Goal: Task Accomplishment & Management: Use online tool/utility

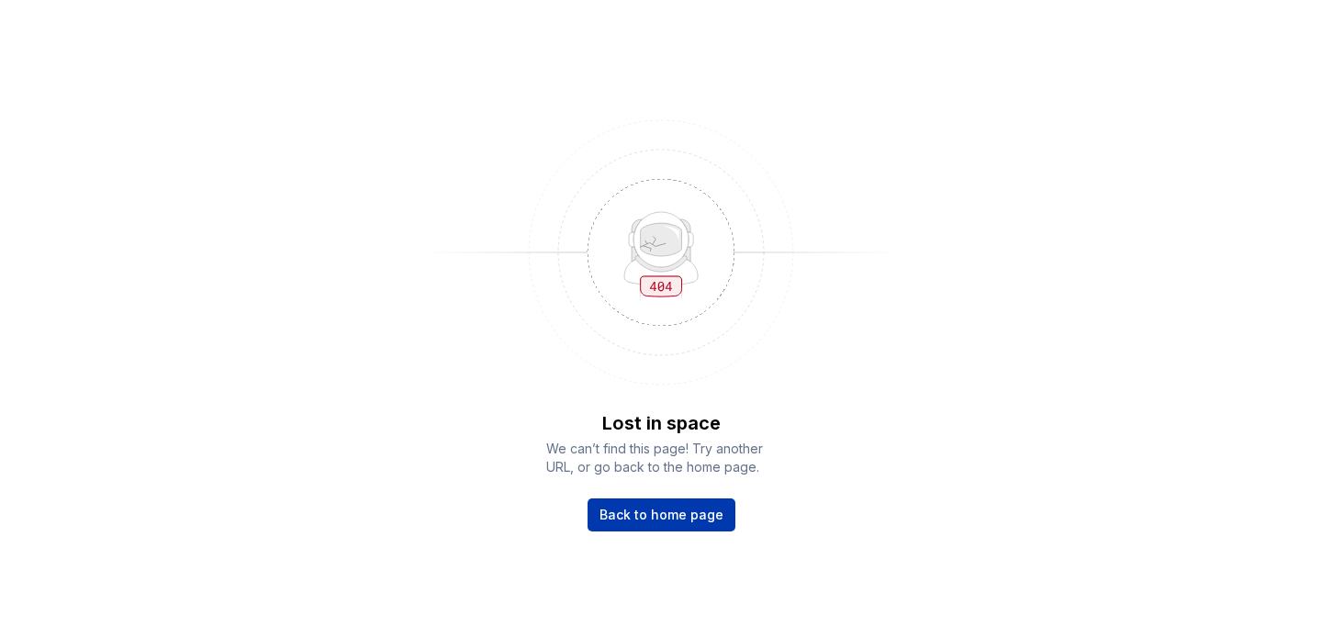
click at [628, 512] on span "Back to home page" at bounding box center [661, 515] width 124 height 18
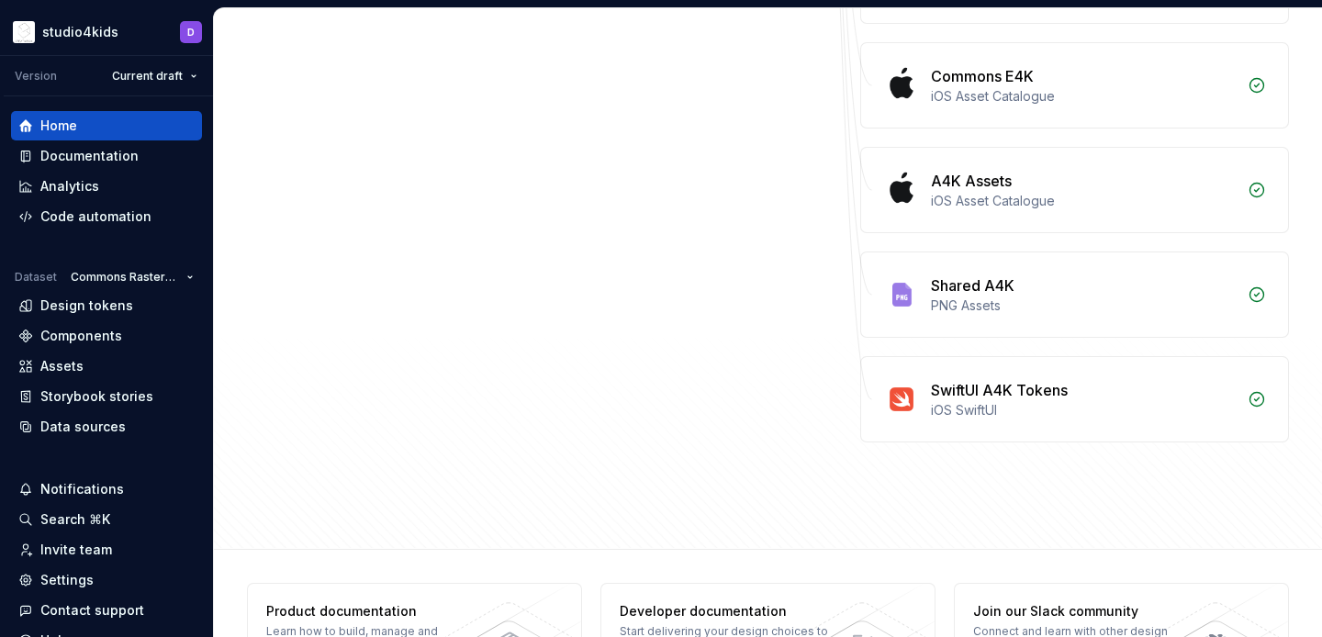
scroll to position [698, 0]
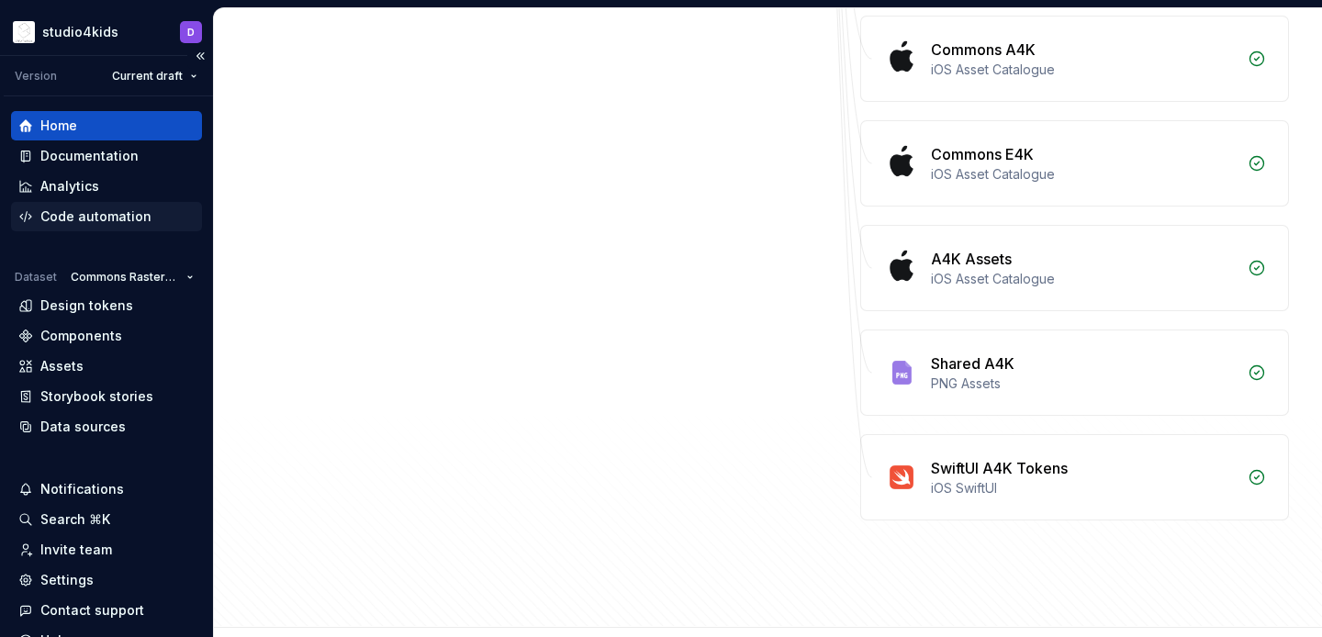
click at [57, 218] on div "Code automation" at bounding box center [95, 216] width 111 height 18
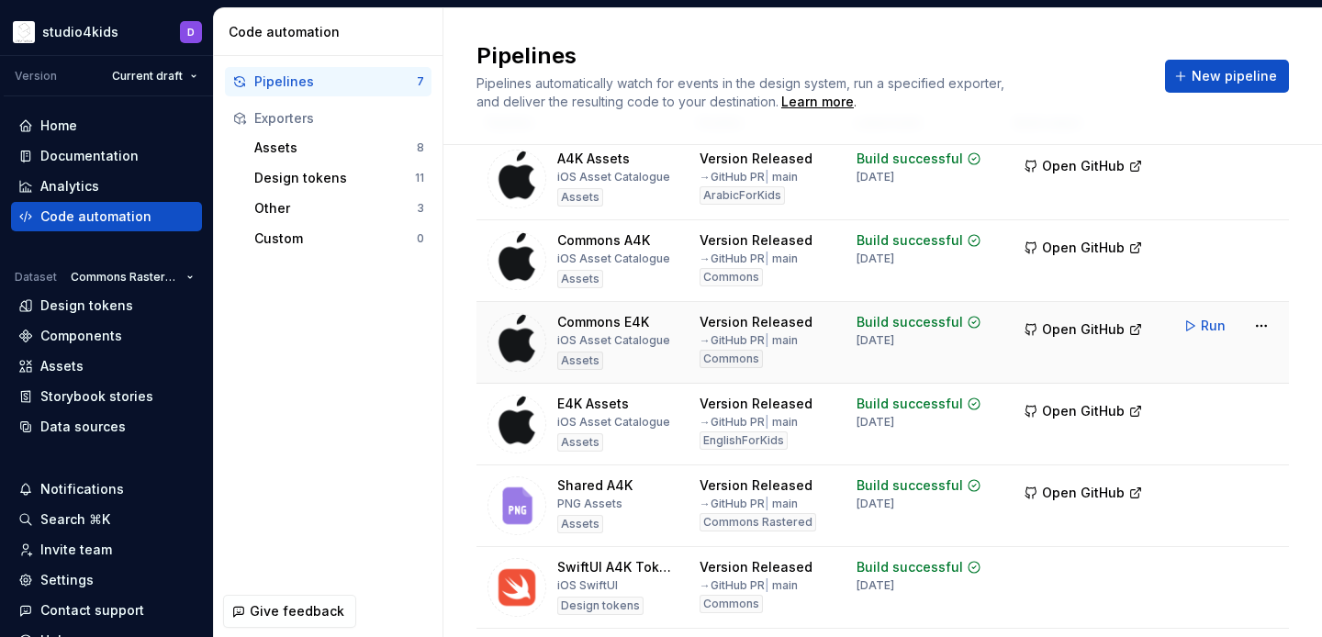
scroll to position [87, 0]
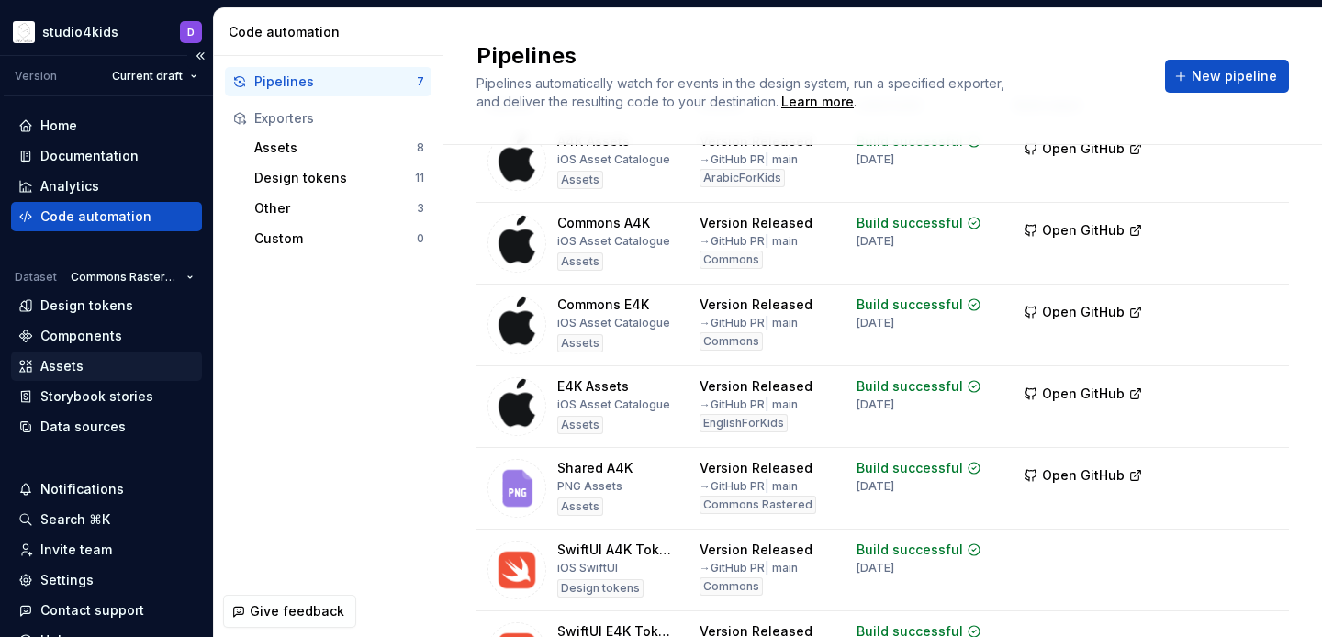
click at [69, 355] on div "Assets" at bounding box center [106, 366] width 191 height 29
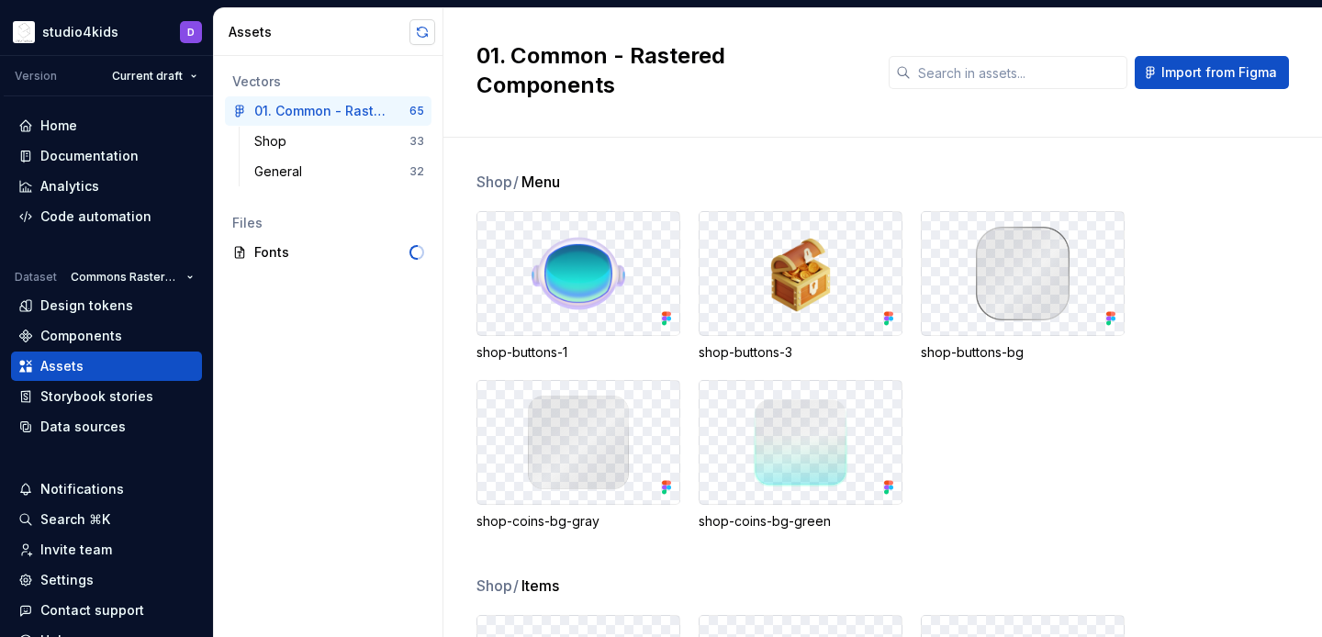
click at [419, 36] on button "button" at bounding box center [422, 32] width 26 height 26
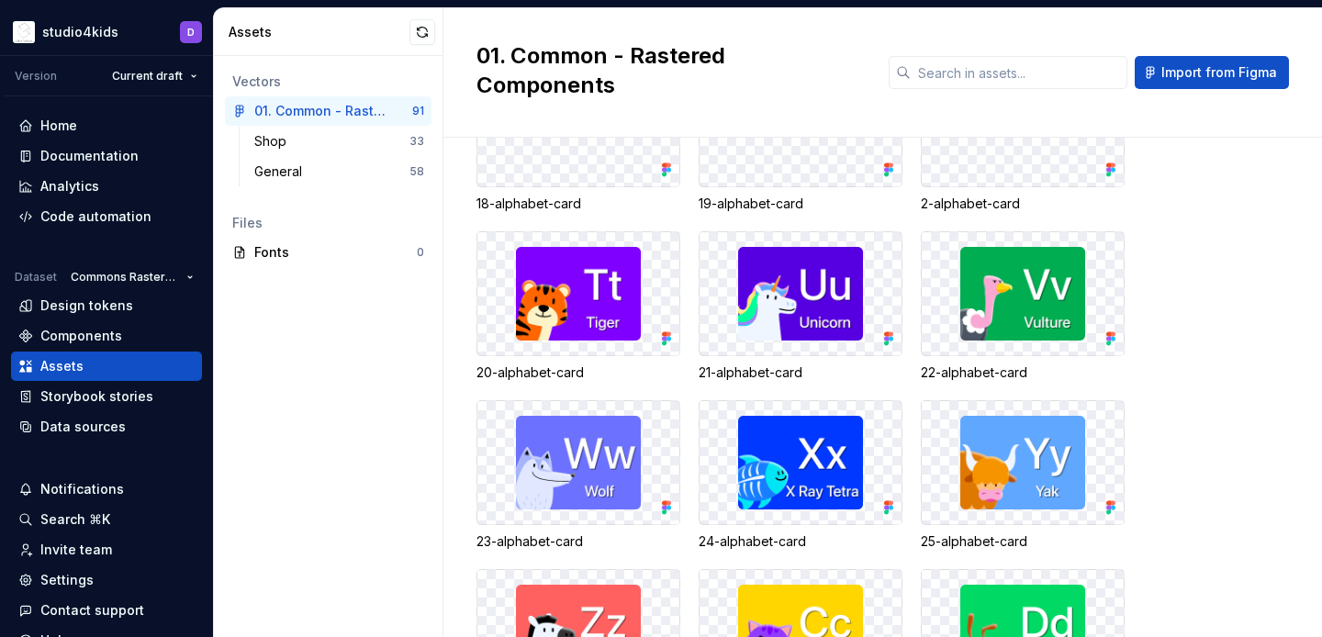
scroll to position [5278, 0]
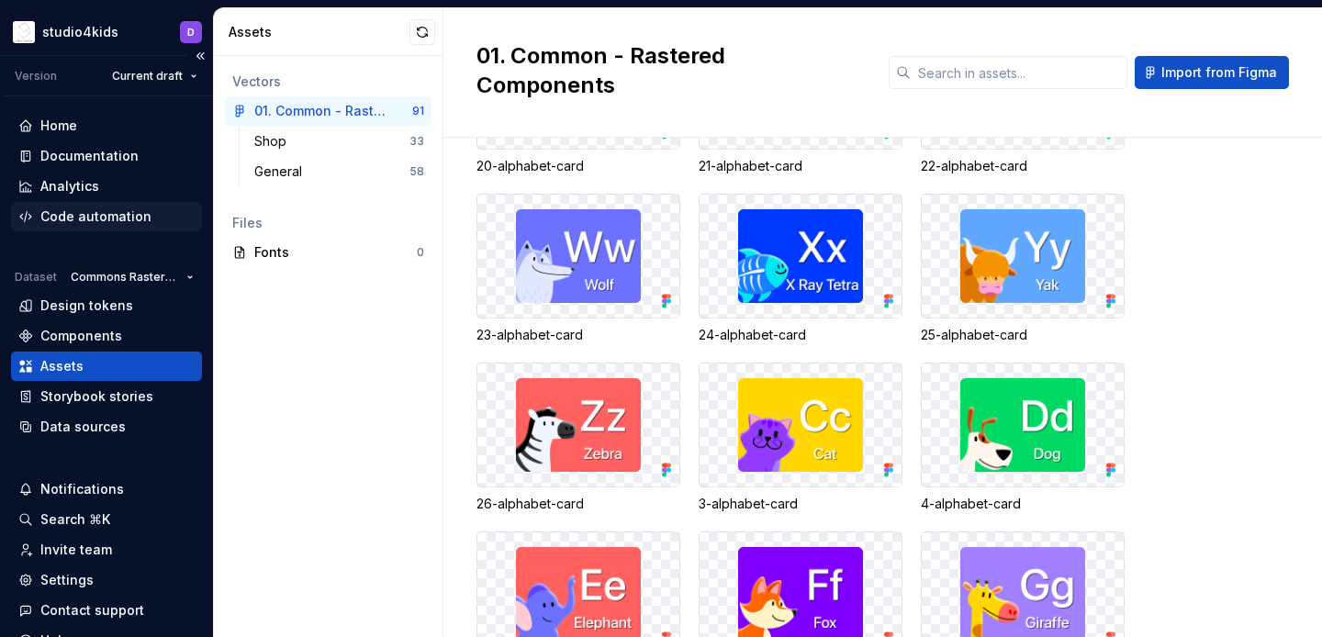
click at [76, 216] on div "Code automation" at bounding box center [95, 216] width 111 height 18
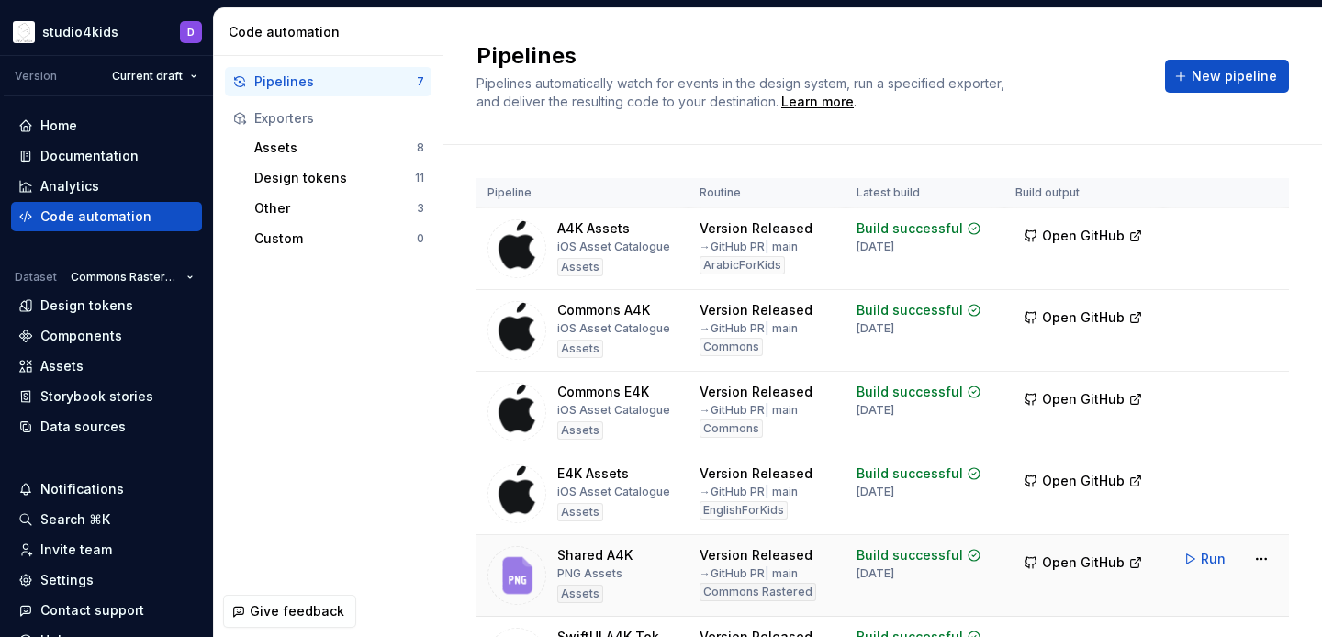
scroll to position [212, 0]
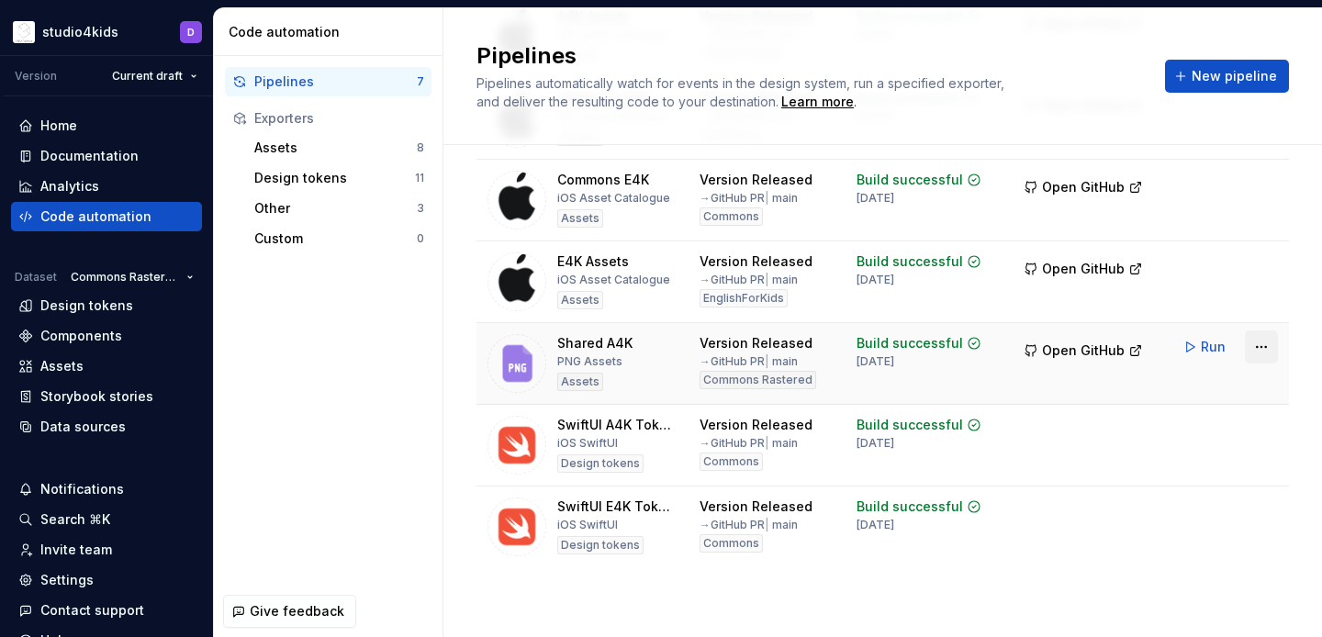
click at [1254, 350] on html "studio4kids D Version Current draft Home Documentation Analytics Code automatio…" at bounding box center [661, 318] width 1322 height 637
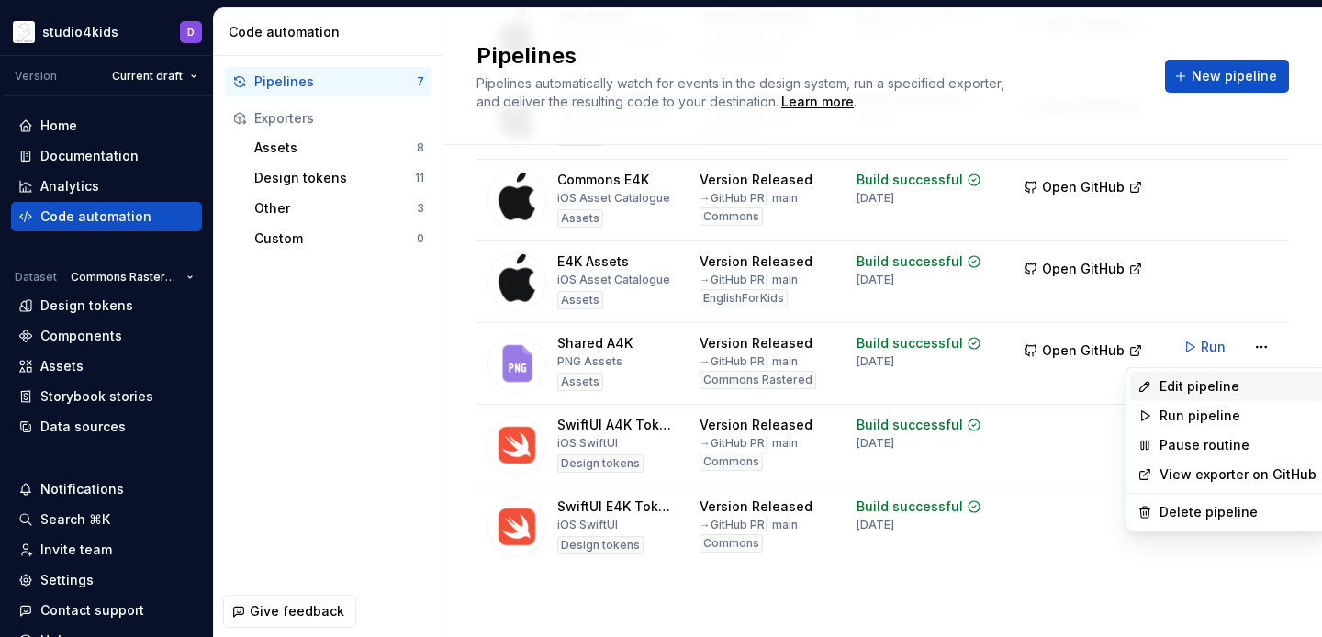
click at [1198, 393] on div "Edit pipeline" at bounding box center [1237, 386] width 157 height 18
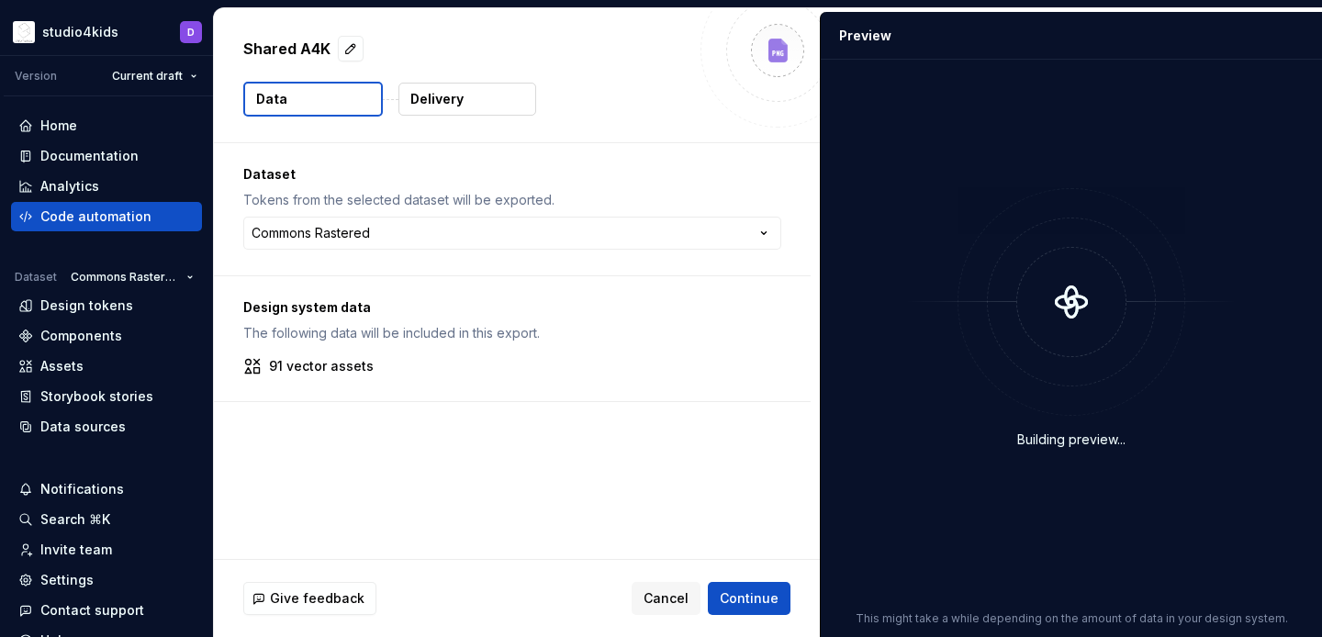
click at [436, 97] on p "Delivery" at bounding box center [436, 99] width 53 height 18
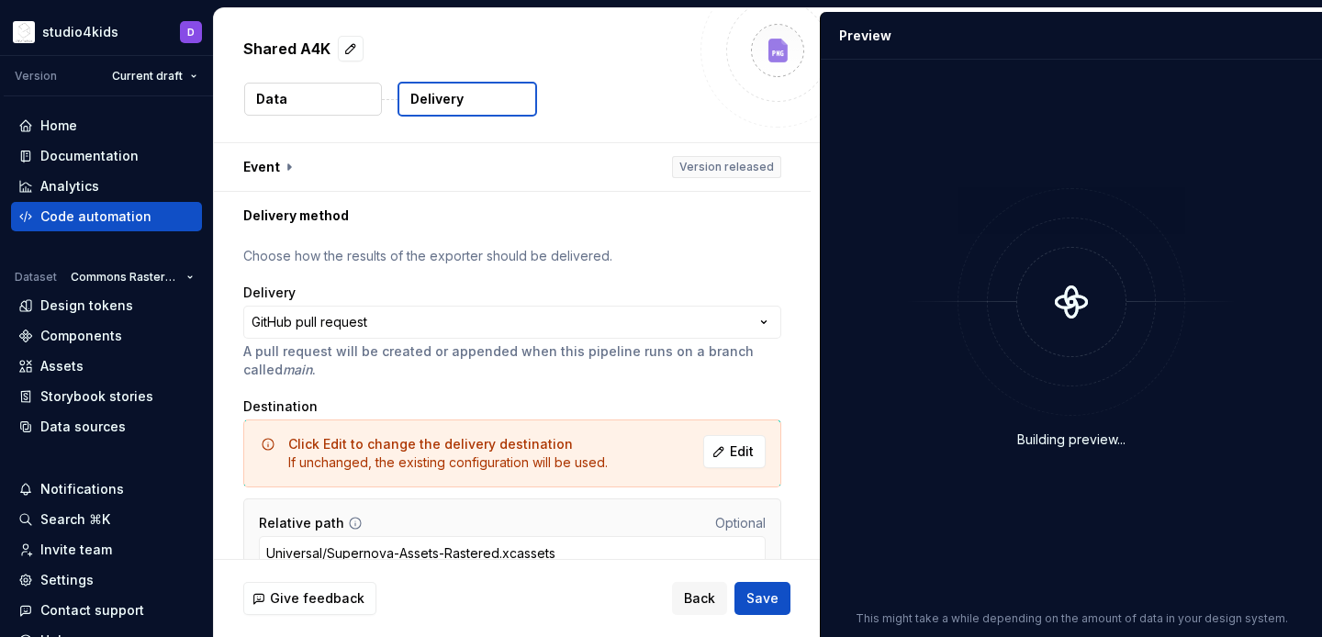
scroll to position [94, 0]
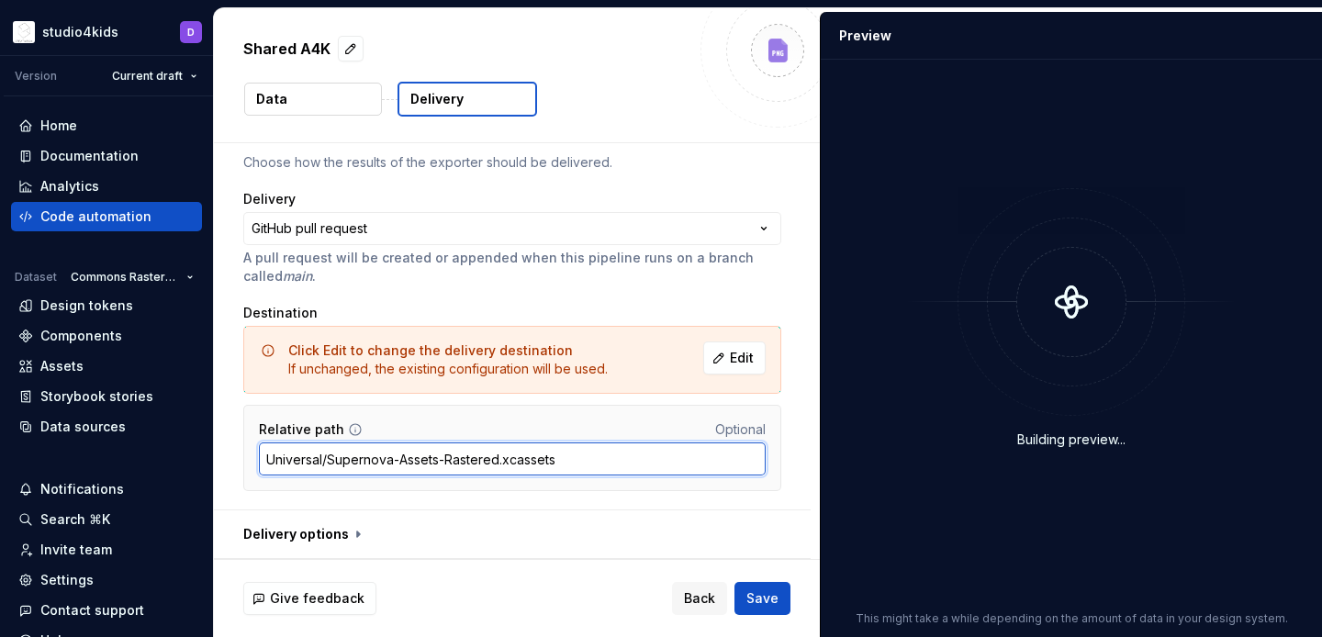
click at [573, 455] on input "Universal/Supernova-Assets-Rastered.xcassets" at bounding box center [512, 458] width 507 height 33
type input "Universal/Supernova-Assets-Rastered"
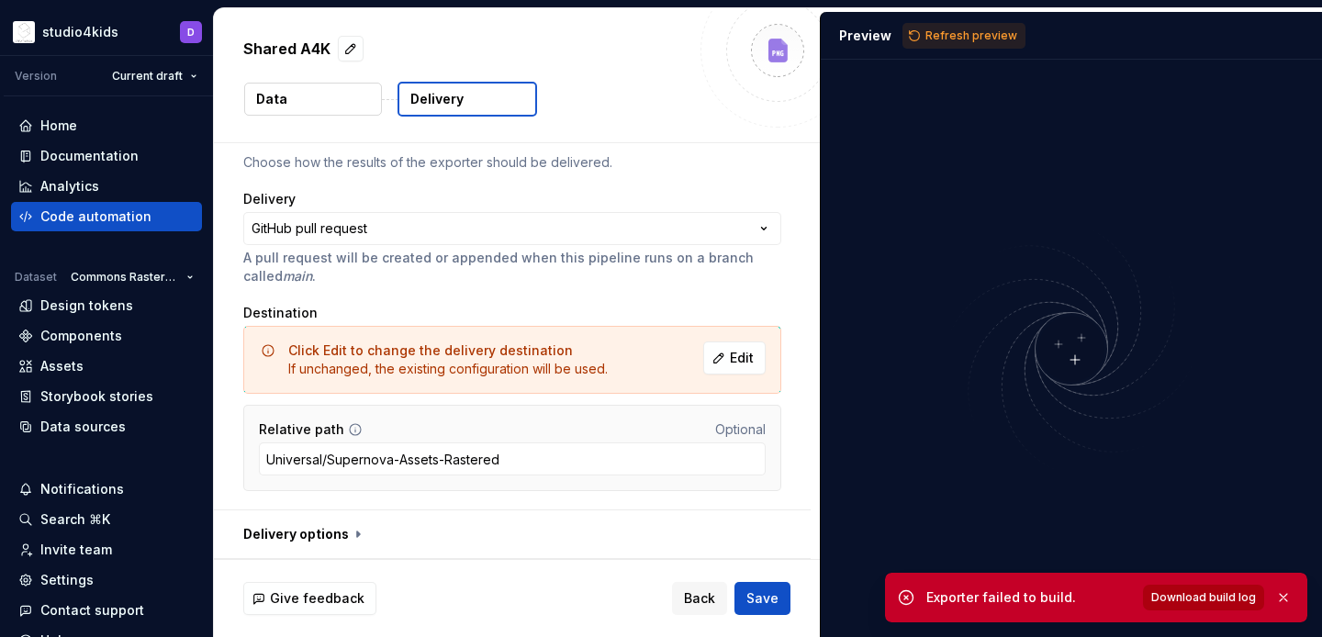
click at [1187, 597] on span "Download build log" at bounding box center [1203, 597] width 105 height 15
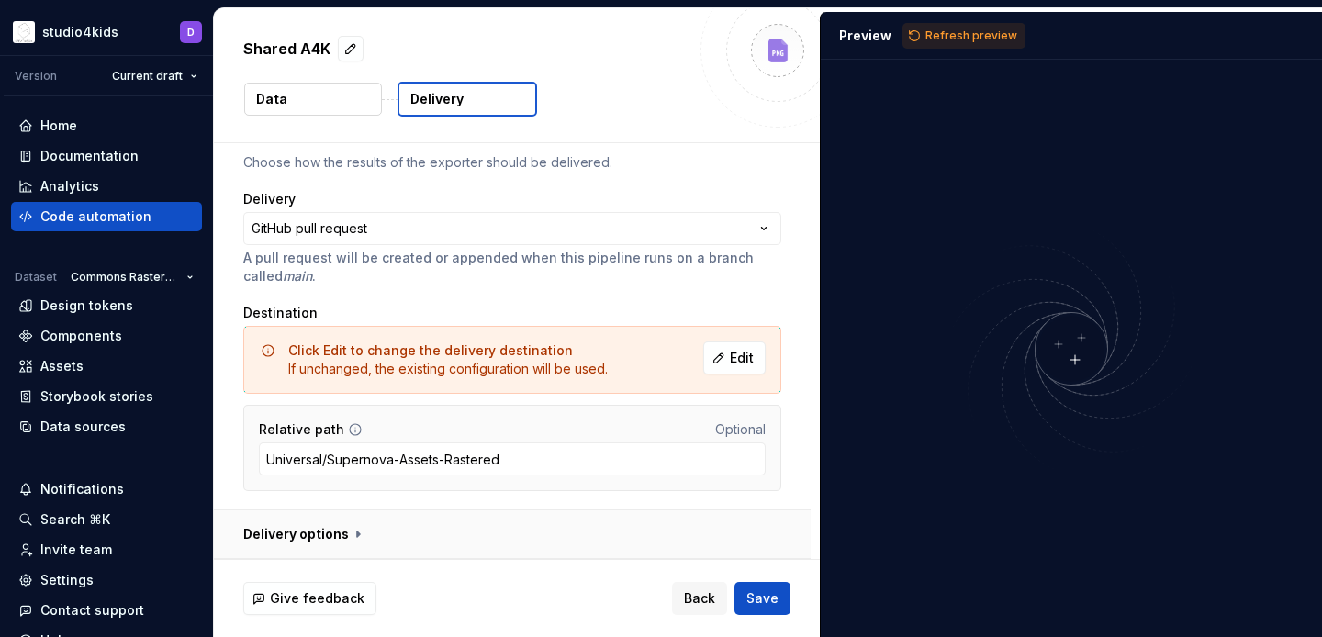
click at [515, 515] on button "button" at bounding box center [512, 534] width 597 height 48
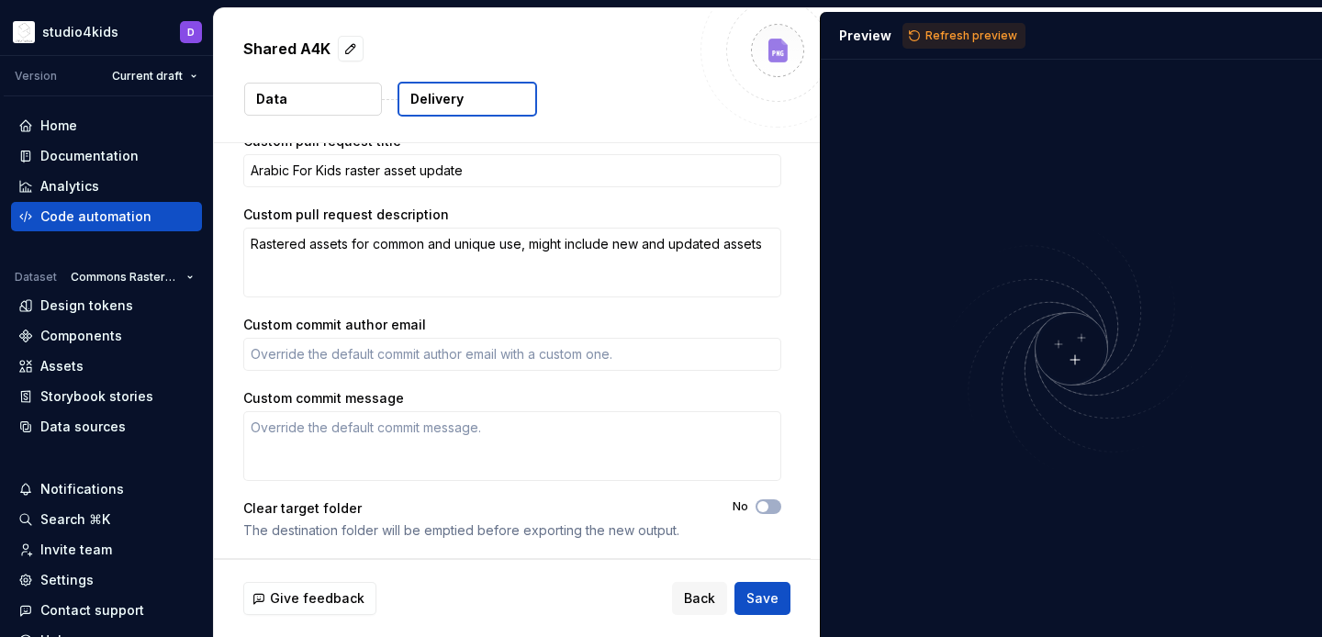
scroll to position [394, 0]
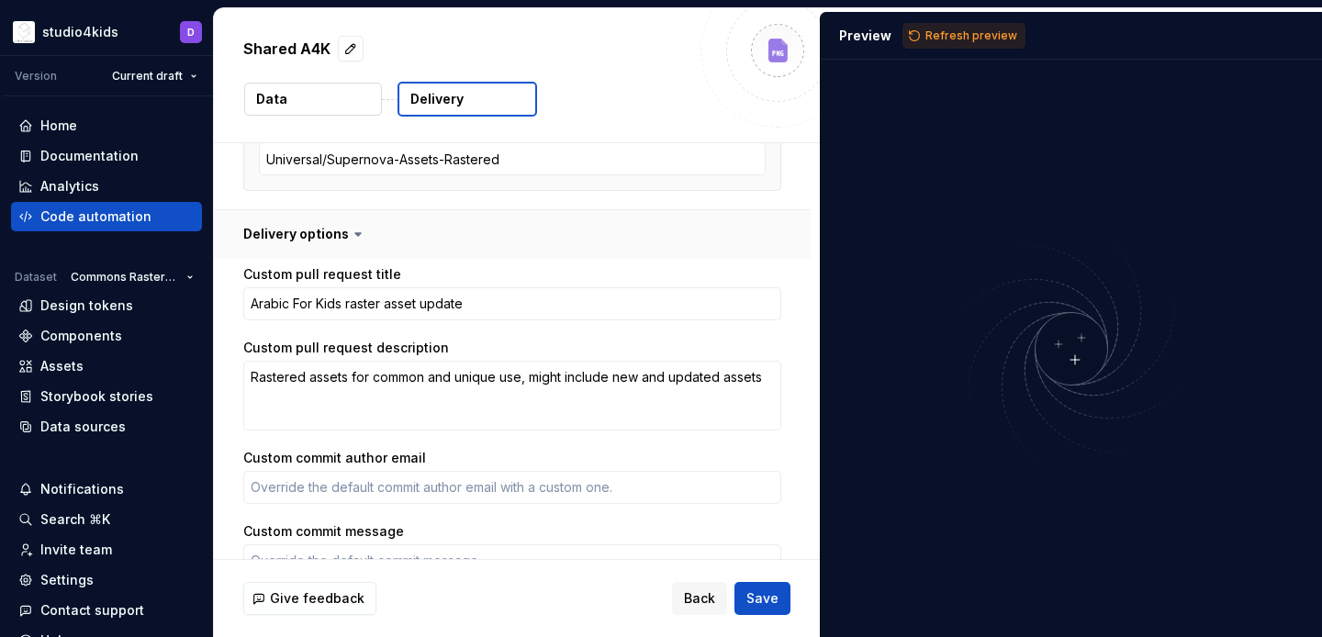
click at [453, 244] on button "button" at bounding box center [512, 234] width 597 height 48
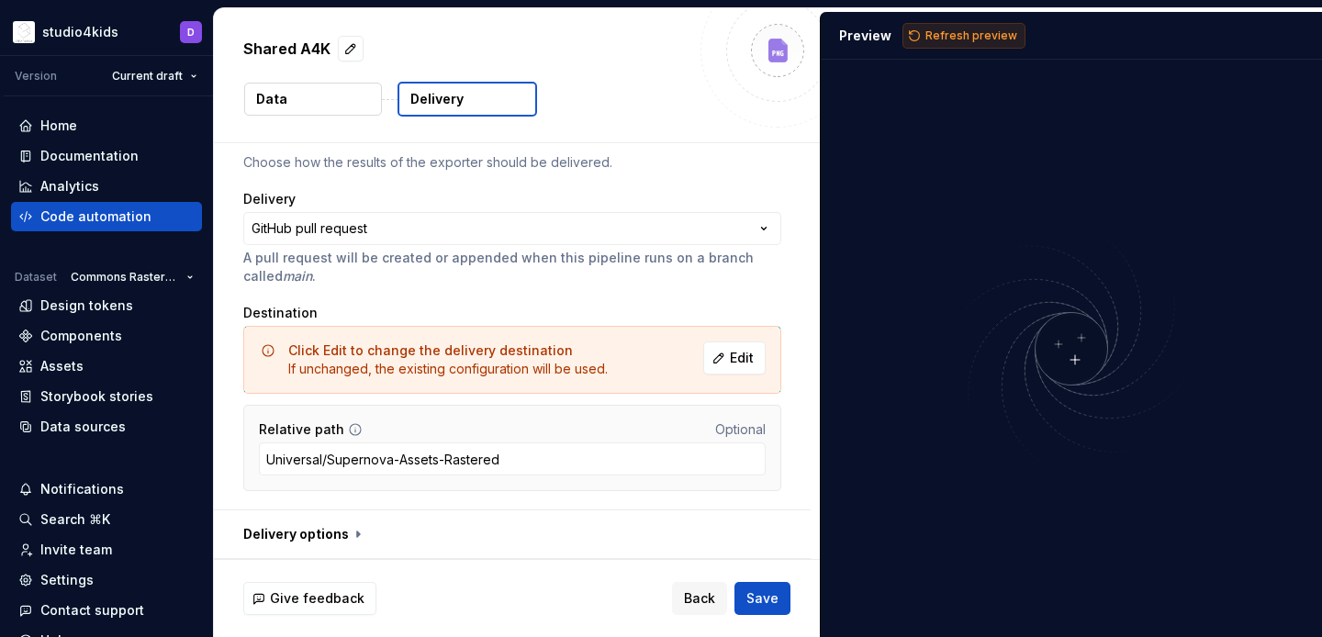
click at [918, 31] on button "Refresh preview" at bounding box center [963, 36] width 123 height 26
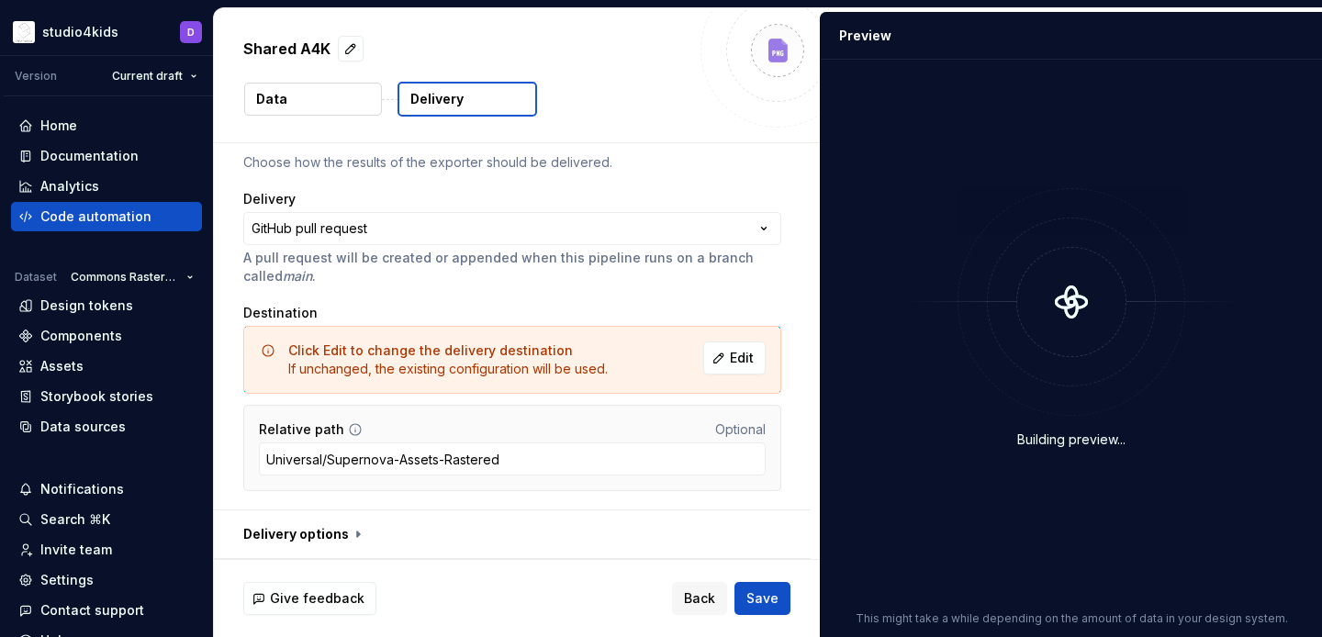
click at [282, 84] on button "Data" at bounding box center [313, 99] width 138 height 33
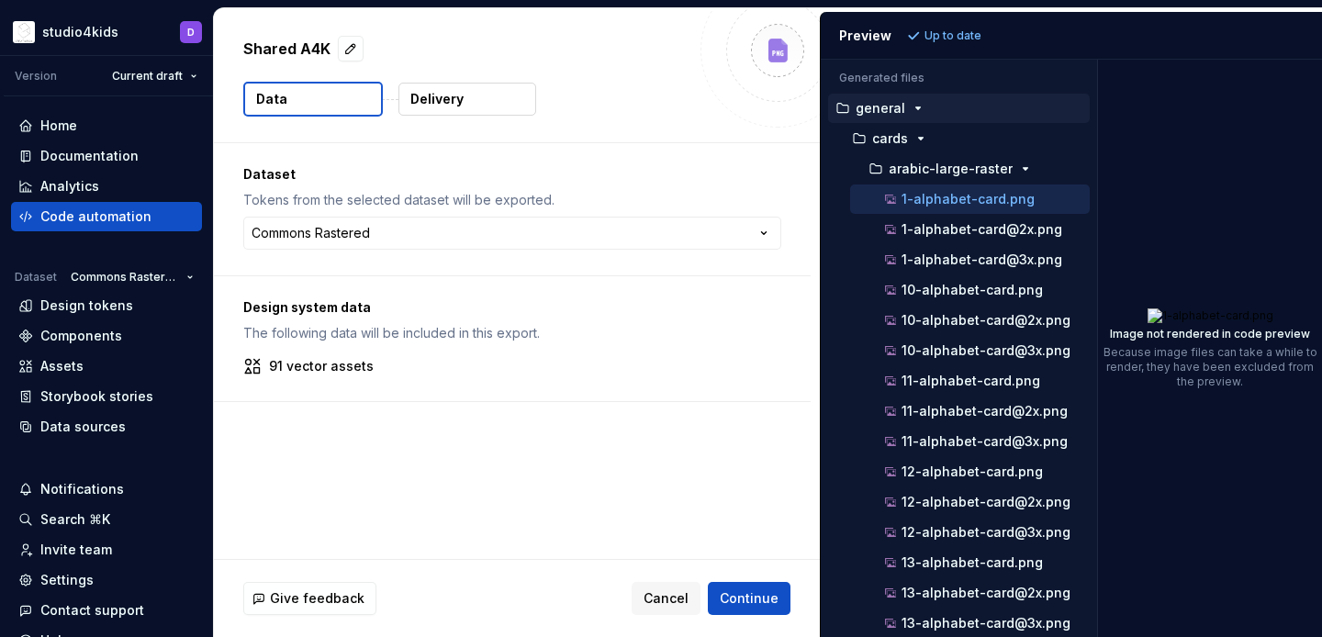
click at [1100, 454] on div "Generated files Accessibility guide for tree . Navigate the tree with the arrow…" at bounding box center [1071, 348] width 501 height 577
click at [894, 173] on p "arabic-large-raster" at bounding box center [950, 169] width 124 height 15
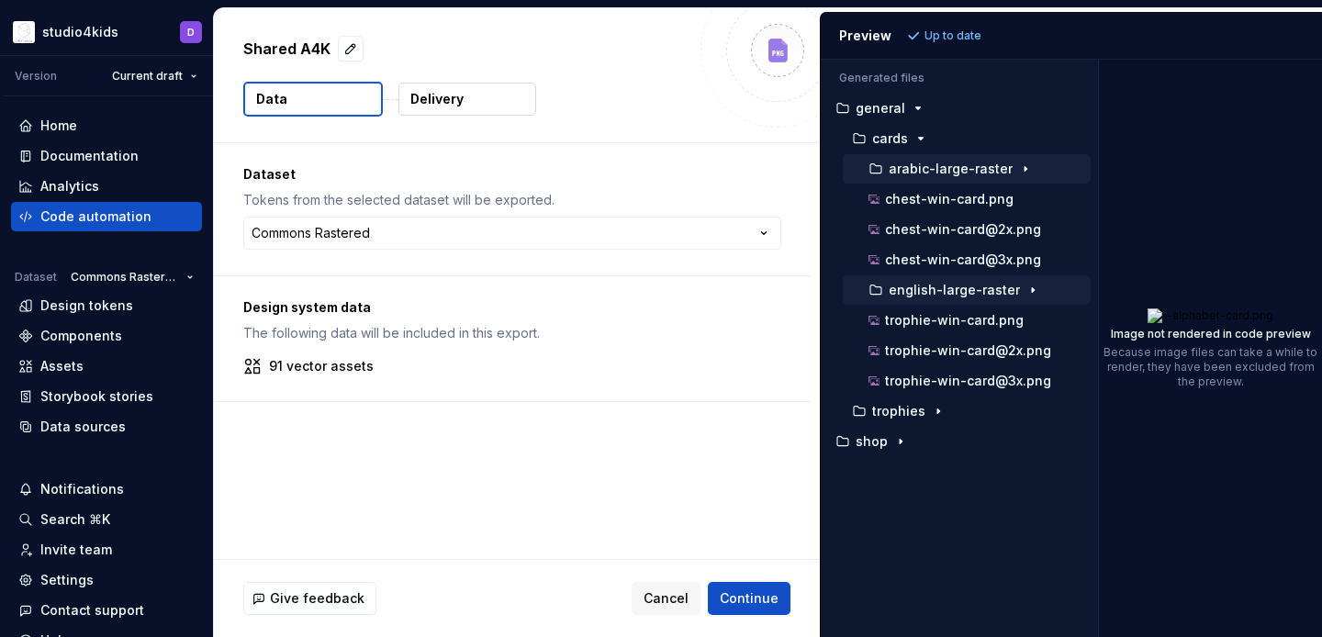
click at [918, 296] on p "english-large-raster" at bounding box center [953, 290] width 131 height 15
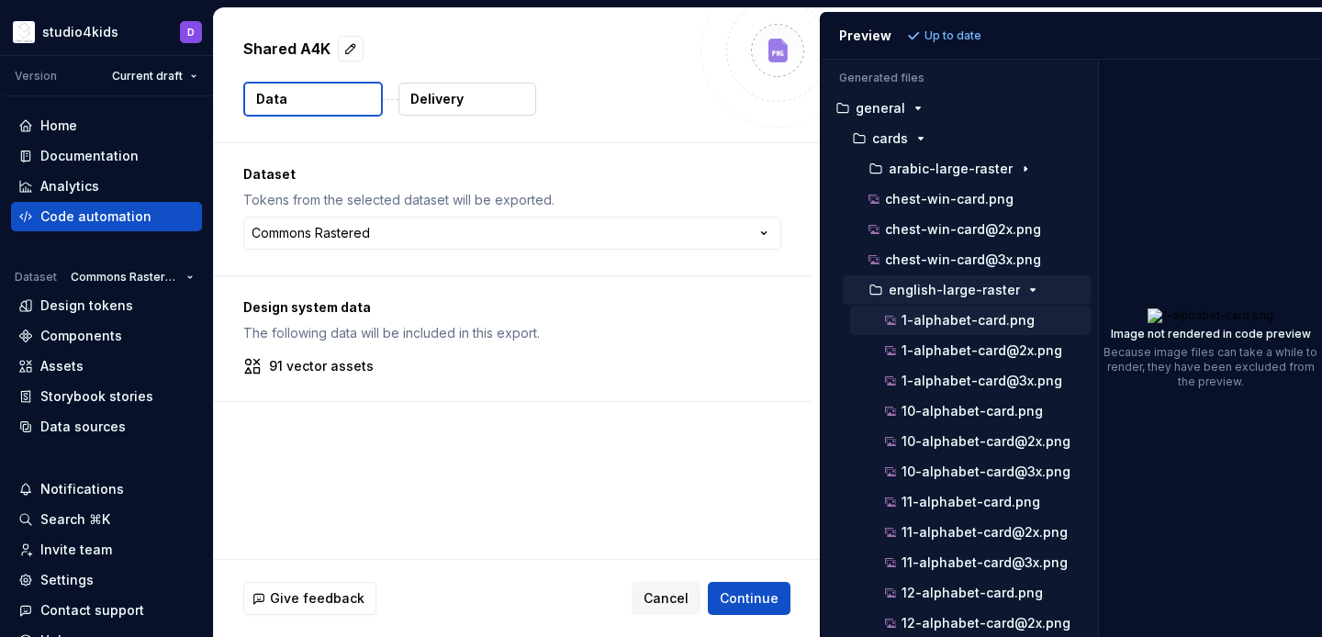
click at [932, 317] on p "1-alphabet-card.png" at bounding box center [967, 320] width 133 height 15
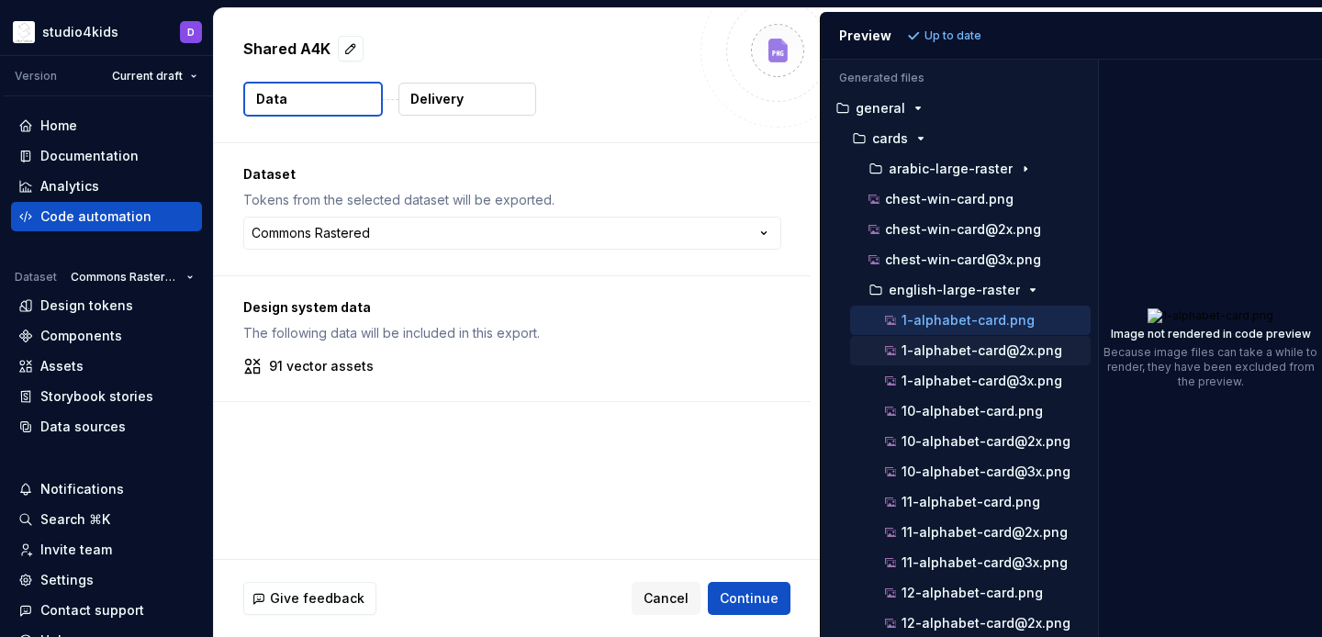
click at [943, 343] on p "1-alphabet-card@2x.png" at bounding box center [981, 350] width 161 height 15
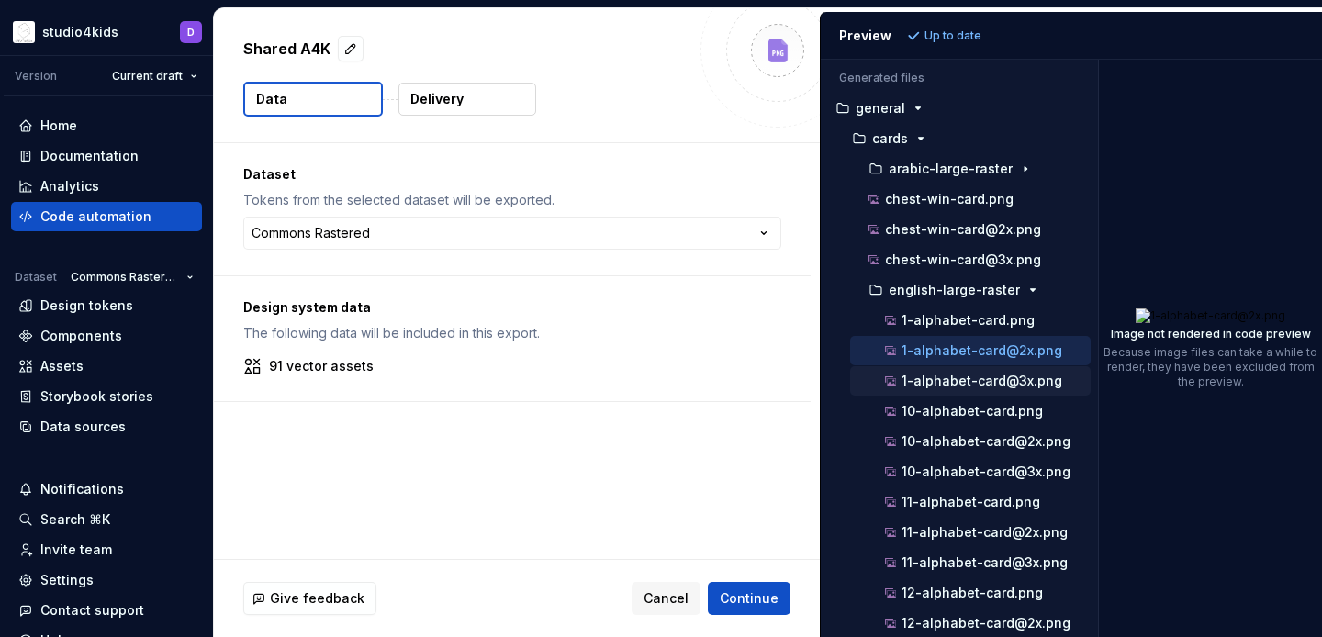
click at [959, 372] on div "1-alphabet-card@3x.png" at bounding box center [985, 381] width 209 height 18
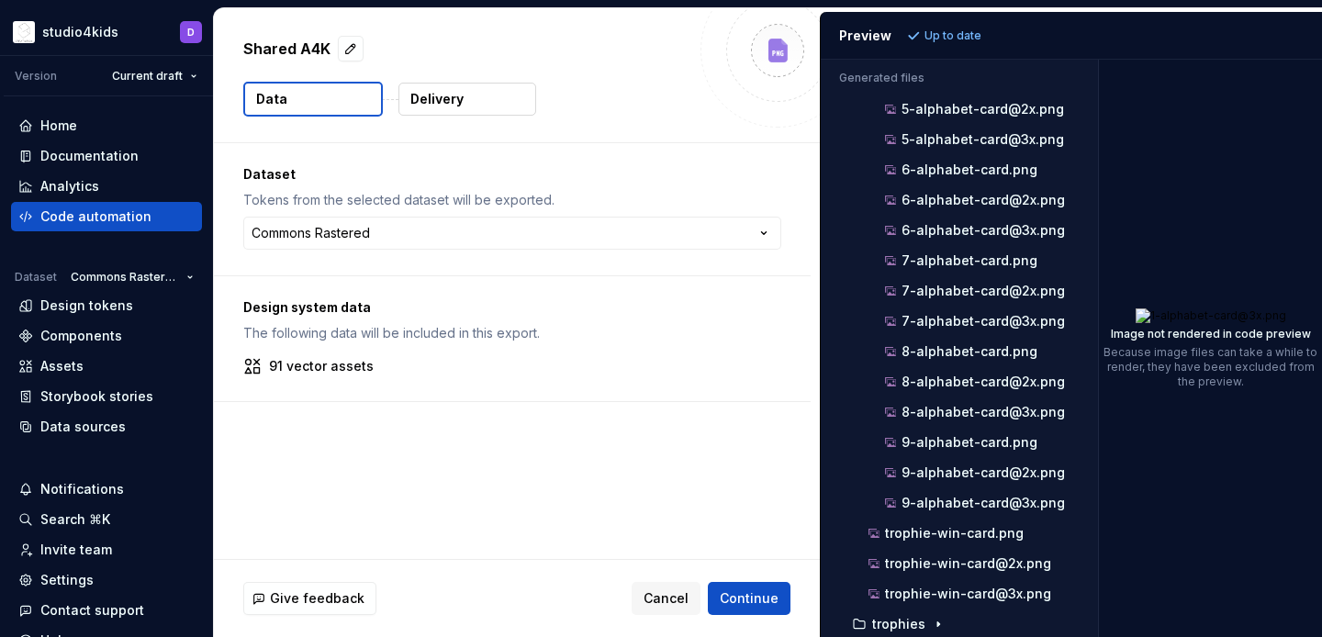
scroll to position [2185, 0]
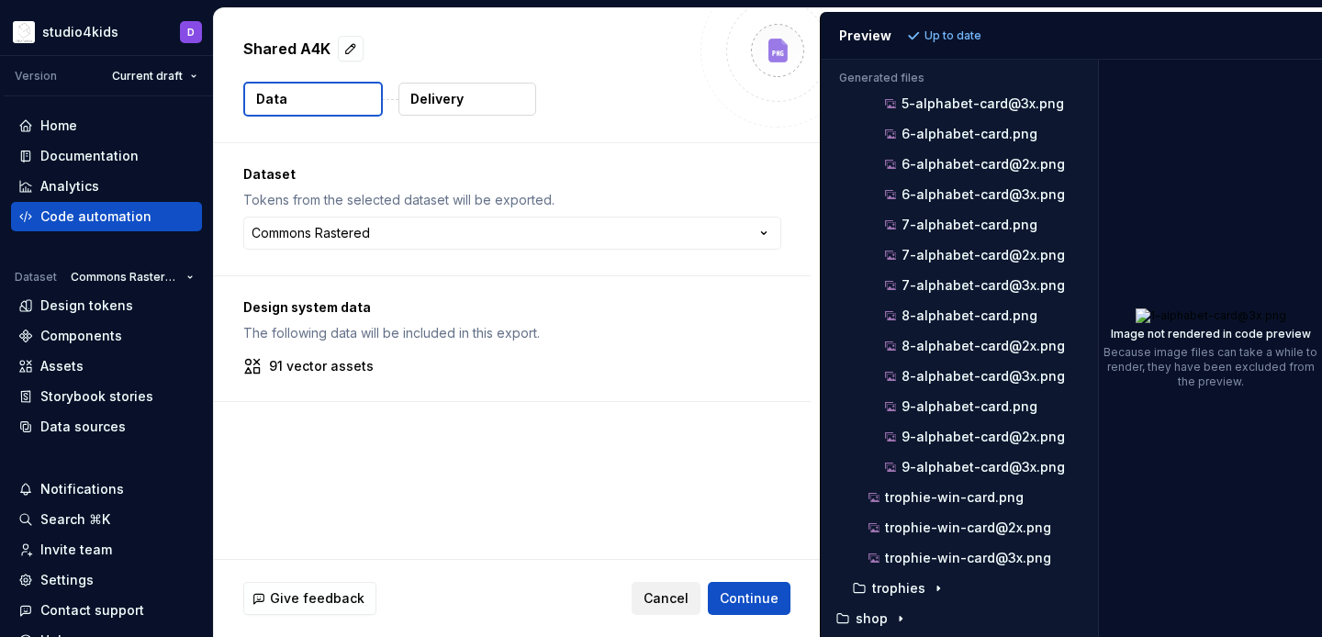
click at [654, 594] on span "Cancel" at bounding box center [665, 598] width 45 height 18
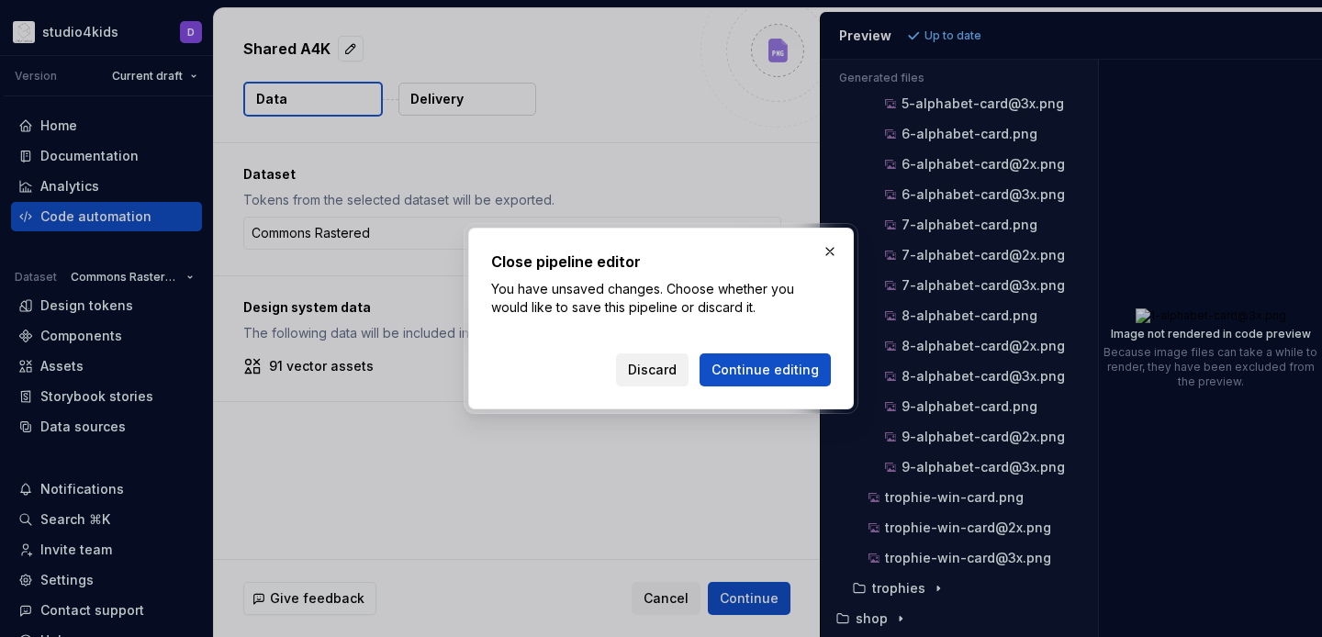
click at [657, 368] on span "Discard" at bounding box center [652, 370] width 49 height 18
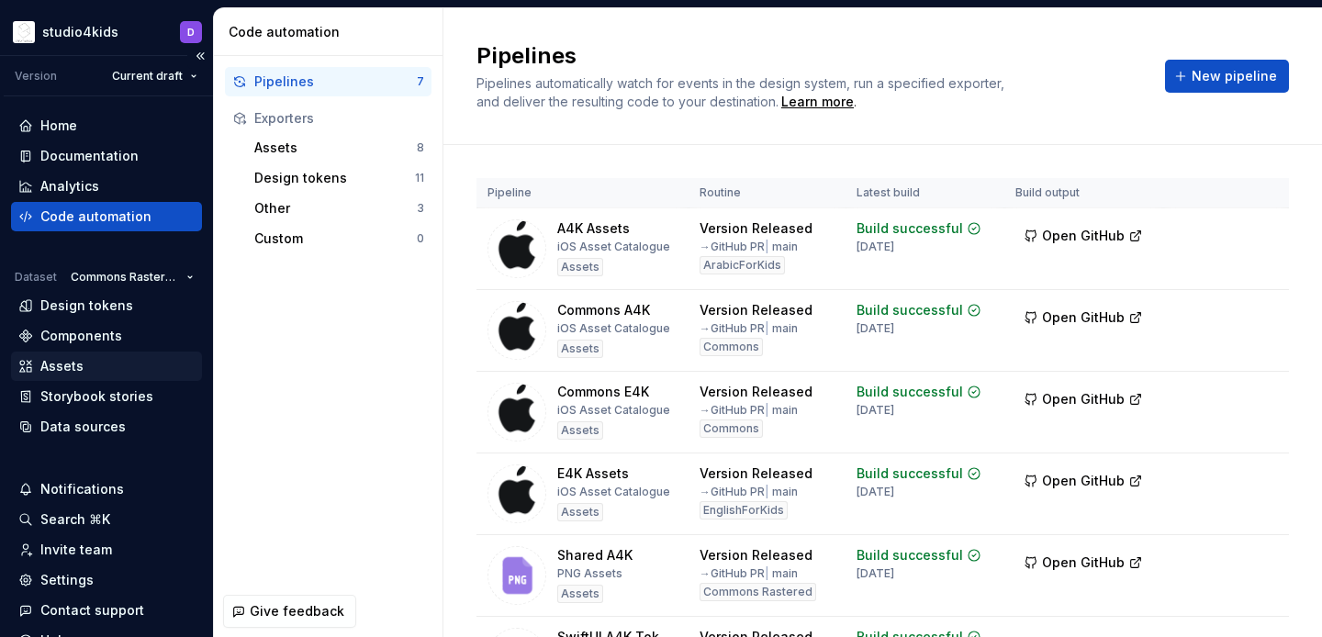
click at [68, 359] on div "Assets" at bounding box center [61, 366] width 43 height 18
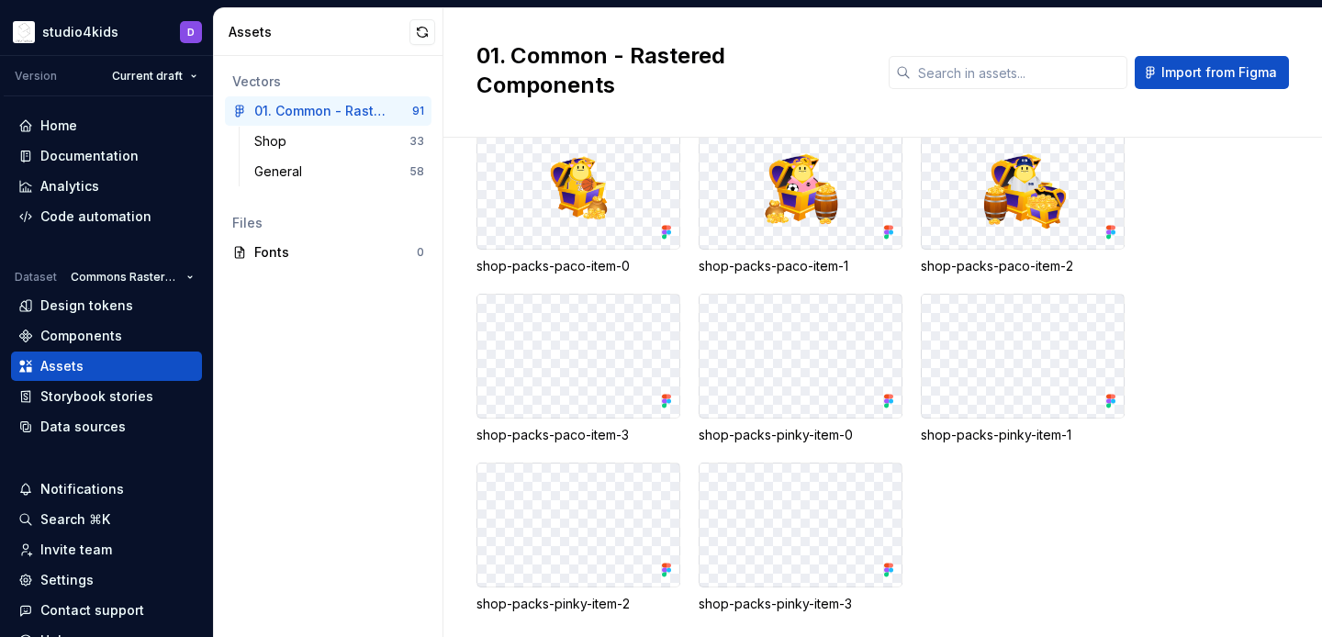
scroll to position [1685, 0]
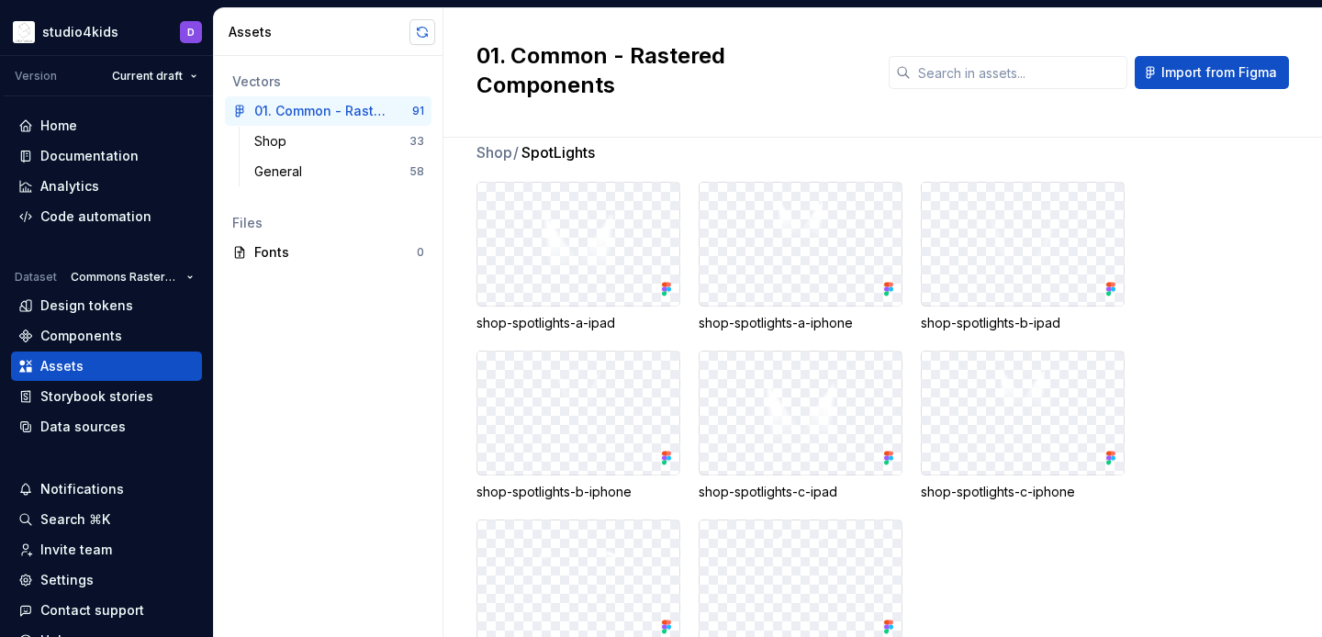
click at [423, 28] on button "button" at bounding box center [422, 32] width 26 height 26
click at [364, 177] on div "General" at bounding box center [331, 171] width 155 height 18
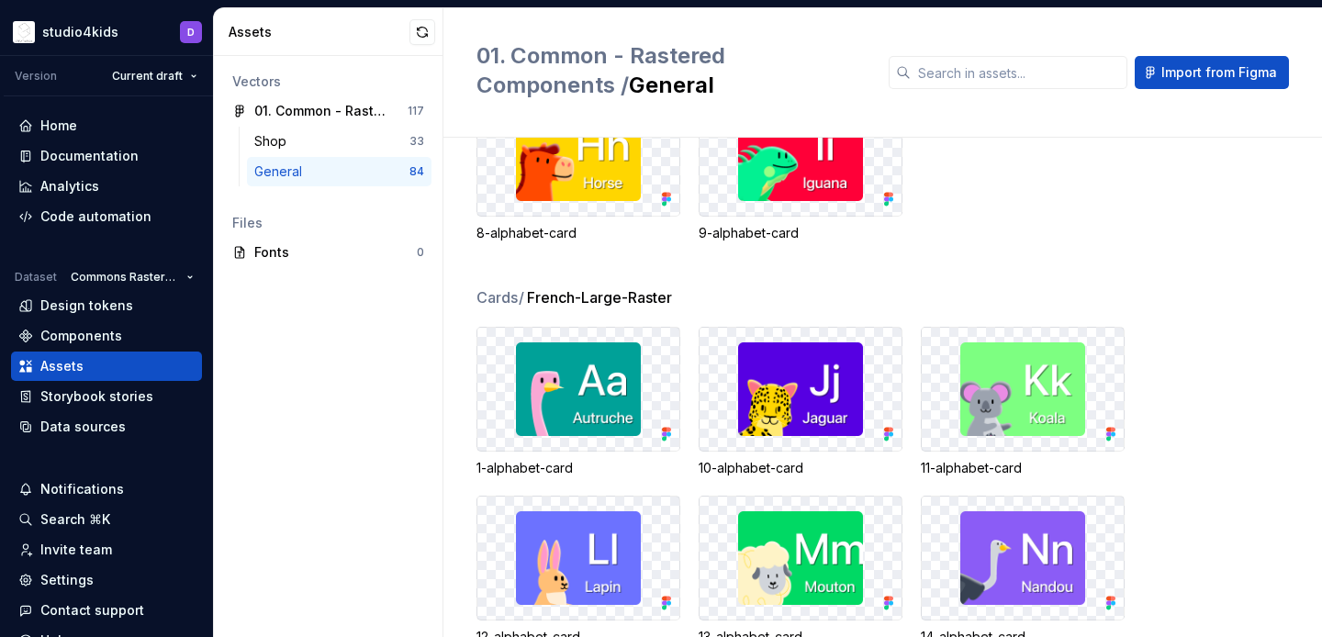
scroll to position [3523, 0]
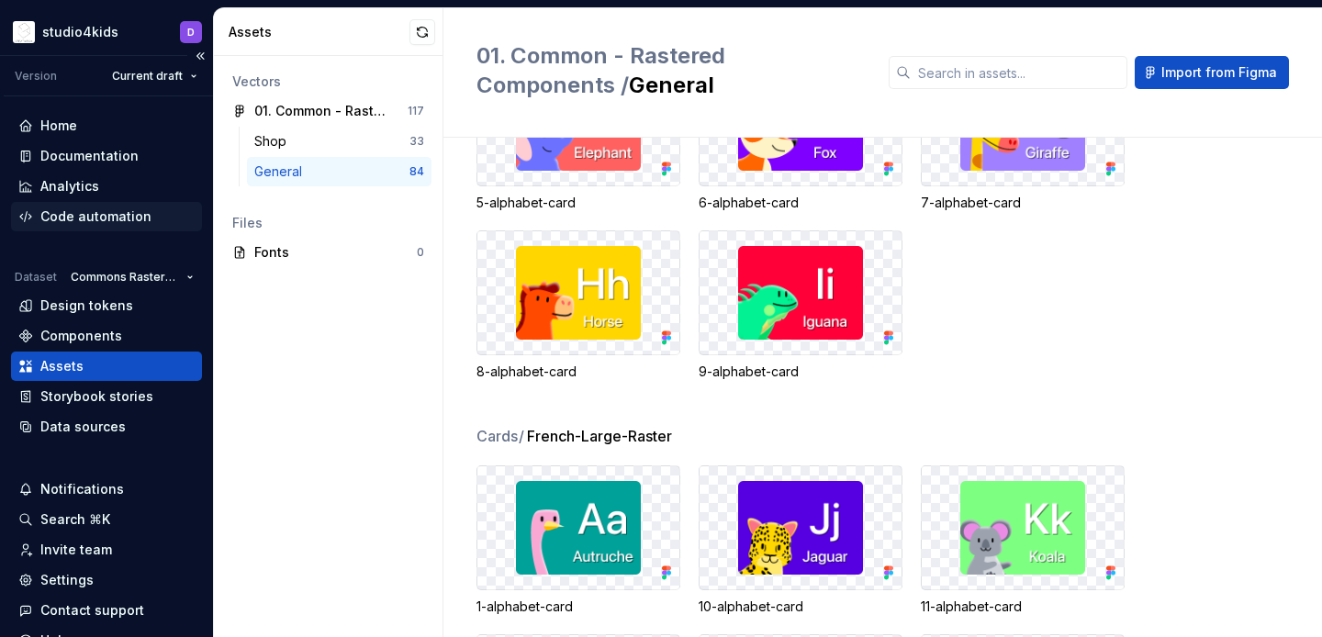
click at [131, 221] on div "Code automation" at bounding box center [95, 216] width 111 height 18
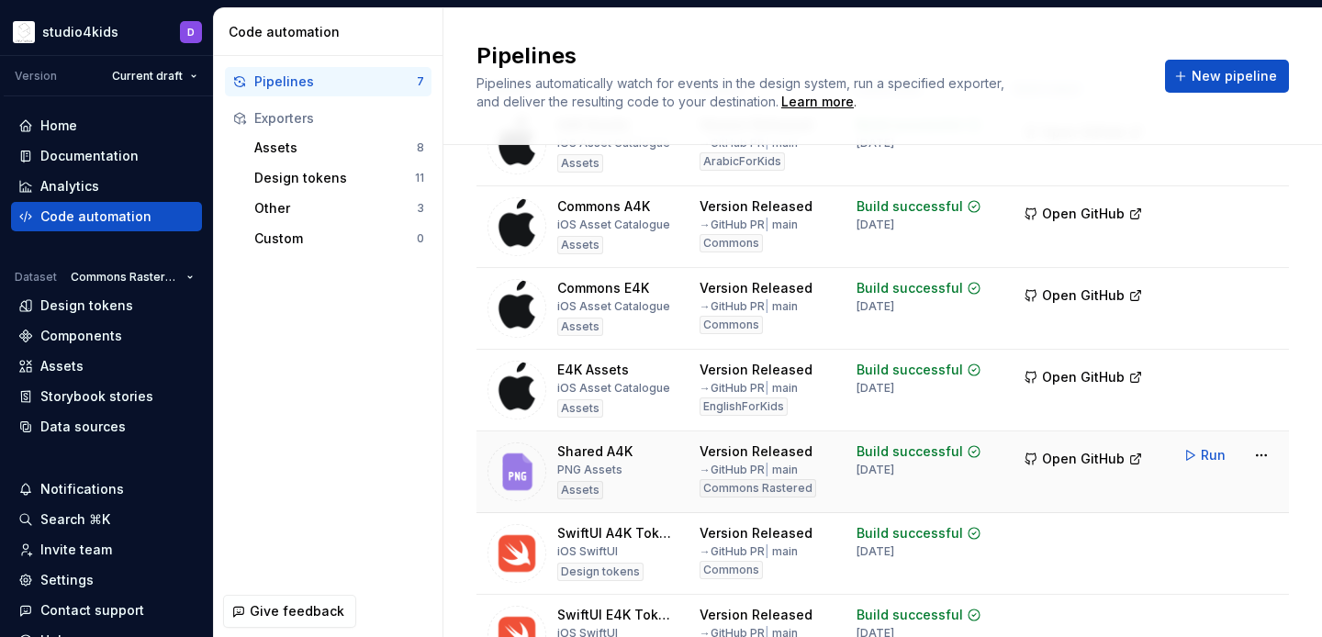
scroll to position [113, 0]
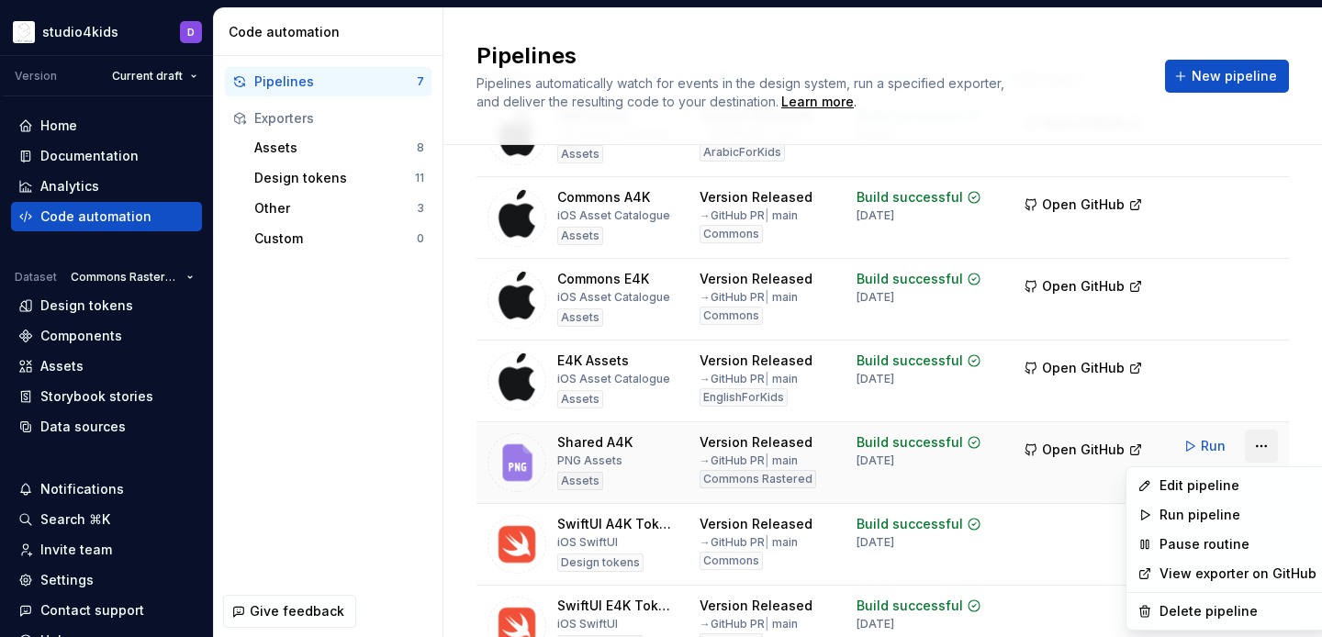
click at [1256, 448] on html "studio4kids D Version Current draft Home Documentation Analytics Code automatio…" at bounding box center [661, 318] width 1322 height 637
click at [1206, 485] on div "Edit pipeline" at bounding box center [1237, 485] width 157 height 18
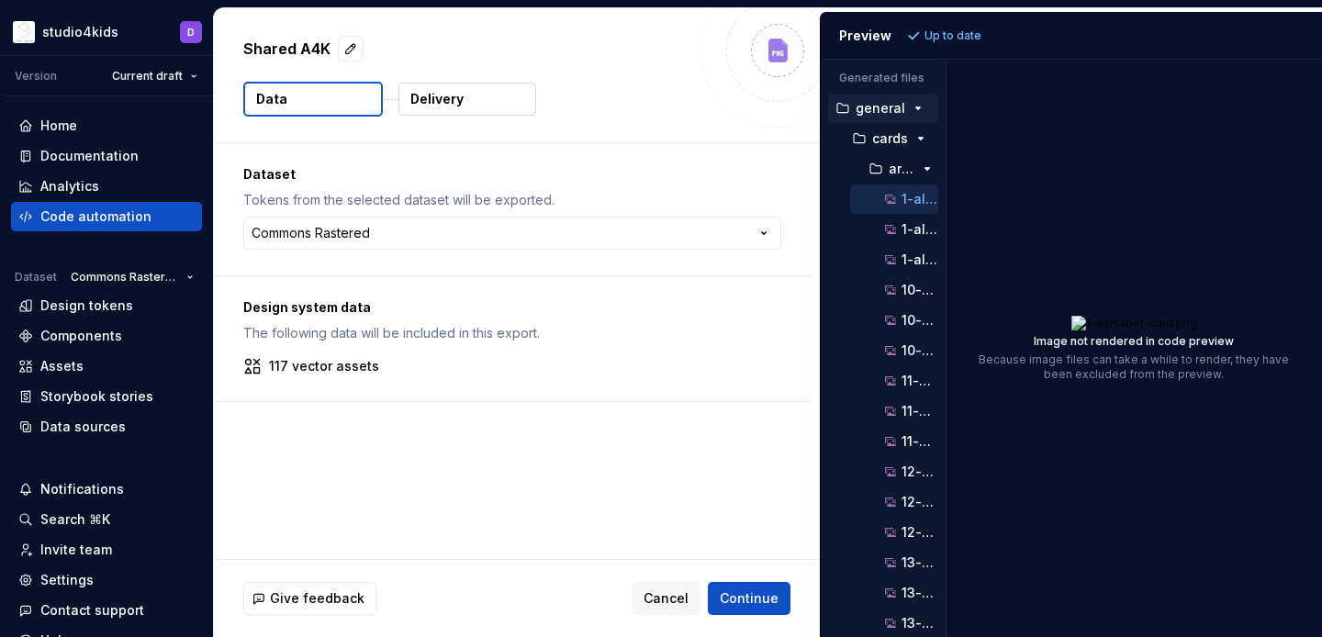
click at [944, 481] on div "Generated files Accessibility guide for tree . Navigate the tree with the arrow…" at bounding box center [1071, 348] width 501 height 577
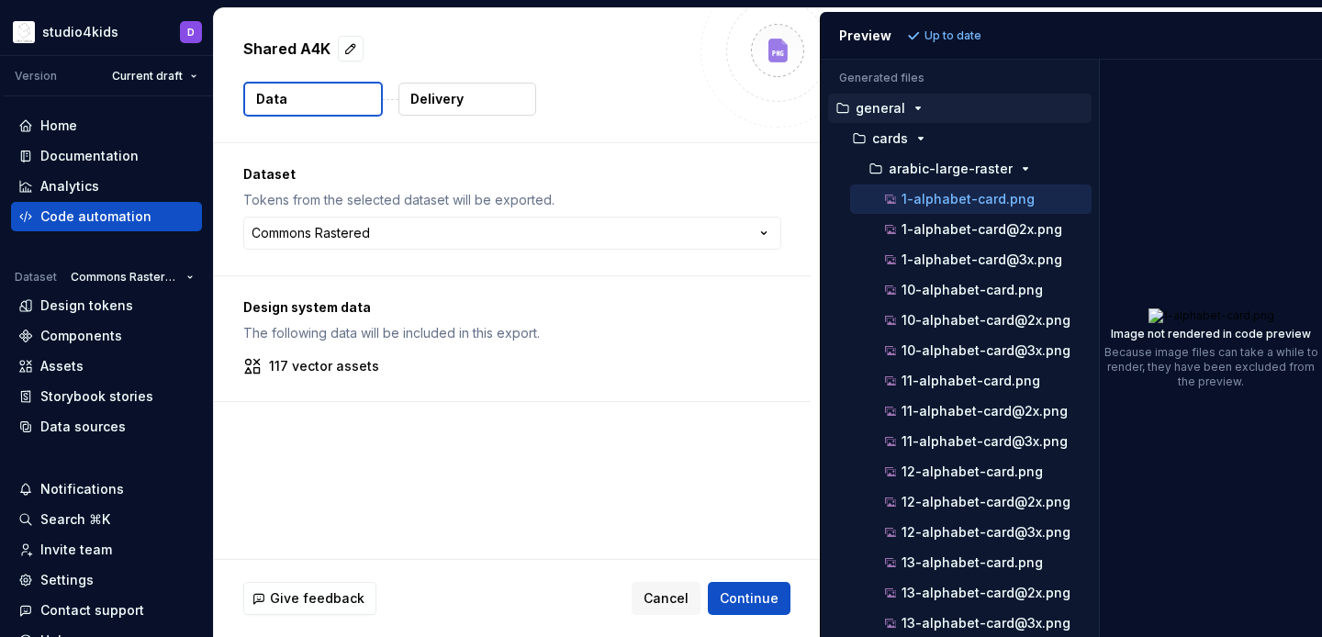
click at [1100, 486] on div "Generated files Accessibility guide for tree . Navigate the tree with the arrow…" at bounding box center [1071, 348] width 501 height 577
click at [898, 170] on p "arabic-large-raster" at bounding box center [950, 169] width 124 height 15
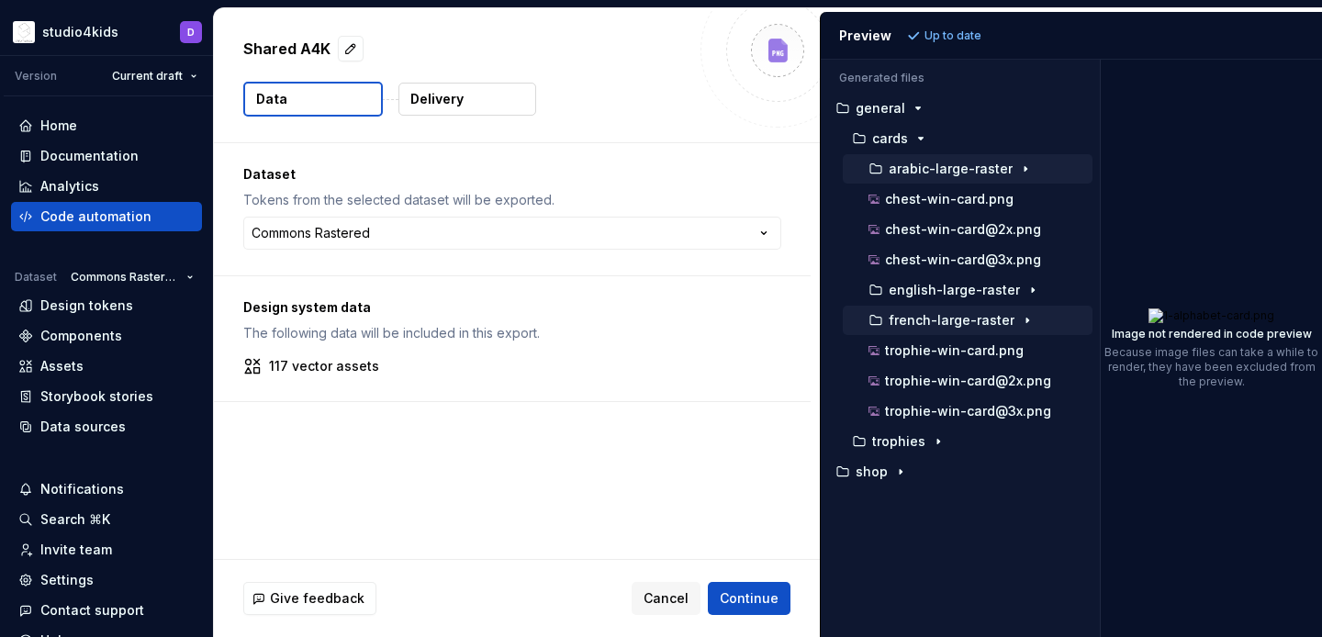
click at [915, 319] on p "french-large-raster" at bounding box center [951, 320] width 126 height 15
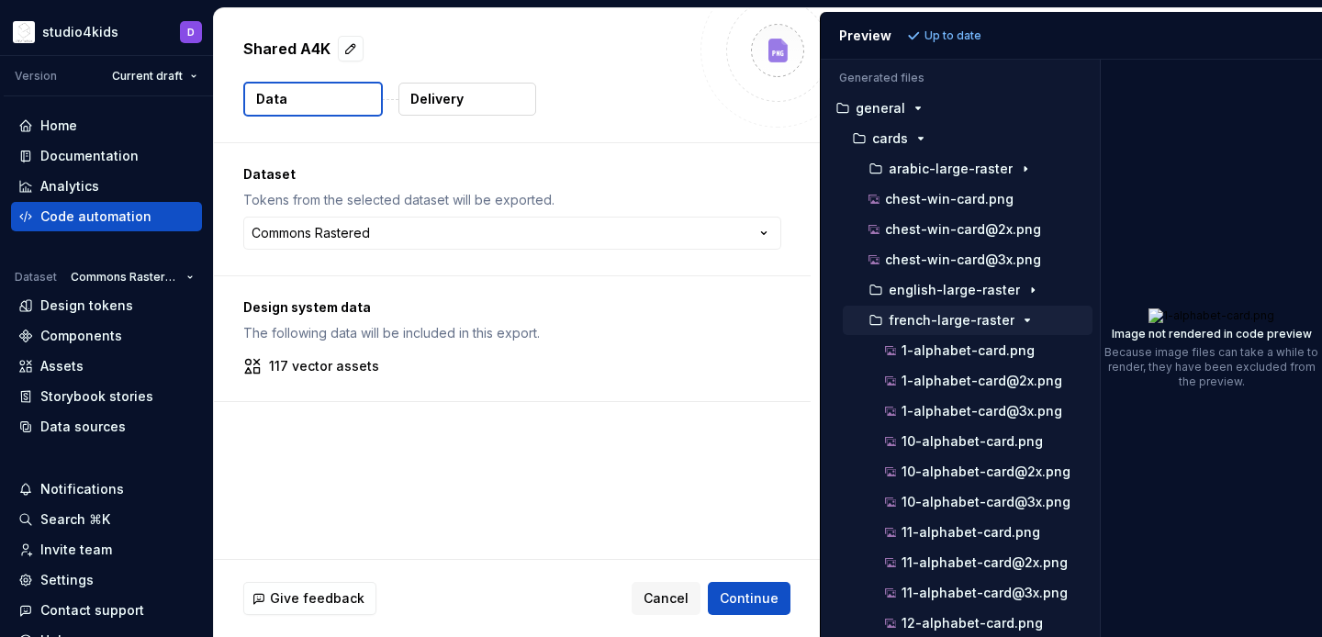
click at [914, 319] on p "french-large-raster" at bounding box center [951, 320] width 126 height 15
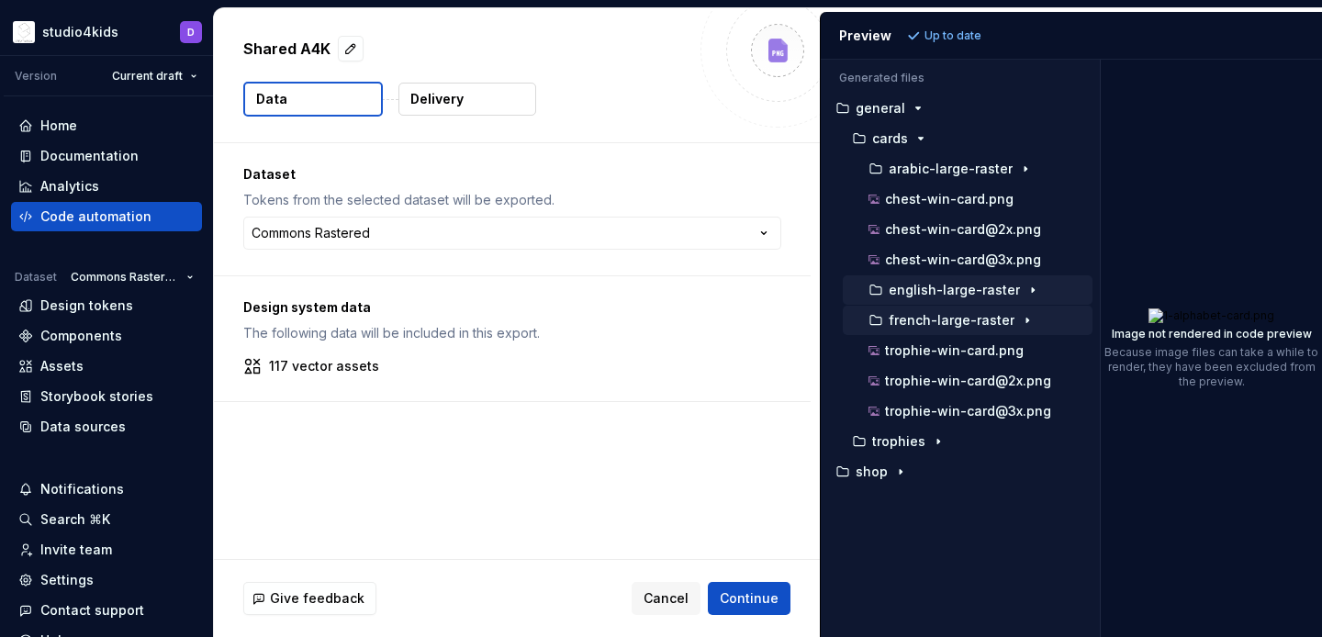
click at [913, 295] on p "english-large-raster" at bounding box center [953, 290] width 131 height 15
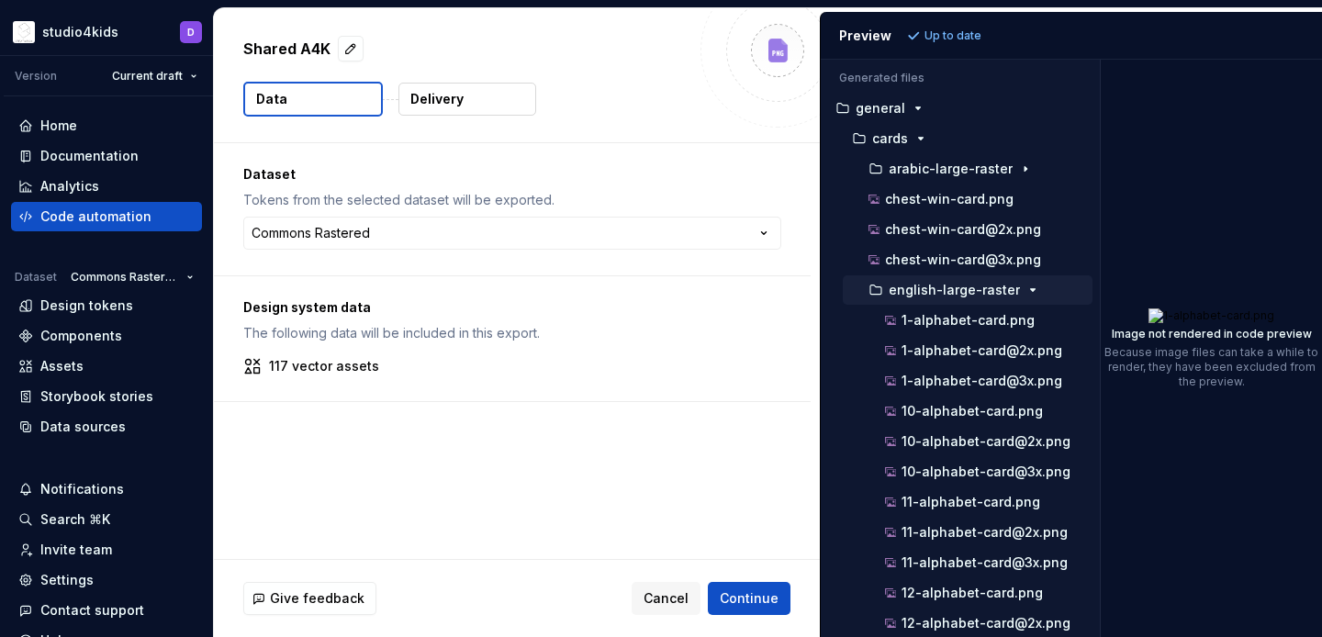
click at [913, 295] on p "english-large-raster" at bounding box center [953, 290] width 131 height 15
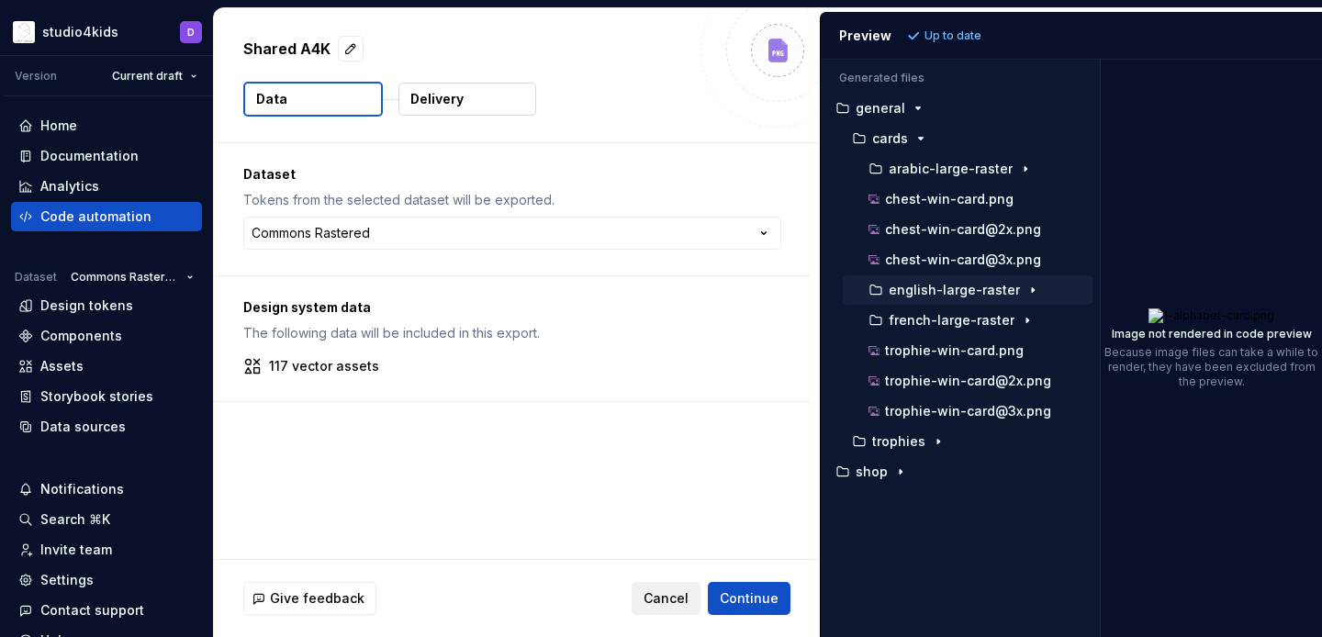
click at [664, 609] on button "Cancel" at bounding box center [665, 598] width 69 height 33
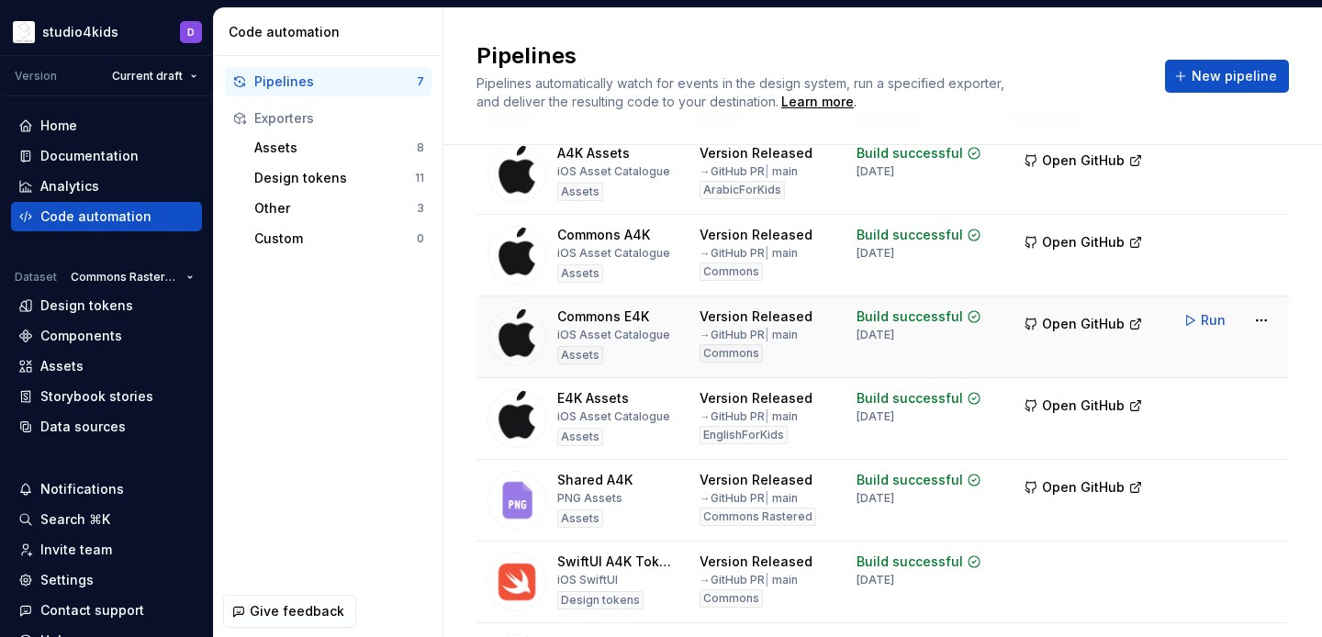
scroll to position [202, 0]
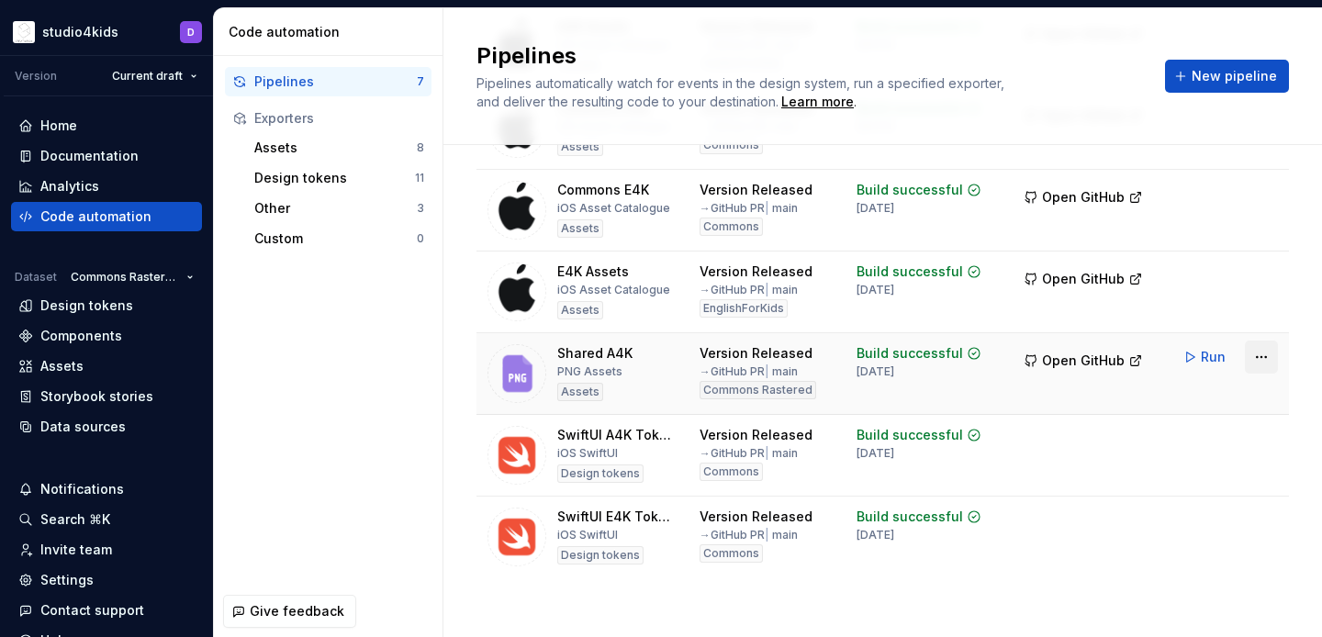
click at [1269, 360] on html "studio4kids D Version Current draft Home Documentation Analytics Code automatio…" at bounding box center [661, 318] width 1322 height 637
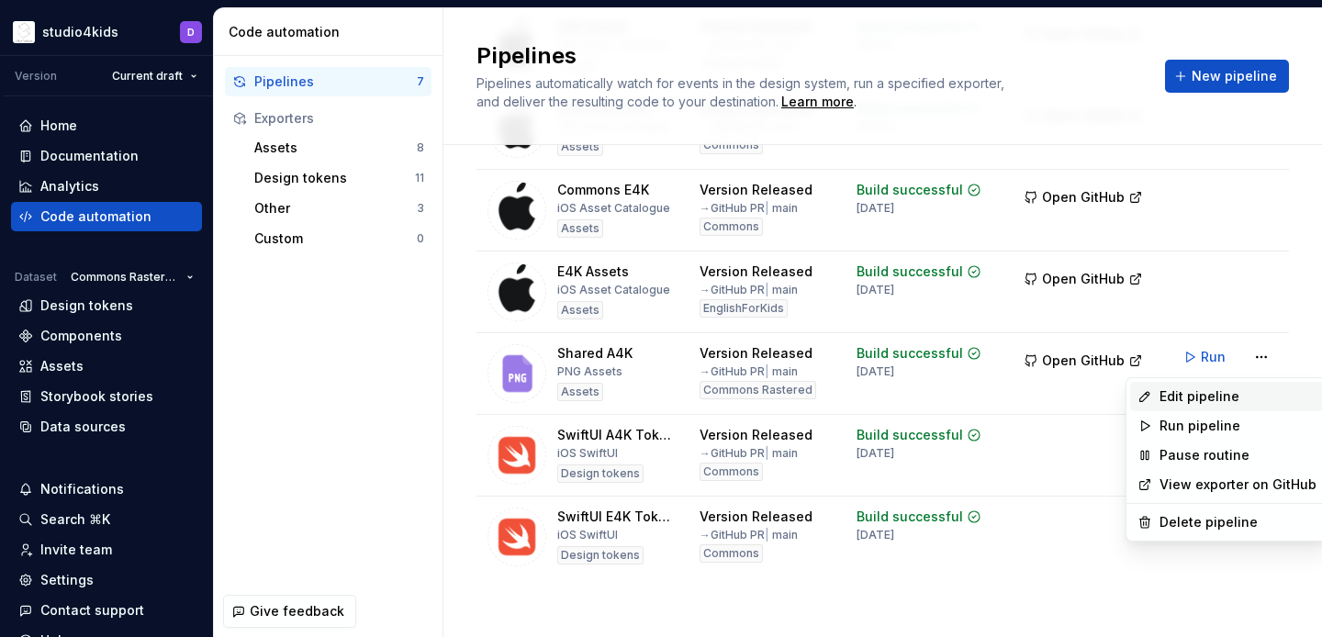
click at [1217, 392] on div "Edit pipeline" at bounding box center [1237, 396] width 157 height 18
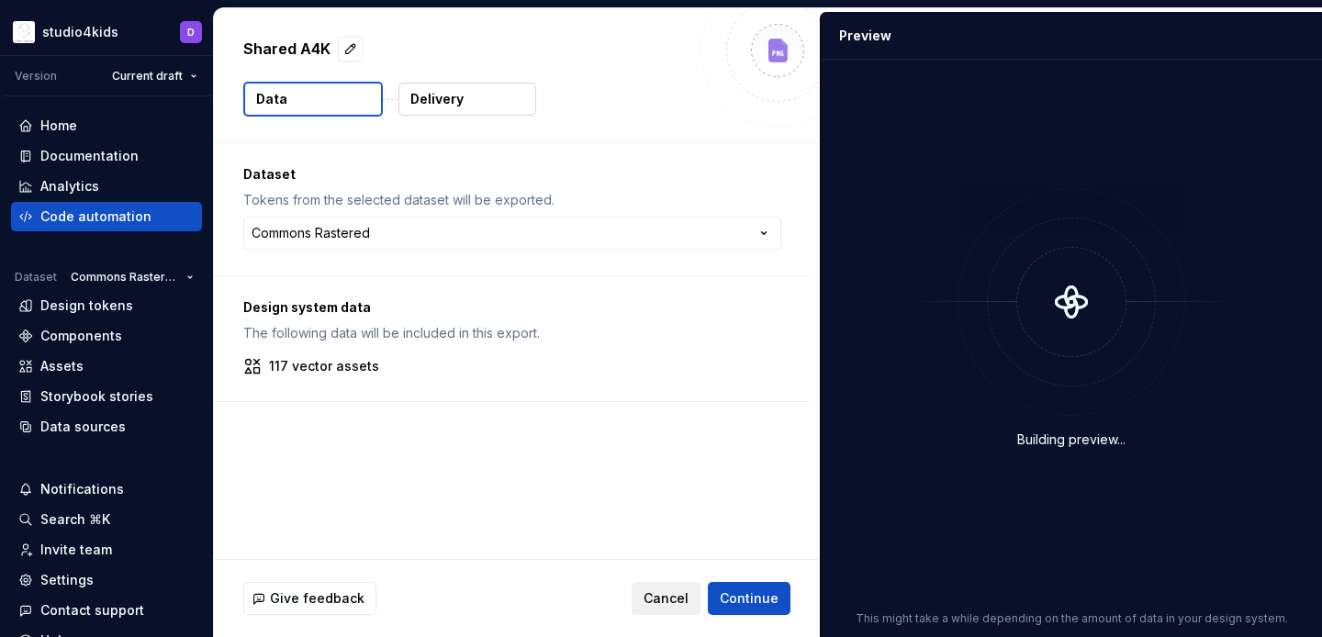
click at [676, 602] on span "Cancel" at bounding box center [665, 598] width 45 height 18
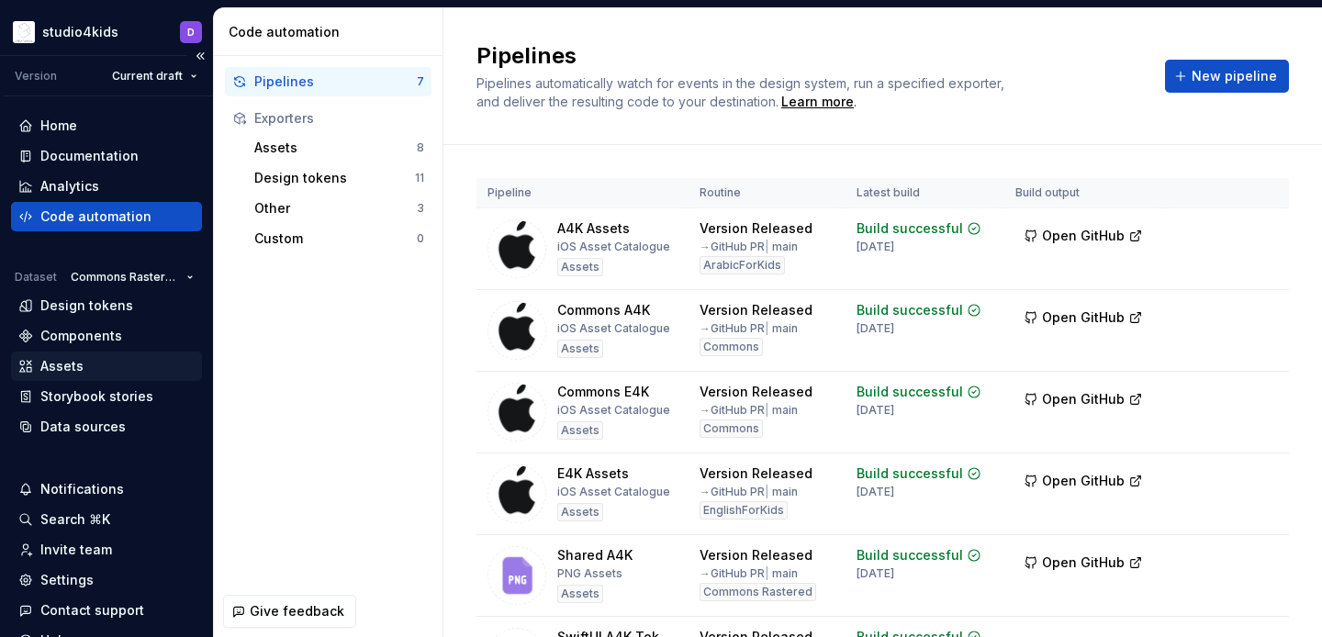
click at [98, 366] on div "Assets" at bounding box center [106, 366] width 176 height 18
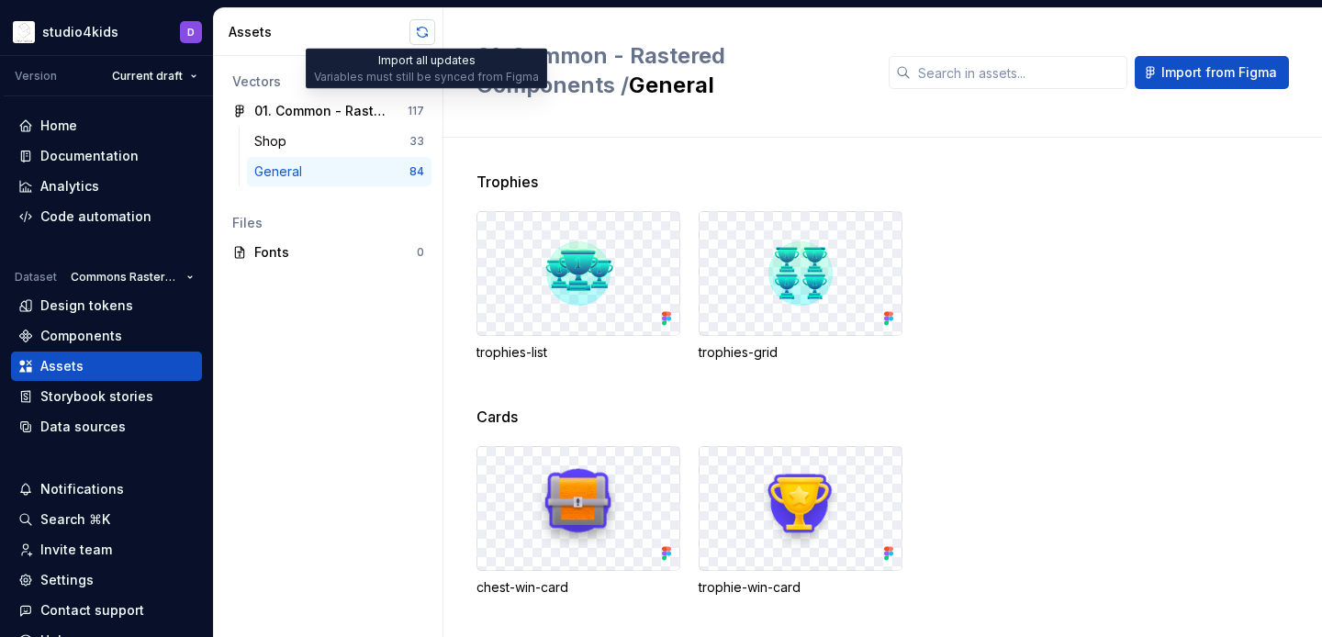
click at [422, 39] on button "button" at bounding box center [422, 32] width 26 height 26
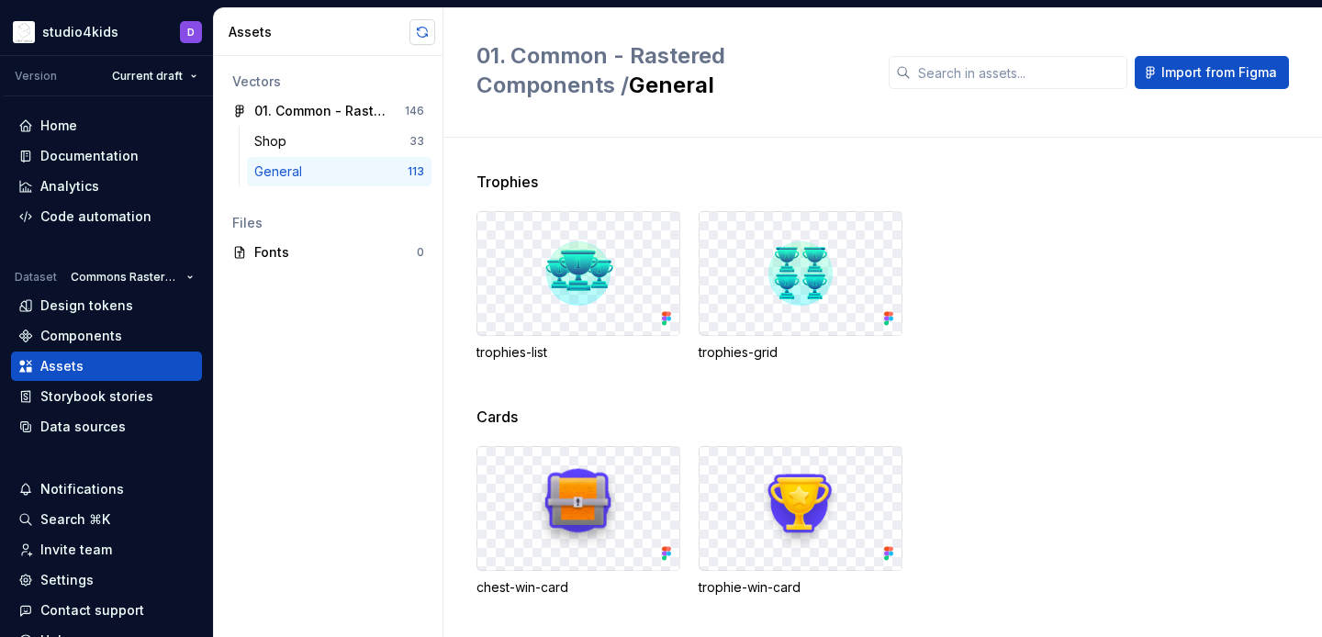
click at [429, 36] on button "button" at bounding box center [422, 32] width 26 height 26
click at [419, 32] on button "button" at bounding box center [422, 32] width 26 height 26
click at [40, 216] on div "Code automation" at bounding box center [95, 216] width 111 height 18
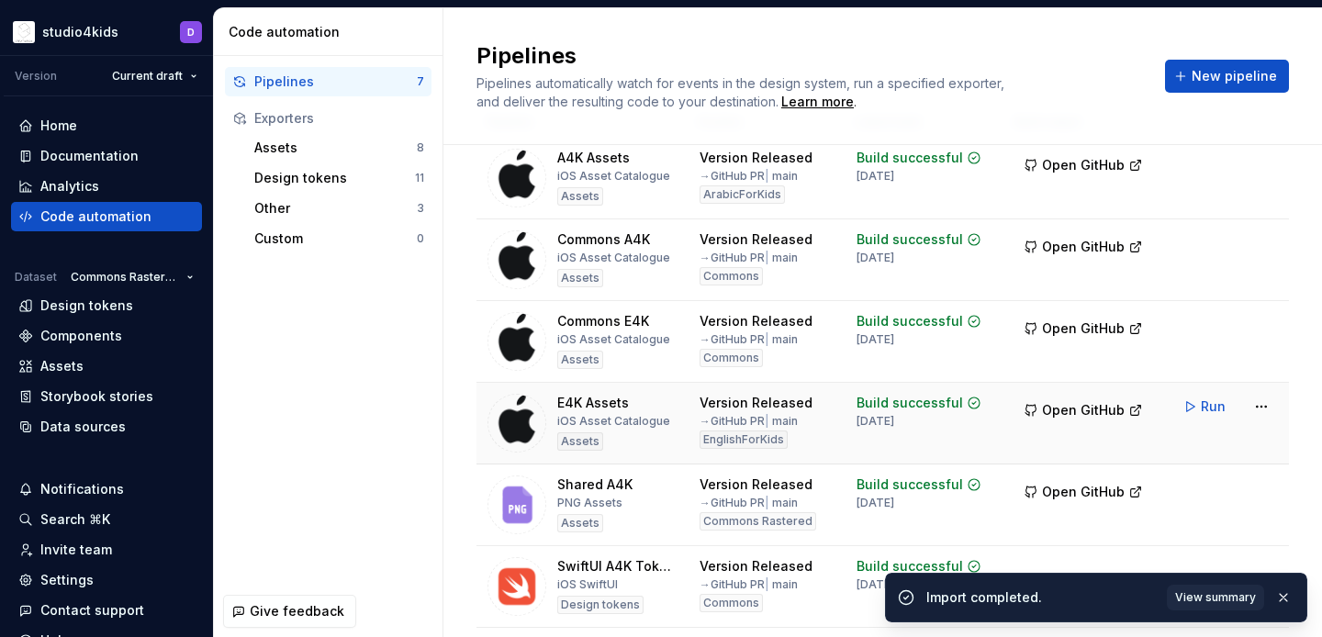
scroll to position [208, 0]
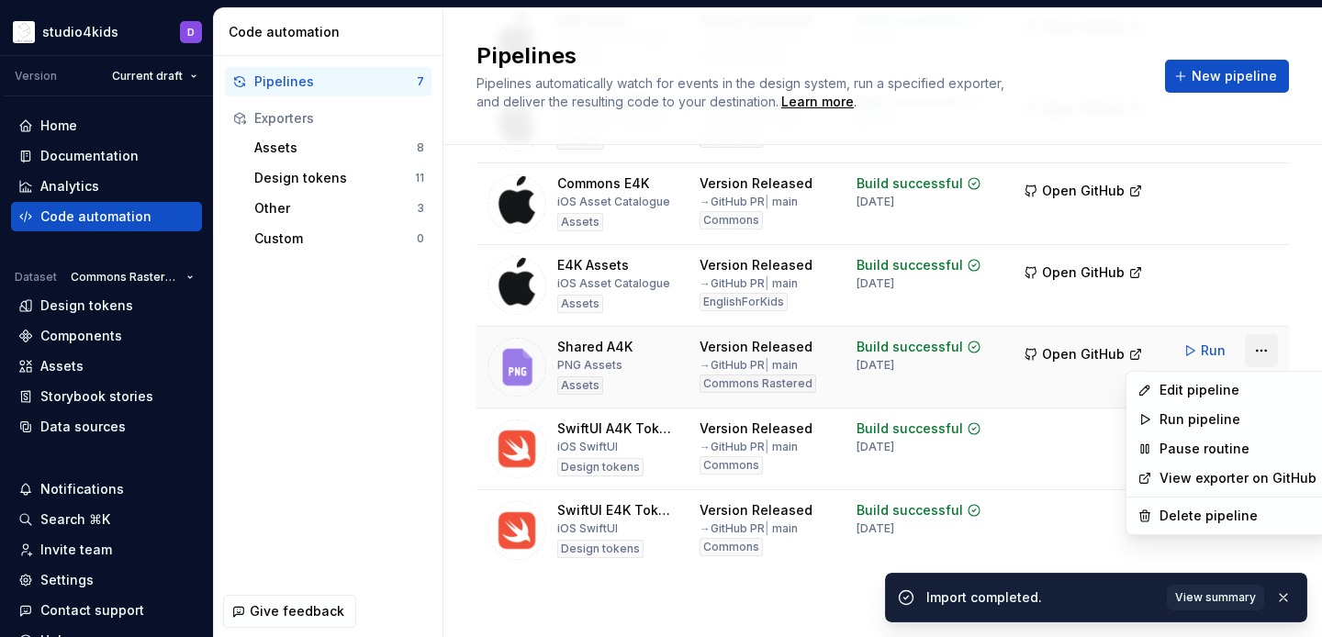
click at [1259, 351] on html "studio4kids D Version Current draft Home Documentation Analytics Code automatio…" at bounding box center [661, 318] width 1322 height 637
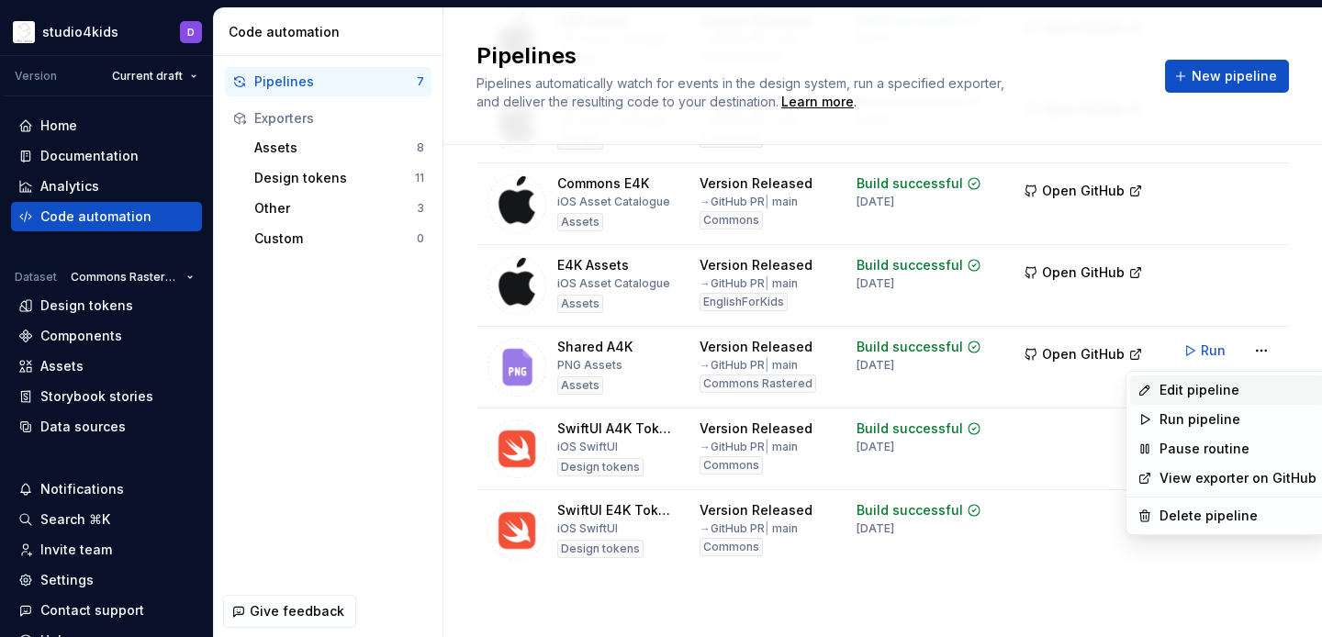
click at [1212, 388] on div "Edit pipeline" at bounding box center [1237, 390] width 157 height 18
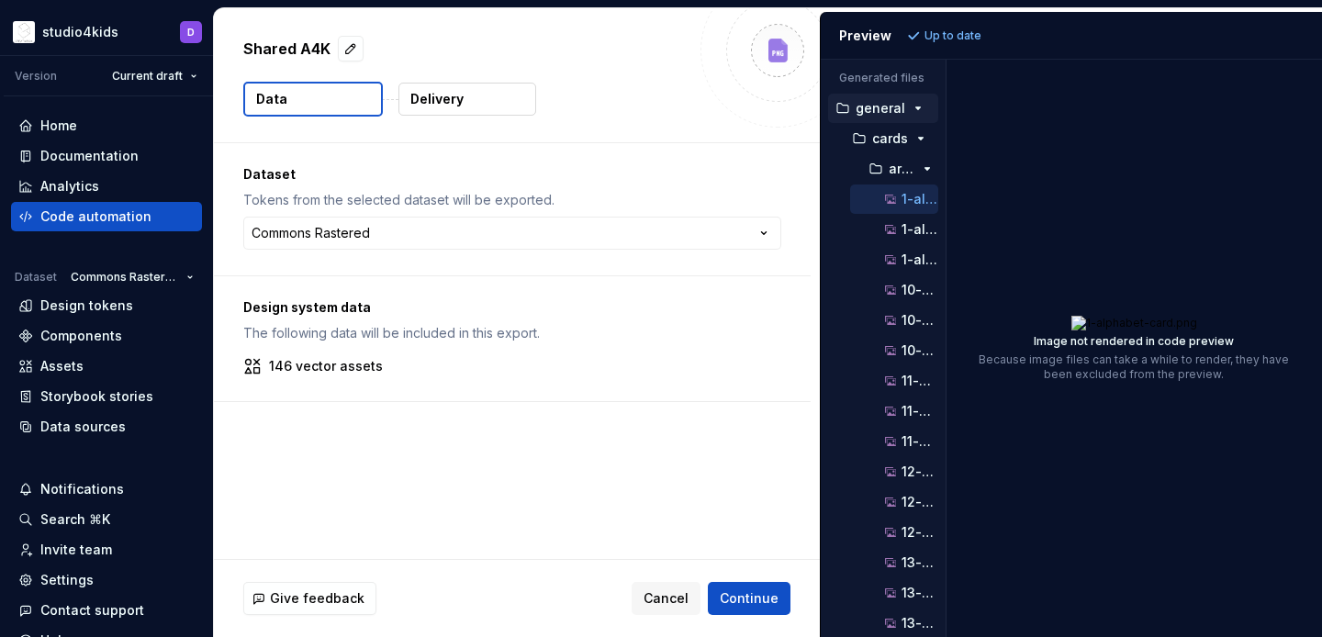
click at [951, 388] on div "Image not rendered in code preview Because image files can take a while to rend…" at bounding box center [1134, 348] width 376 height 577
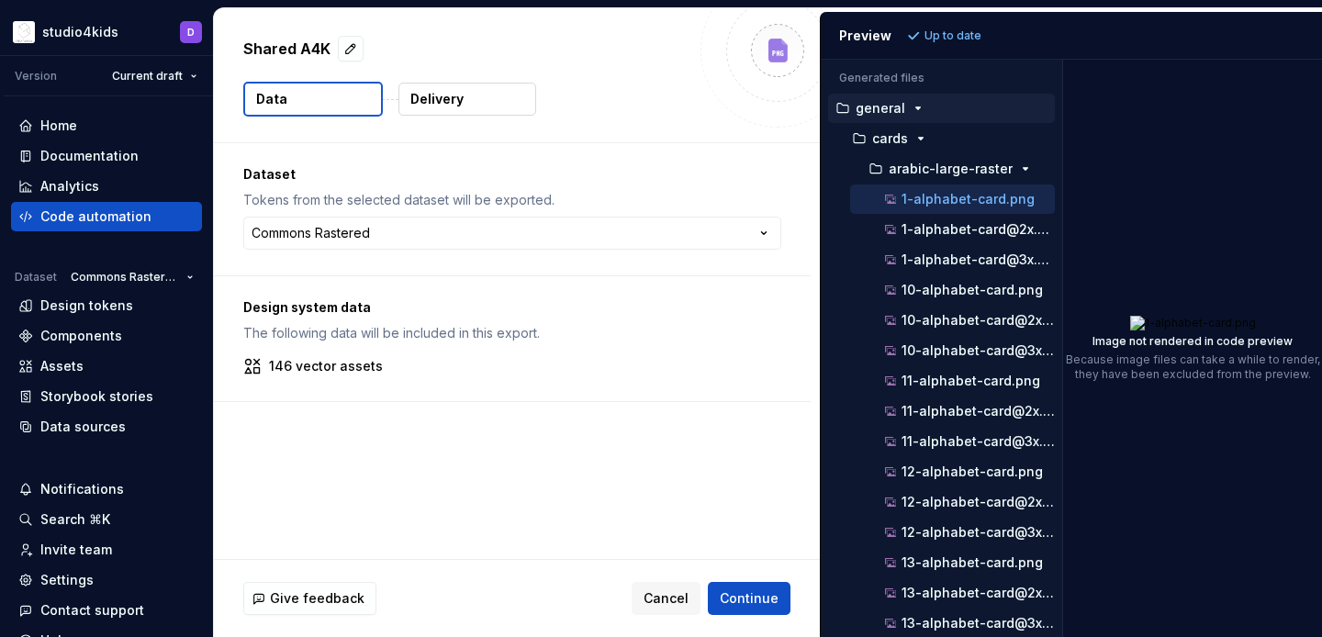
click at [1076, 385] on div "Generated files Accessibility guide for tree . Navigate the tree with the arrow…" at bounding box center [1071, 348] width 501 height 577
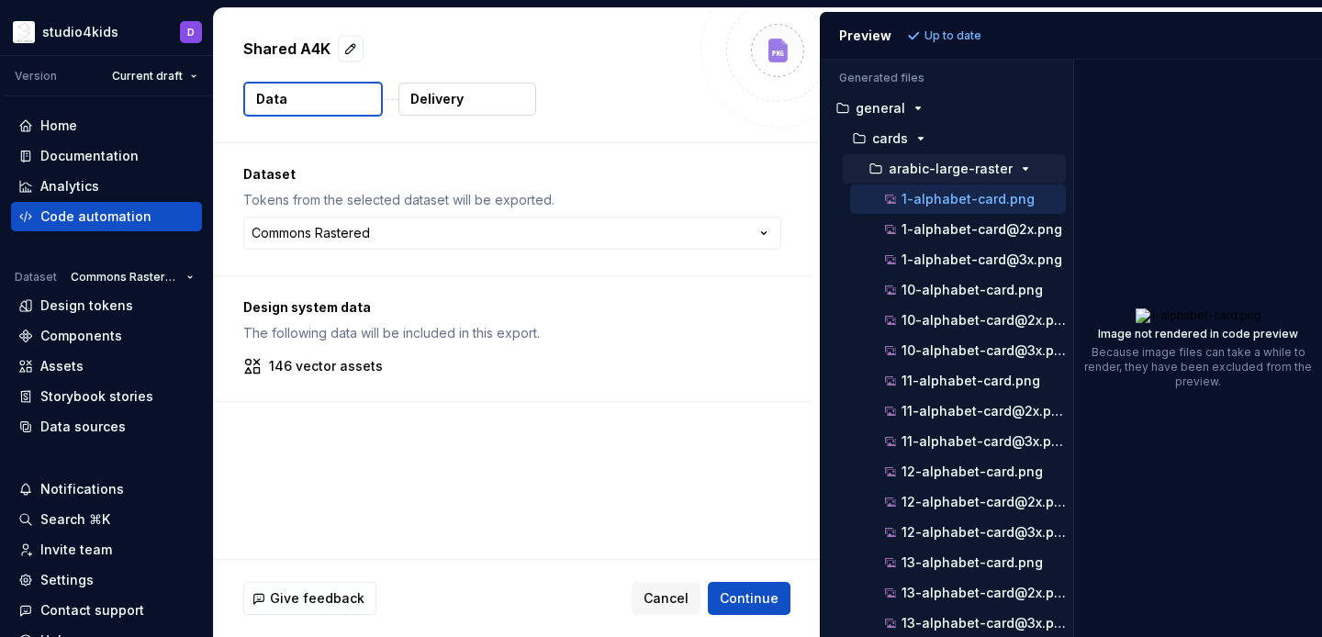
click at [927, 176] on button "arabic-large-raster" at bounding box center [954, 169] width 223 height 20
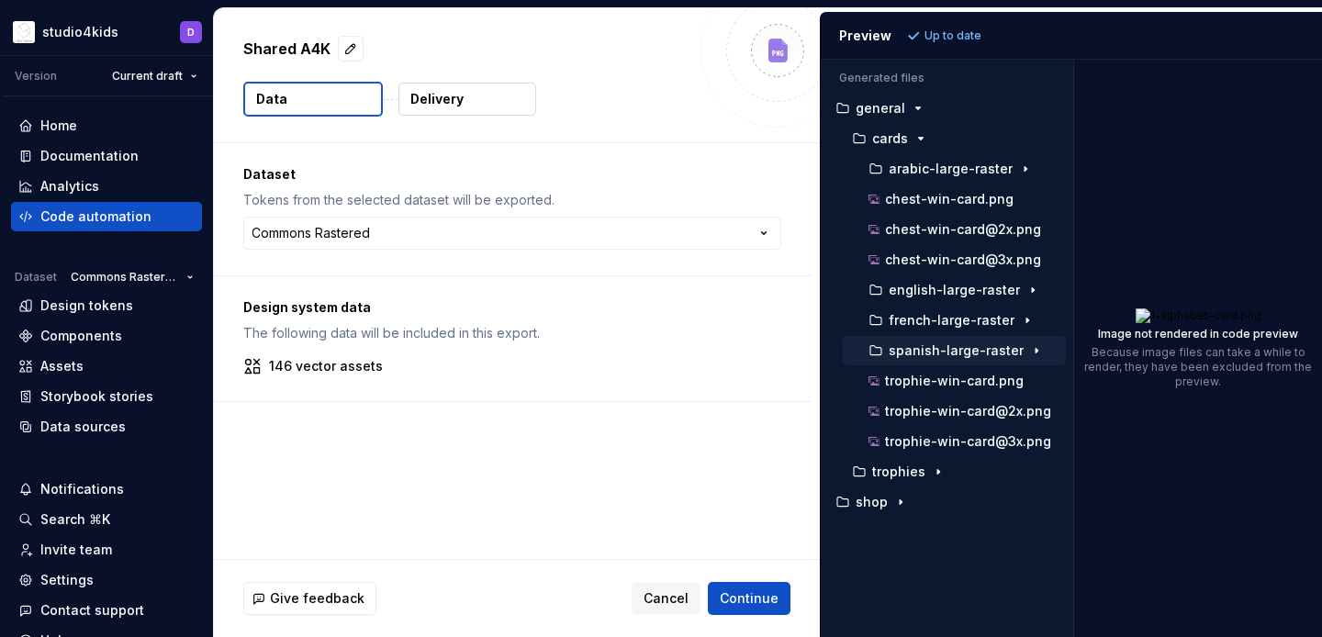
click at [970, 341] on button "spanish-large-raster" at bounding box center [954, 351] width 223 height 20
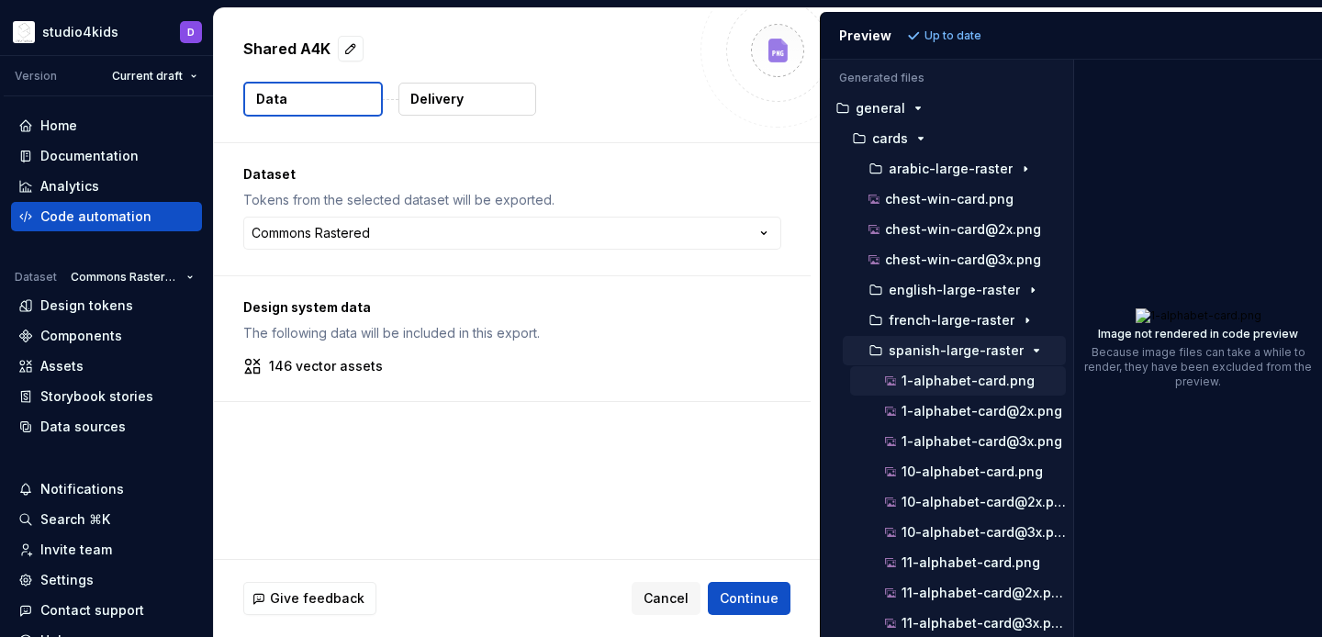
click at [982, 380] on p "1-alphabet-card.png" at bounding box center [967, 381] width 133 height 15
click at [971, 352] on p "spanish-large-raster" at bounding box center [955, 350] width 135 height 15
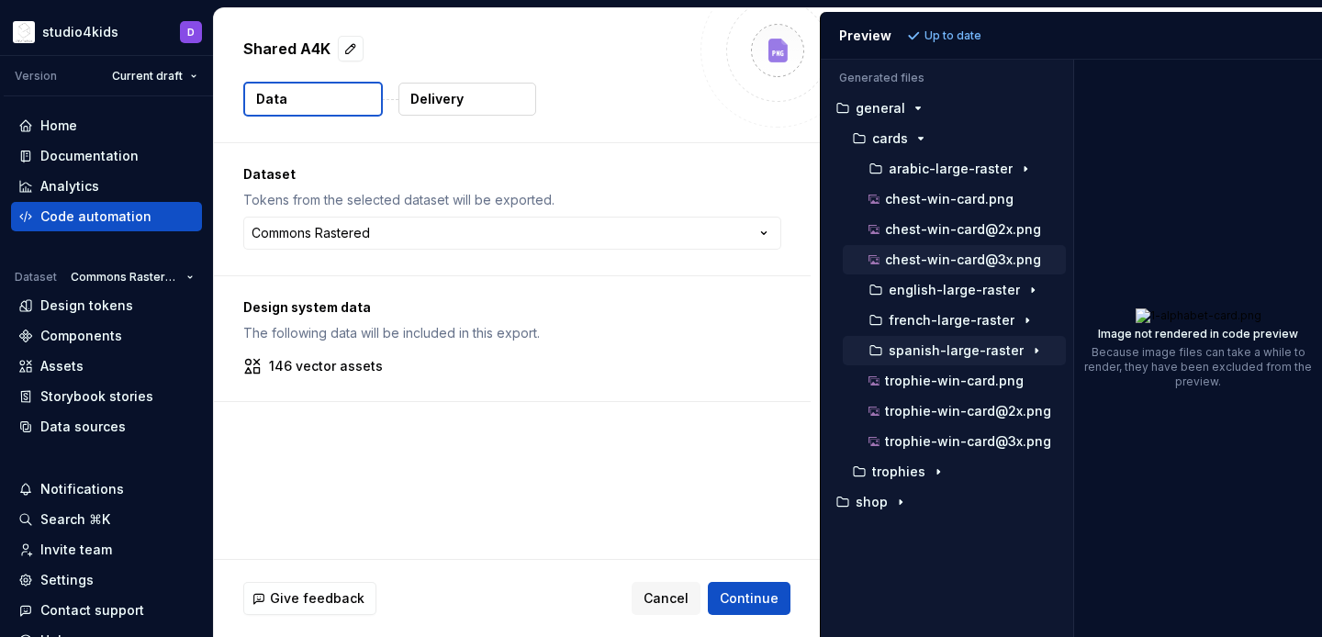
click at [929, 262] on p "chest-win-card@3x.png" at bounding box center [963, 259] width 156 height 15
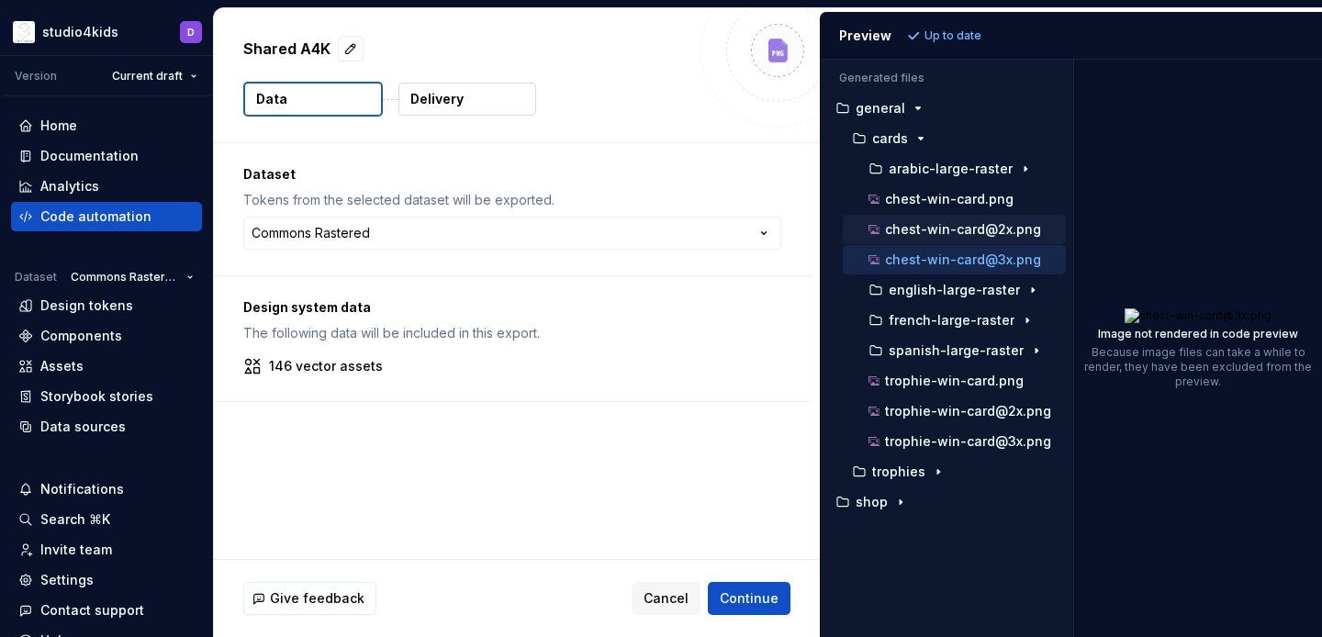
click at [899, 226] on p "chest-win-card@2x.png" at bounding box center [963, 229] width 156 height 15
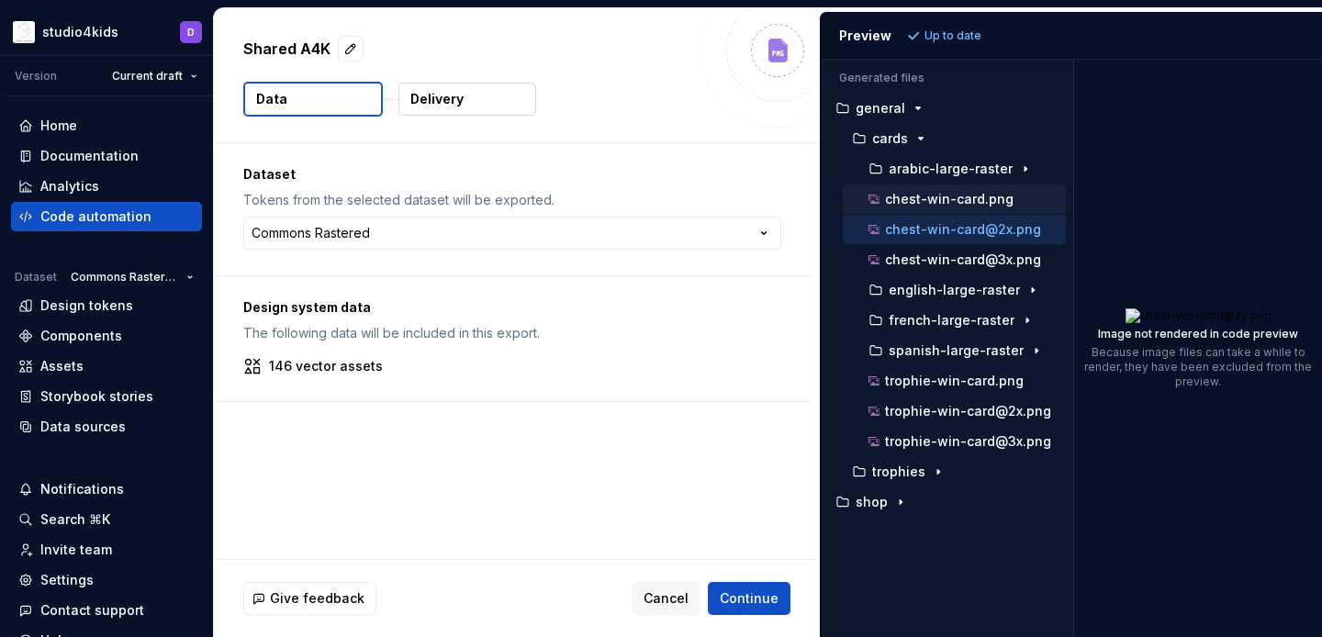
click at [912, 206] on p "chest-win-card.png" at bounding box center [949, 199] width 128 height 15
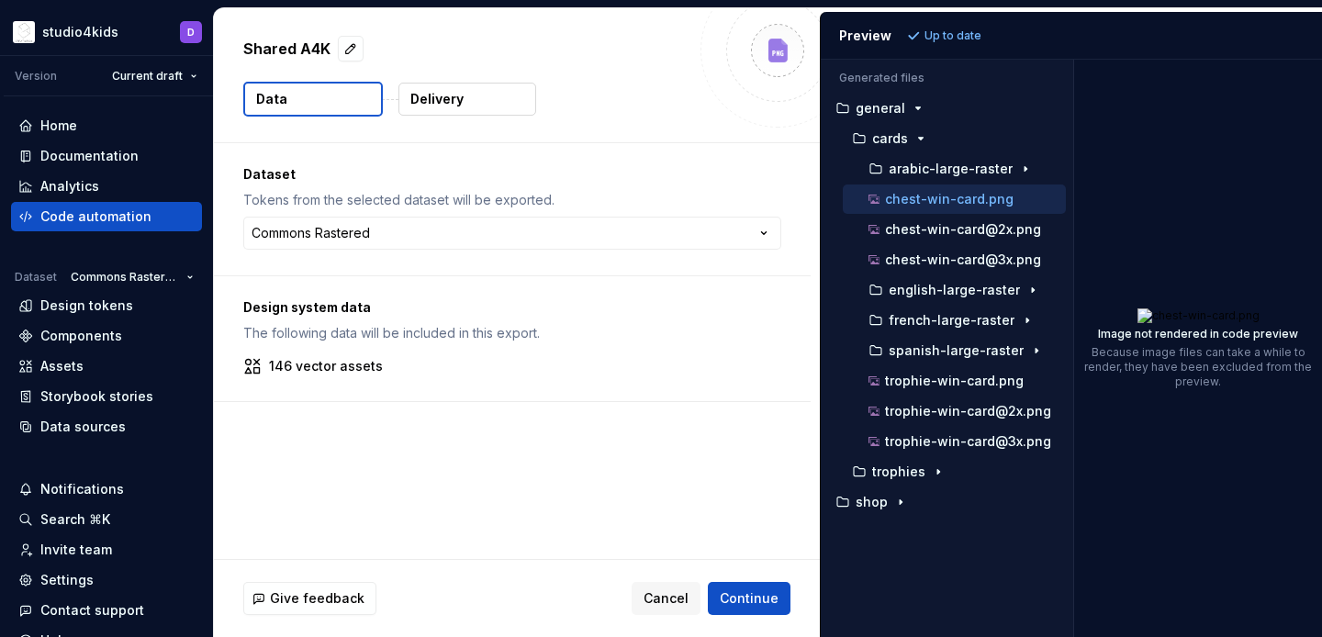
click at [440, 89] on button "Delivery" at bounding box center [467, 99] width 138 height 33
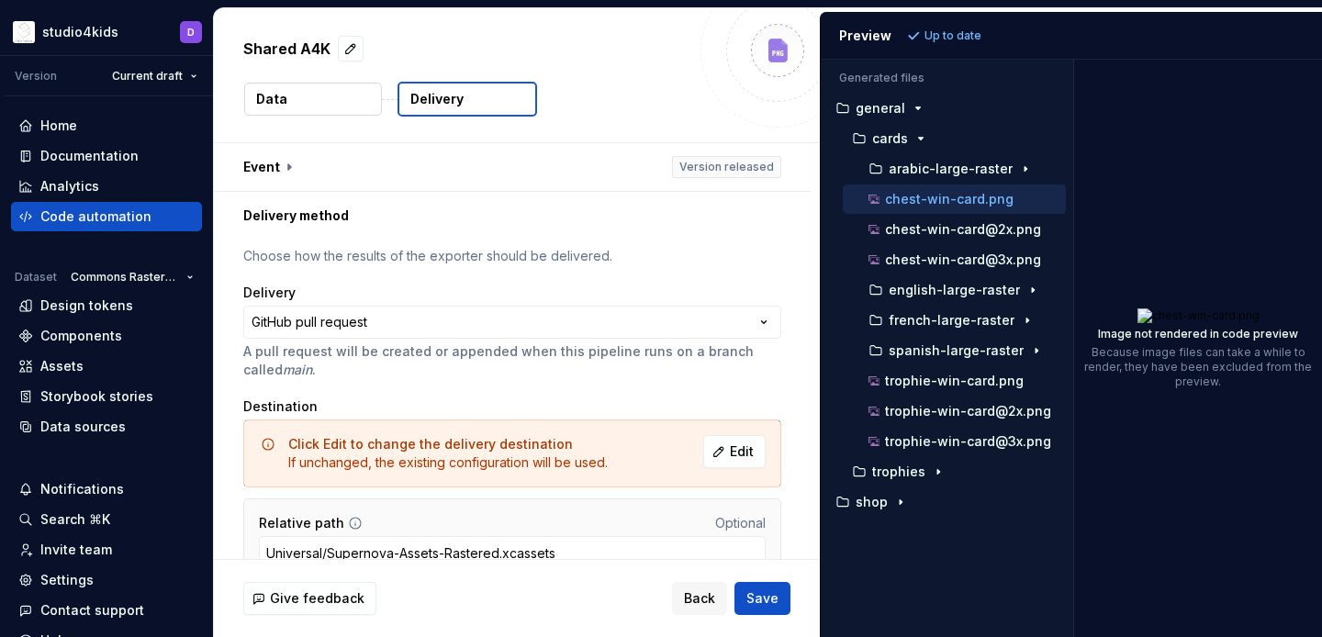
scroll to position [94, 0]
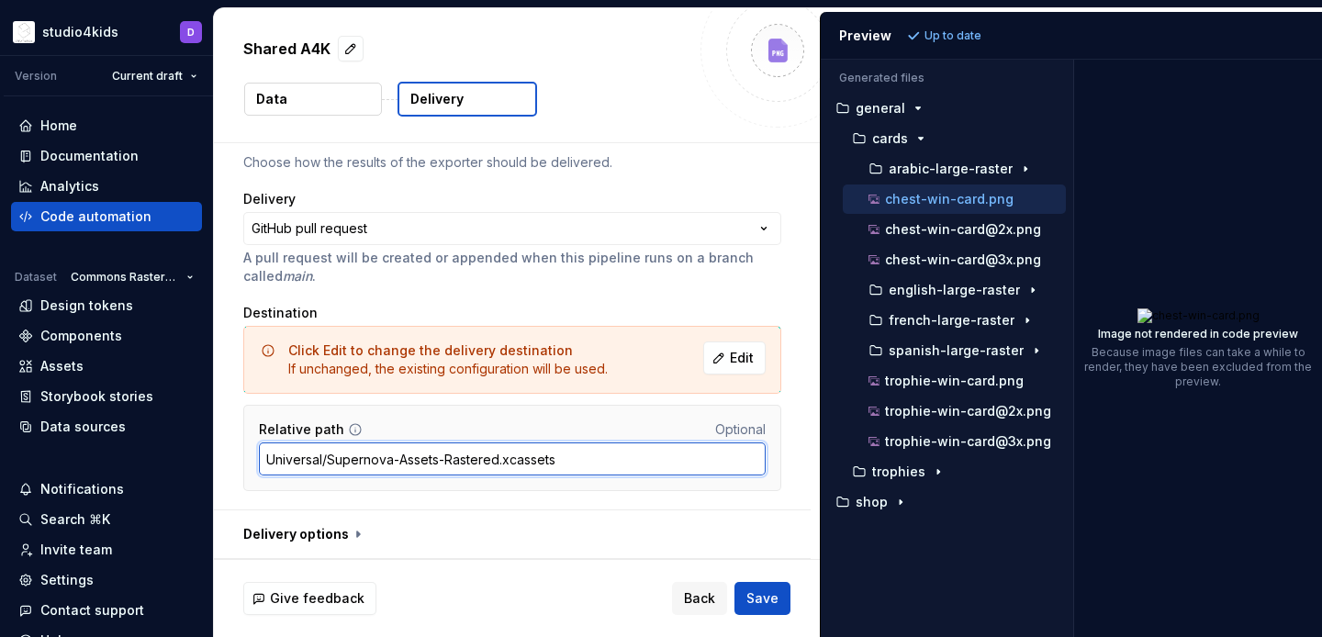
click at [572, 473] on input "Universal/Supernova-Assets-Rastered.xcassets" at bounding box center [512, 458] width 507 height 33
type input "Universal/Supernova-Assets-Rastered"
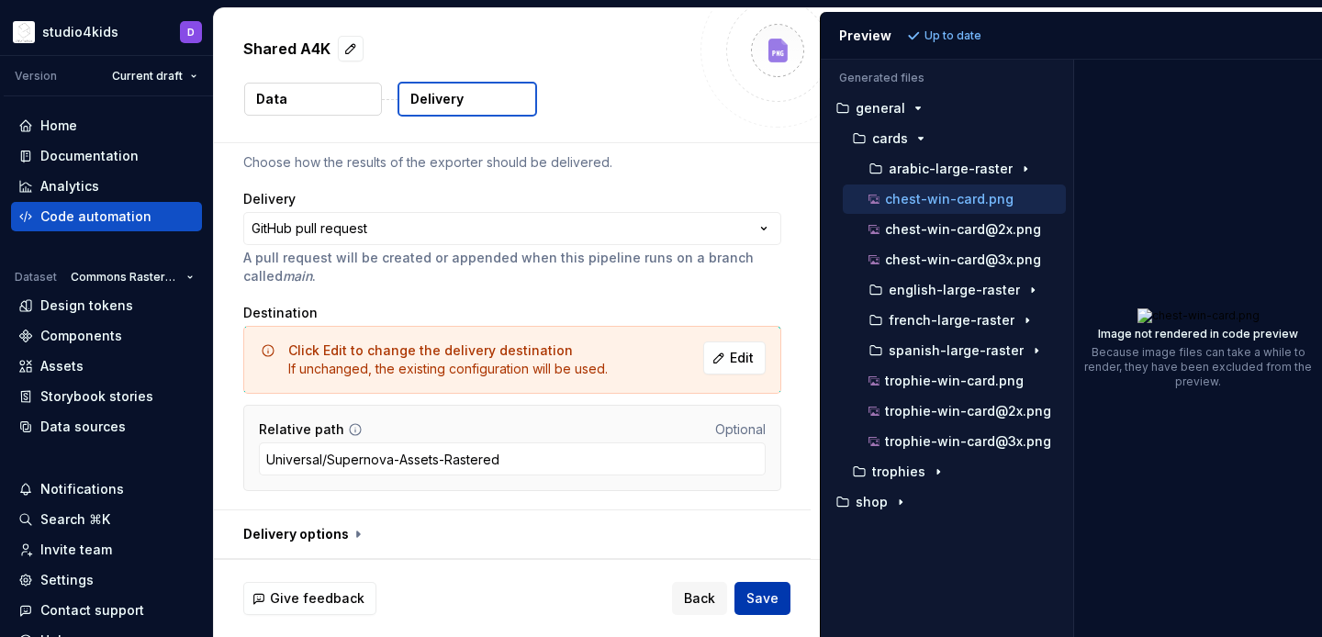
click at [749, 592] on span "Save" at bounding box center [762, 598] width 32 height 18
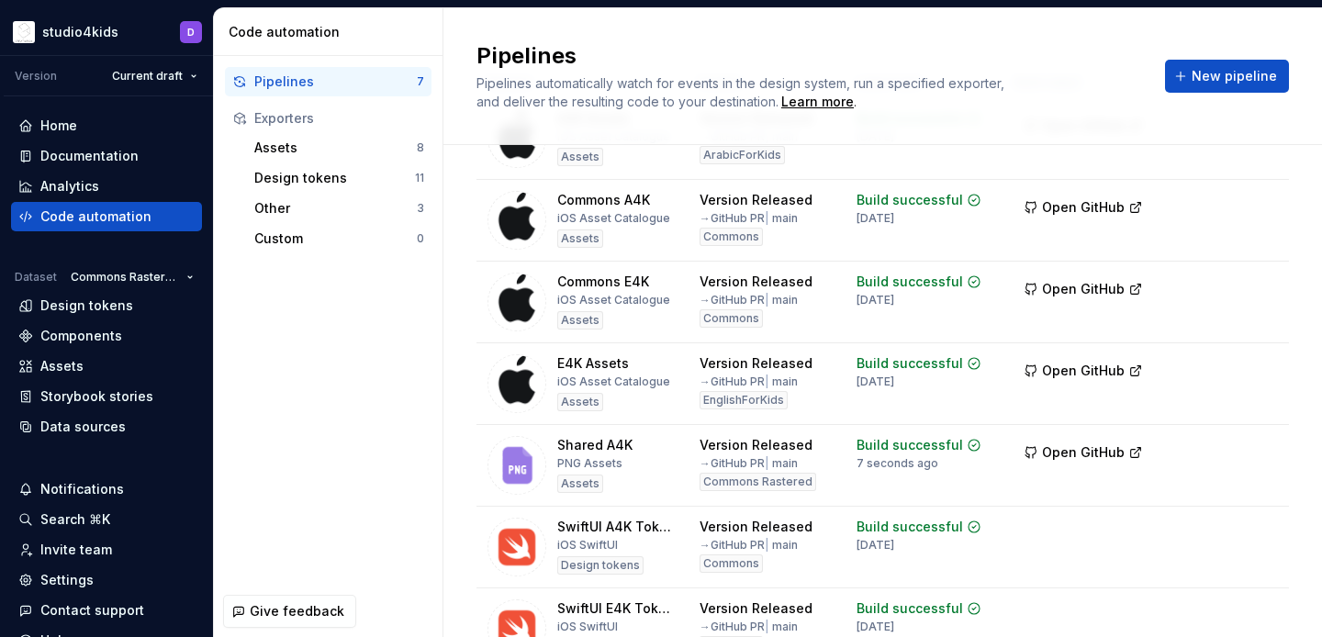
scroll to position [174, 0]
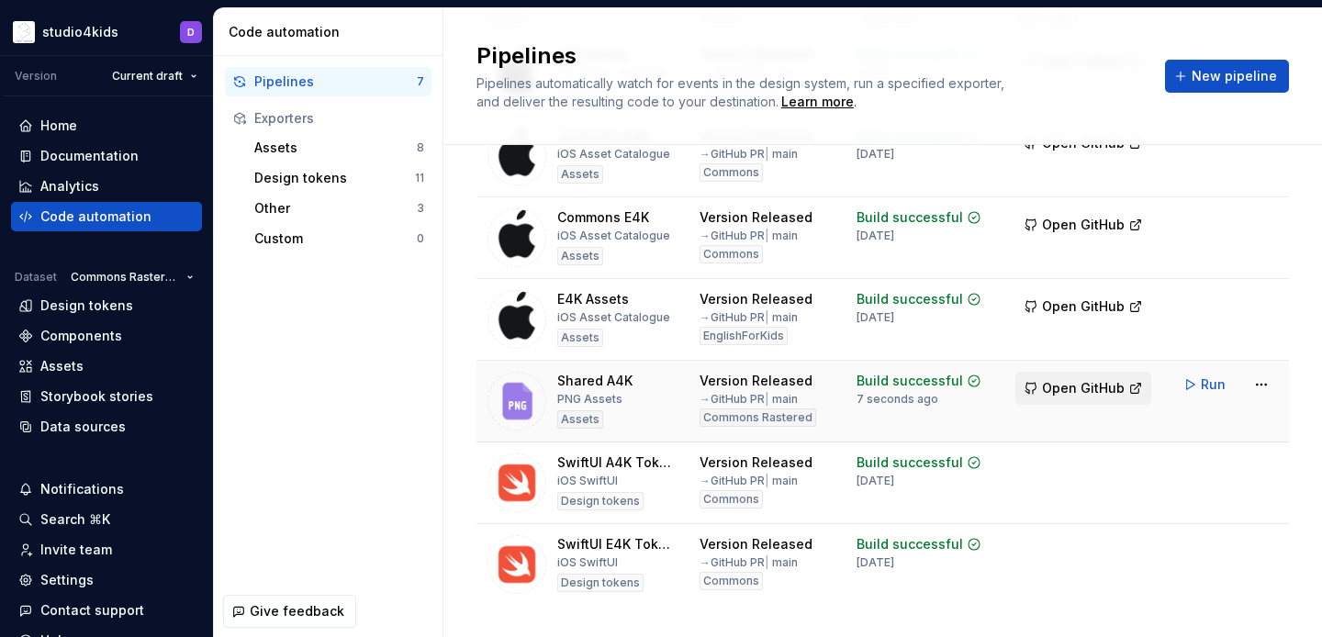
click at [1061, 395] on span "Open GitHub" at bounding box center [1083, 388] width 83 height 18
click at [1202, 383] on span "Run" at bounding box center [1212, 384] width 25 height 18
click at [1070, 385] on span "Open GitHub" at bounding box center [1083, 388] width 83 height 18
click at [1077, 394] on span "Open GitHub" at bounding box center [1083, 388] width 83 height 18
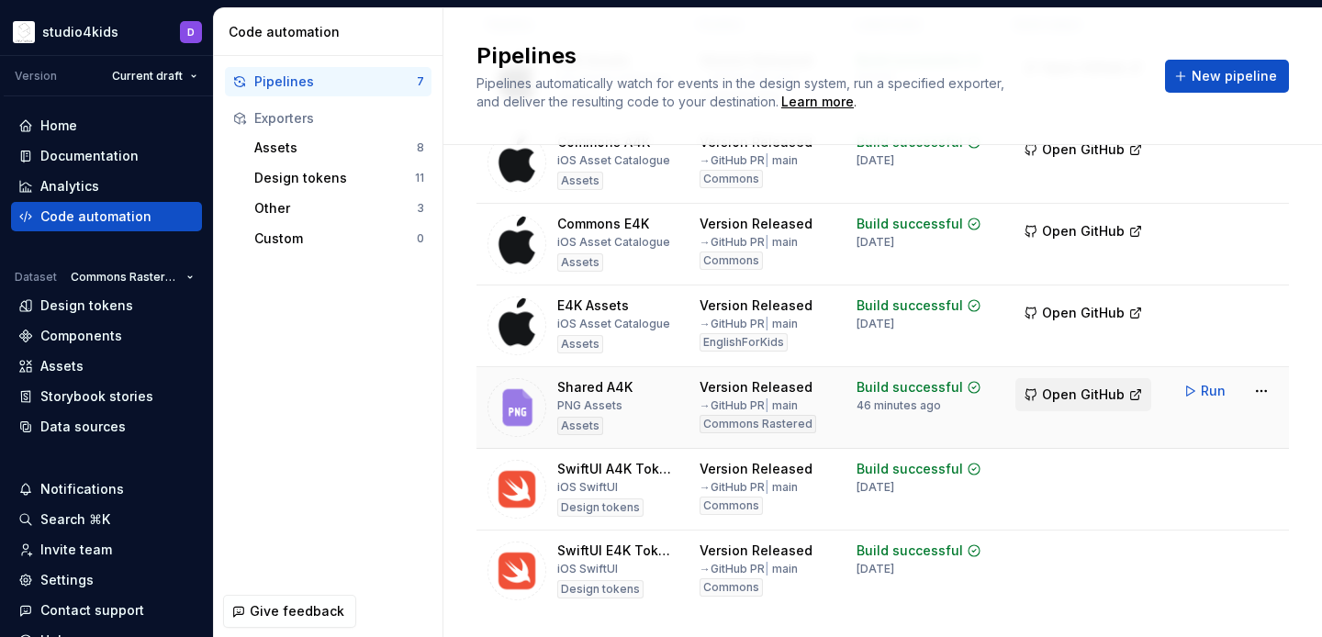
click at [1099, 396] on span "Open GitHub" at bounding box center [1083, 394] width 83 height 18
click at [1216, 394] on span "Run" at bounding box center [1212, 391] width 25 height 18
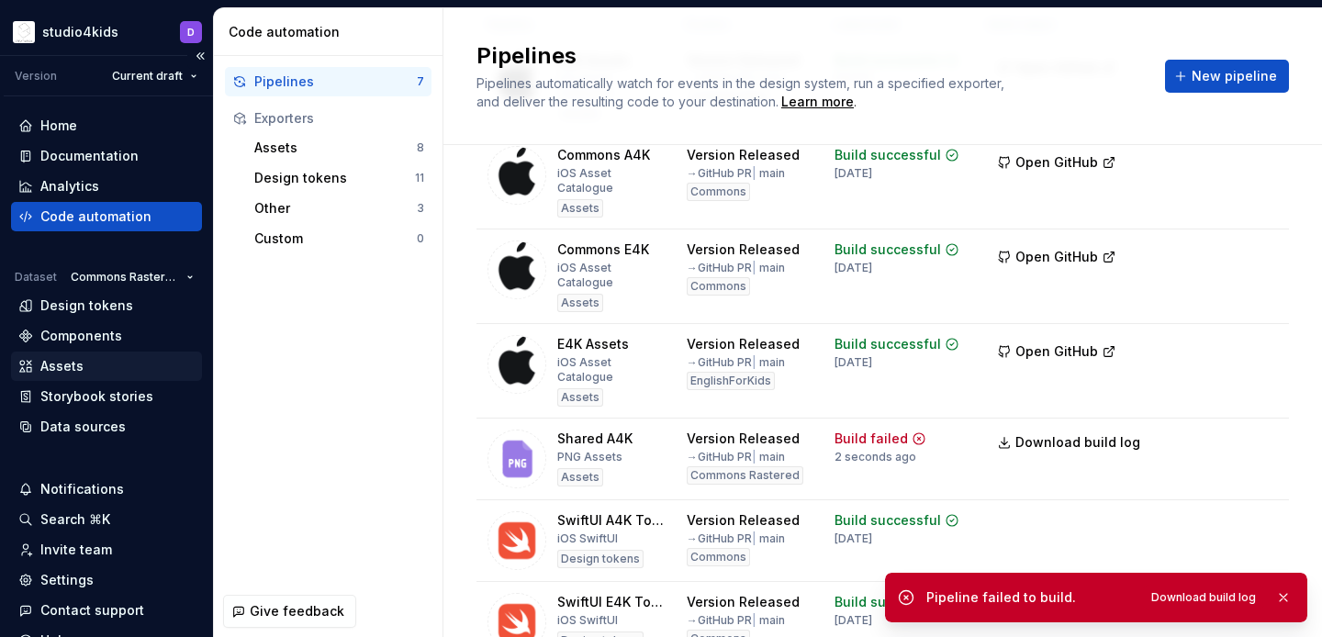
click at [101, 364] on div "Assets" at bounding box center [106, 366] width 176 height 18
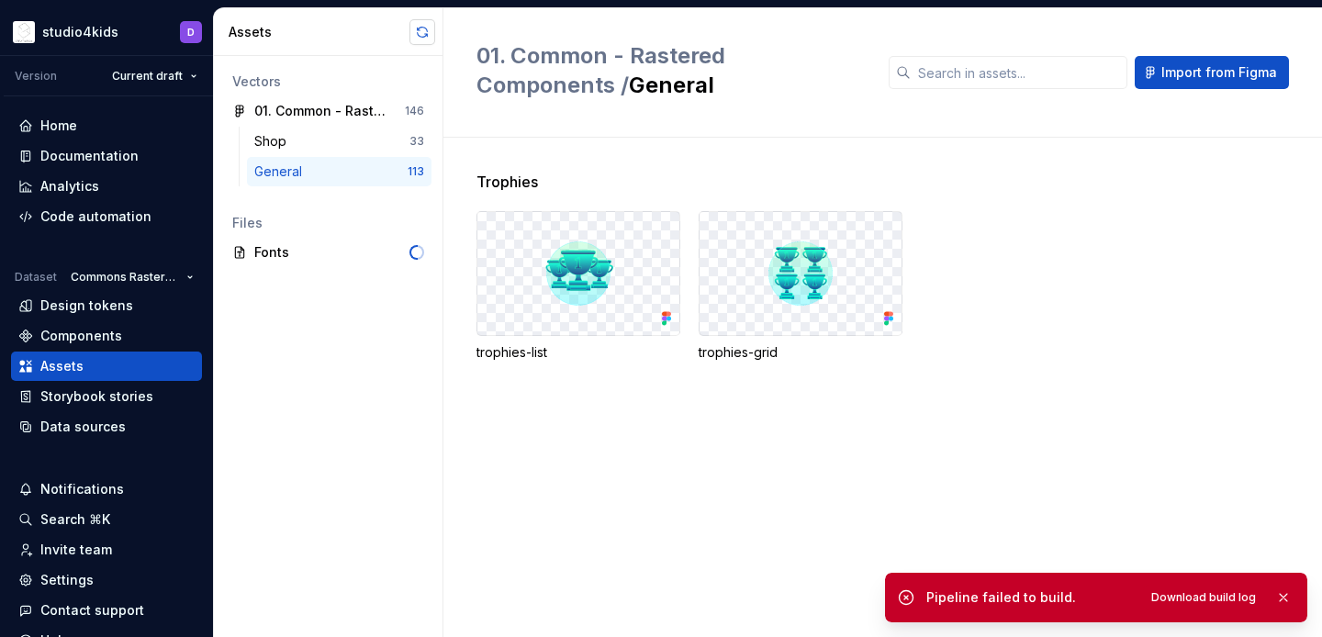
click at [418, 24] on button "button" at bounding box center [422, 32] width 26 height 26
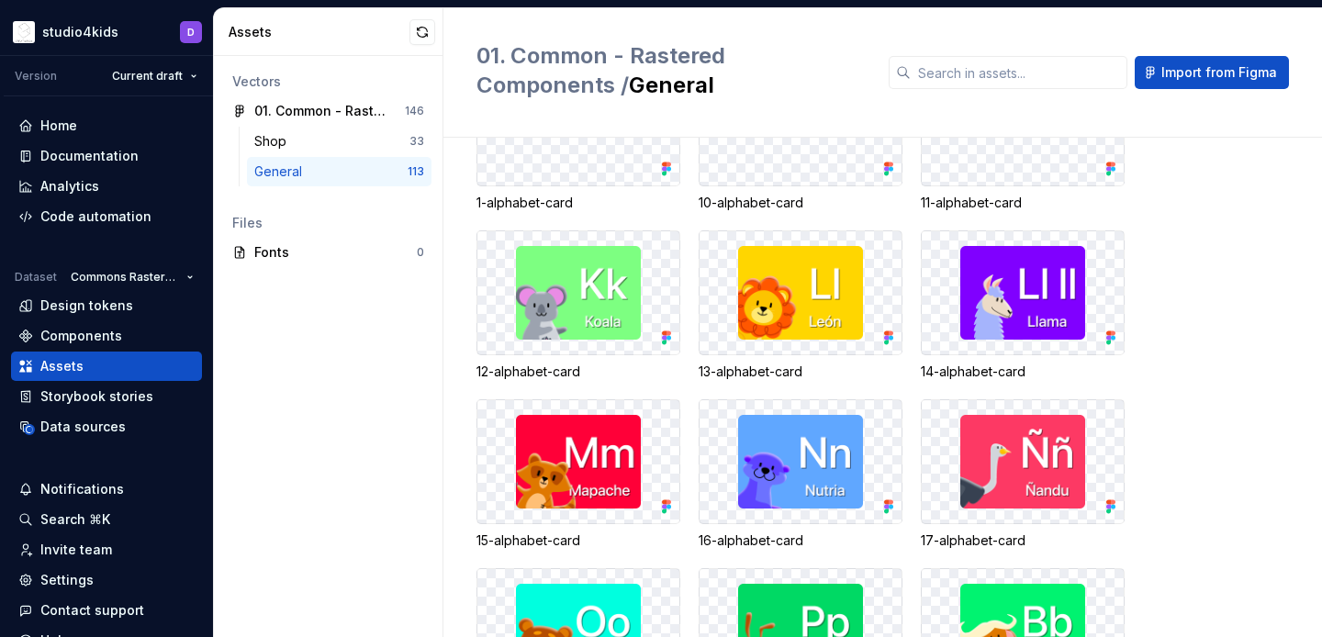
scroll to position [6652, 0]
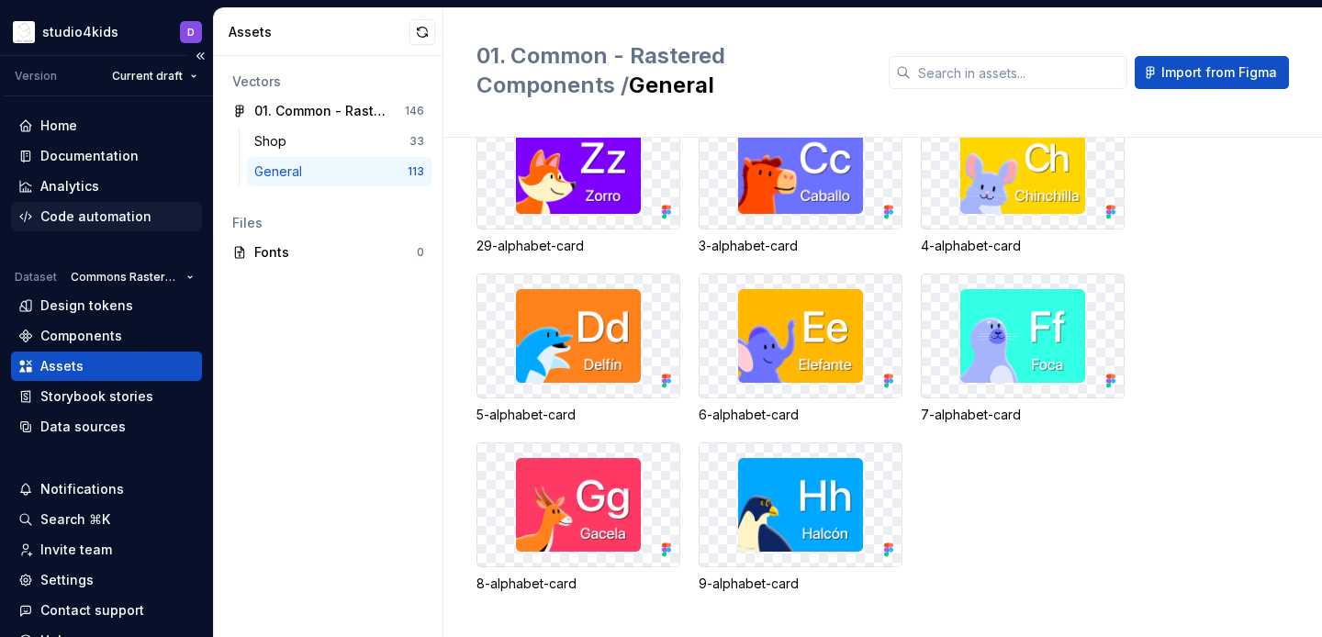
click at [116, 206] on div "Code automation" at bounding box center [106, 216] width 191 height 29
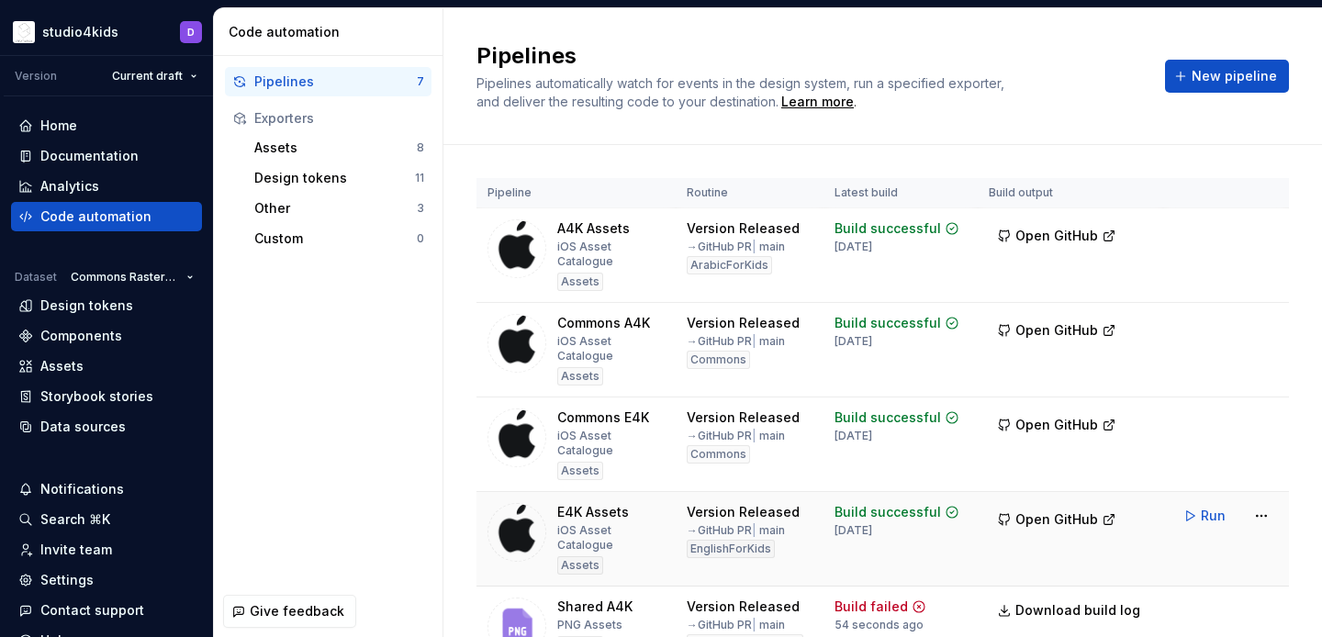
scroll to position [109, 0]
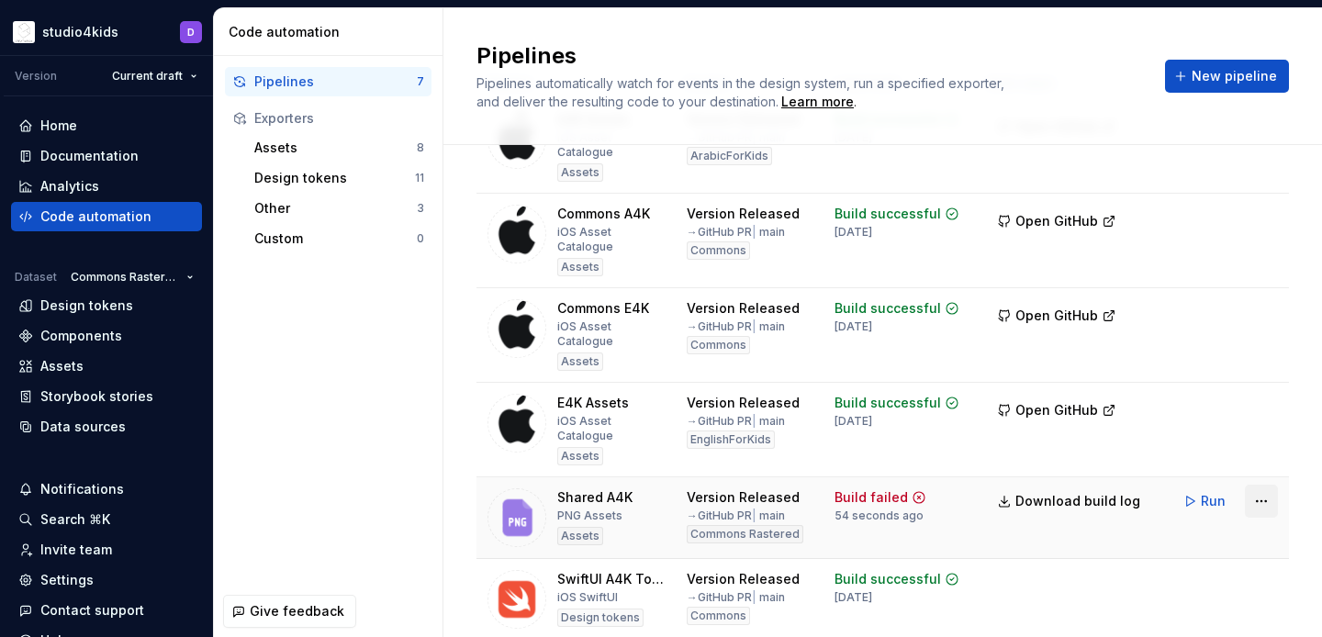
click at [1254, 454] on html "studio4kids D Version Current draft Home Documentation Analytics Code automatio…" at bounding box center [661, 318] width 1322 height 637
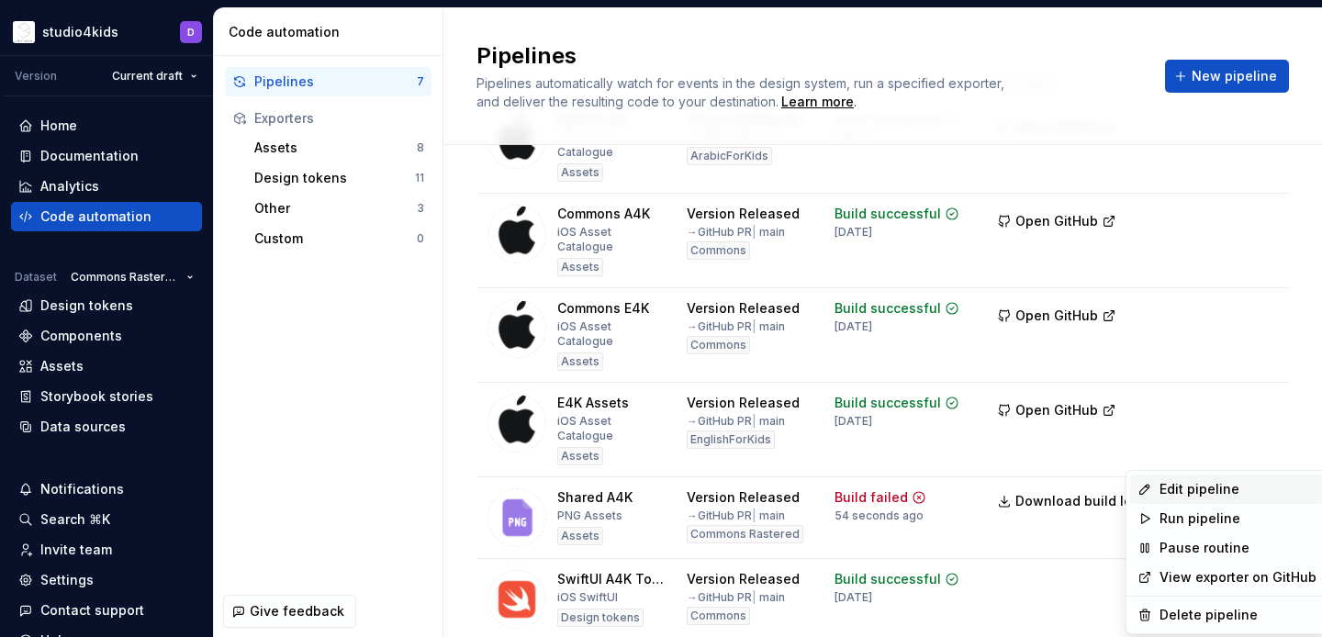
click at [1207, 480] on div "Edit pipeline" at bounding box center [1237, 489] width 157 height 18
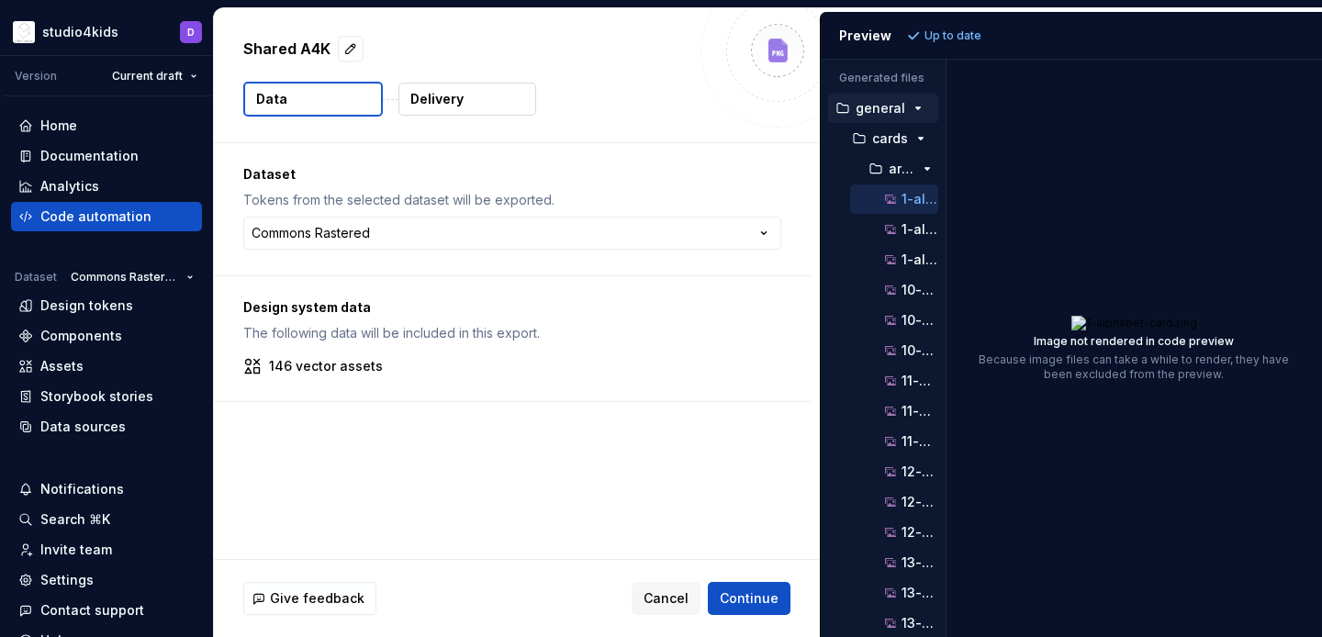
click at [948, 405] on div "Generated files Accessibility guide for tree . Navigate the tree with the arrow…" at bounding box center [1071, 348] width 501 height 577
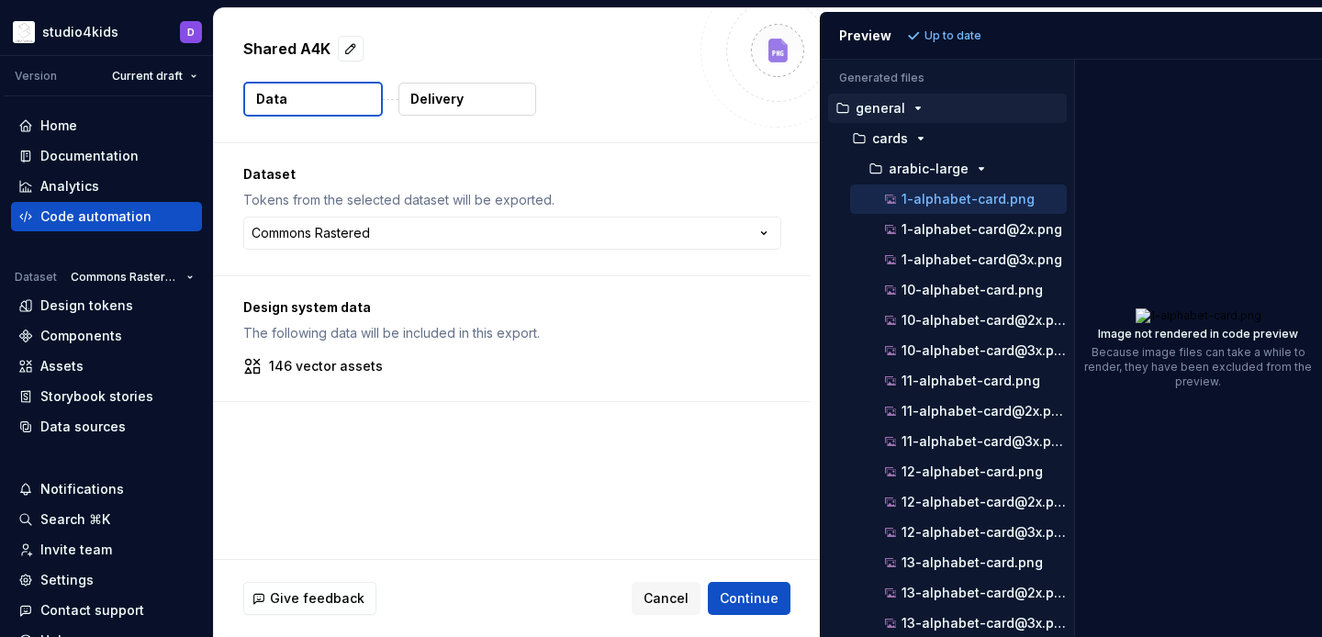
click at [1082, 379] on div "Generated files Accessibility guide for tree . Navigate the tree with the arrow…" at bounding box center [1071, 348] width 501 height 577
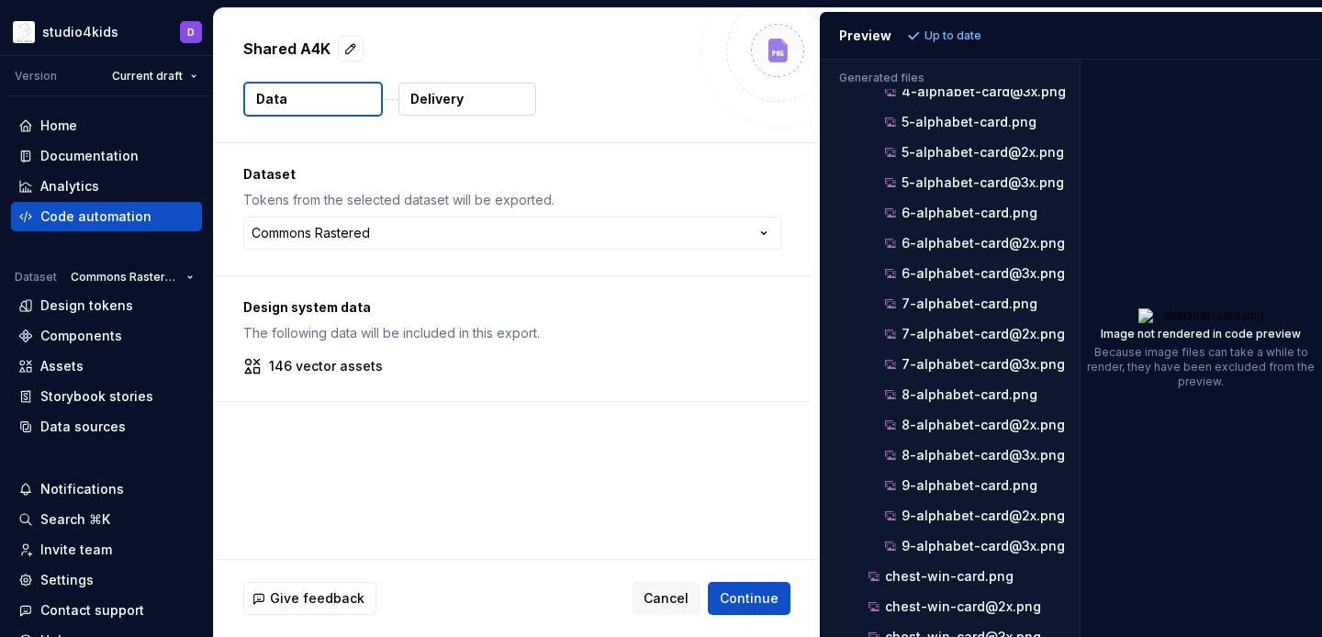
scroll to position [2428, 0]
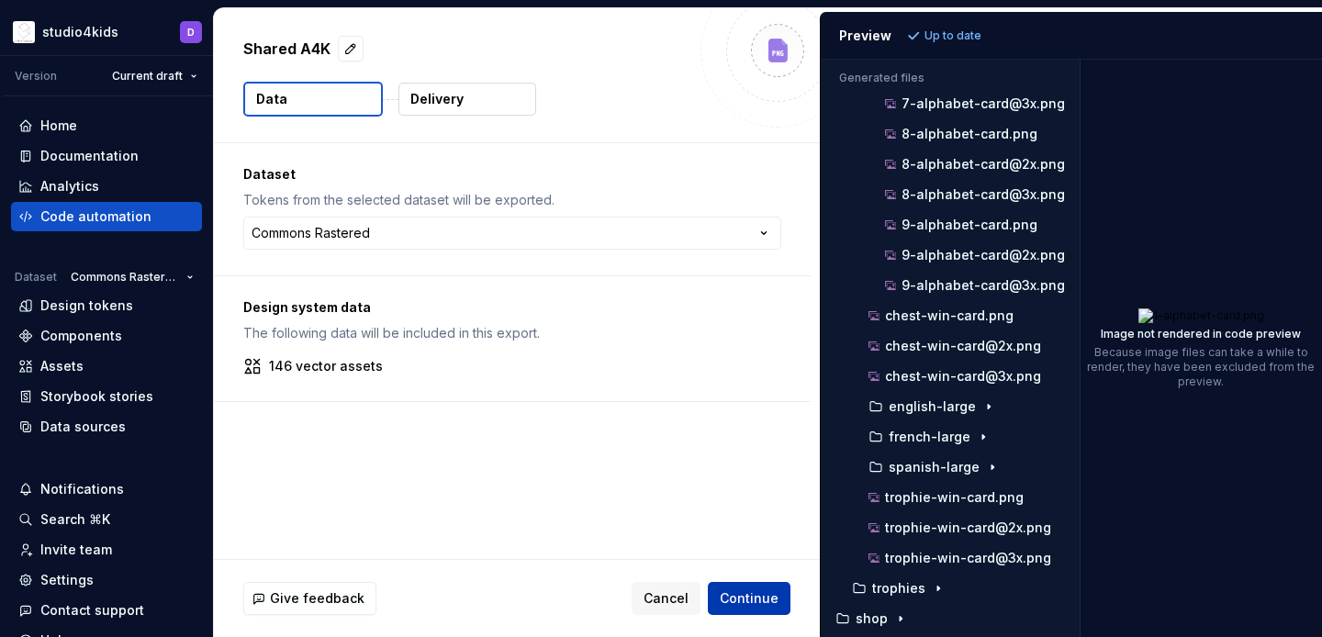
click at [754, 600] on span "Continue" at bounding box center [749, 598] width 59 height 18
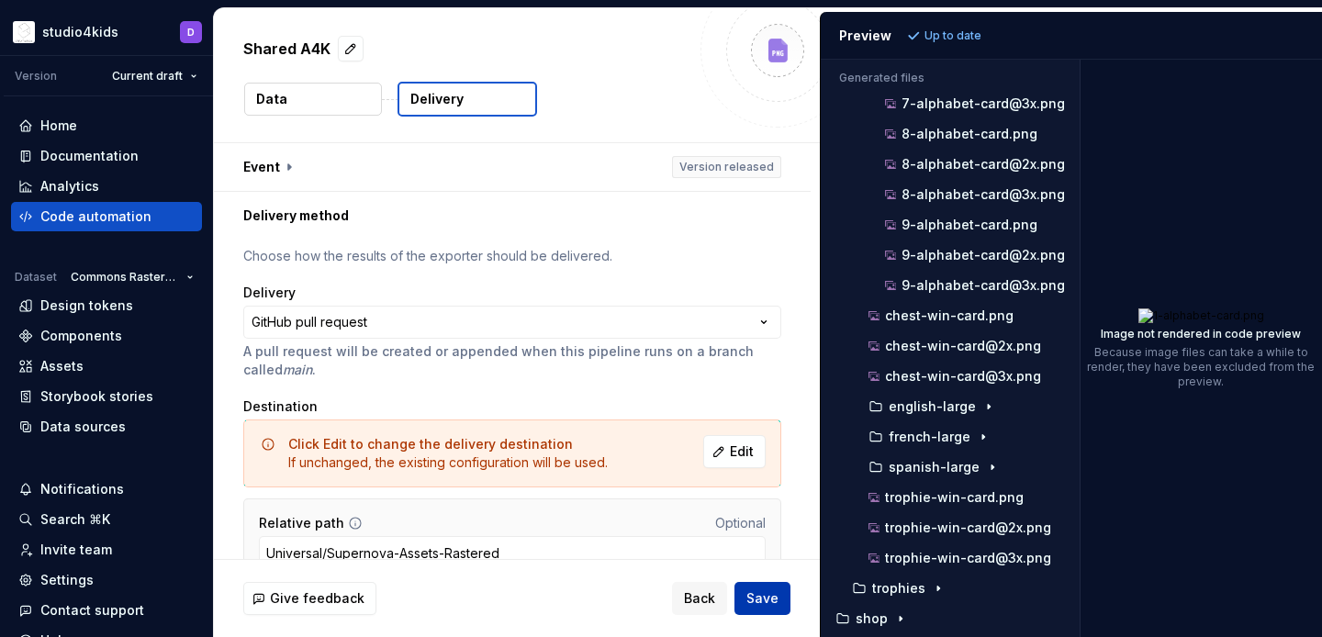
click at [754, 601] on span "Save" at bounding box center [762, 598] width 32 height 18
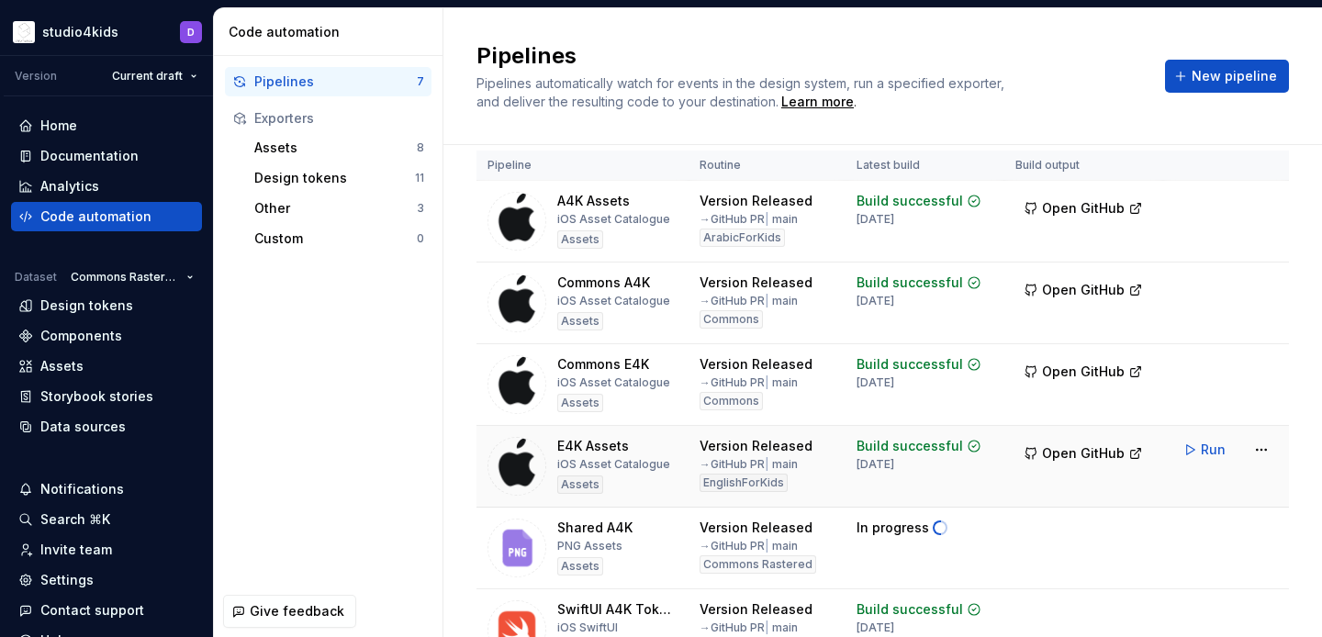
scroll to position [39, 0]
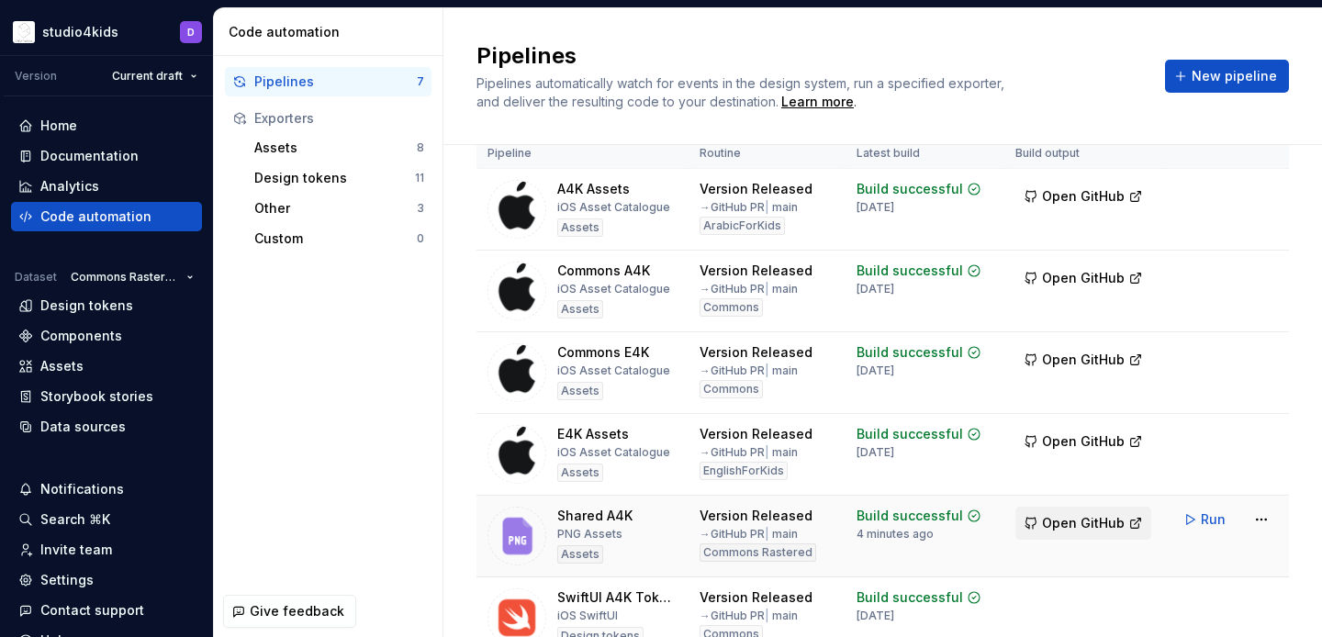
click at [1076, 520] on span "Open GitHub" at bounding box center [1083, 523] width 83 height 18
click at [89, 363] on div "Assets" at bounding box center [106, 366] width 176 height 18
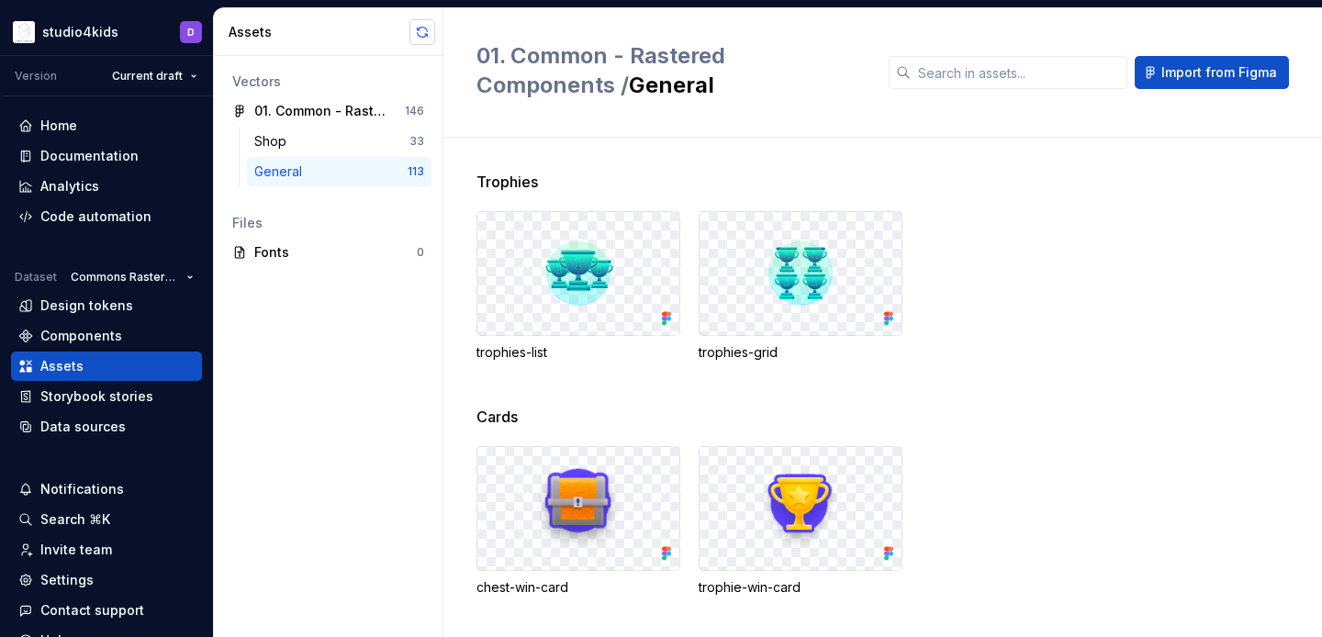
click at [419, 28] on button "button" at bounding box center [422, 32] width 26 height 26
click at [151, 215] on div "Code automation" at bounding box center [106, 216] width 176 height 18
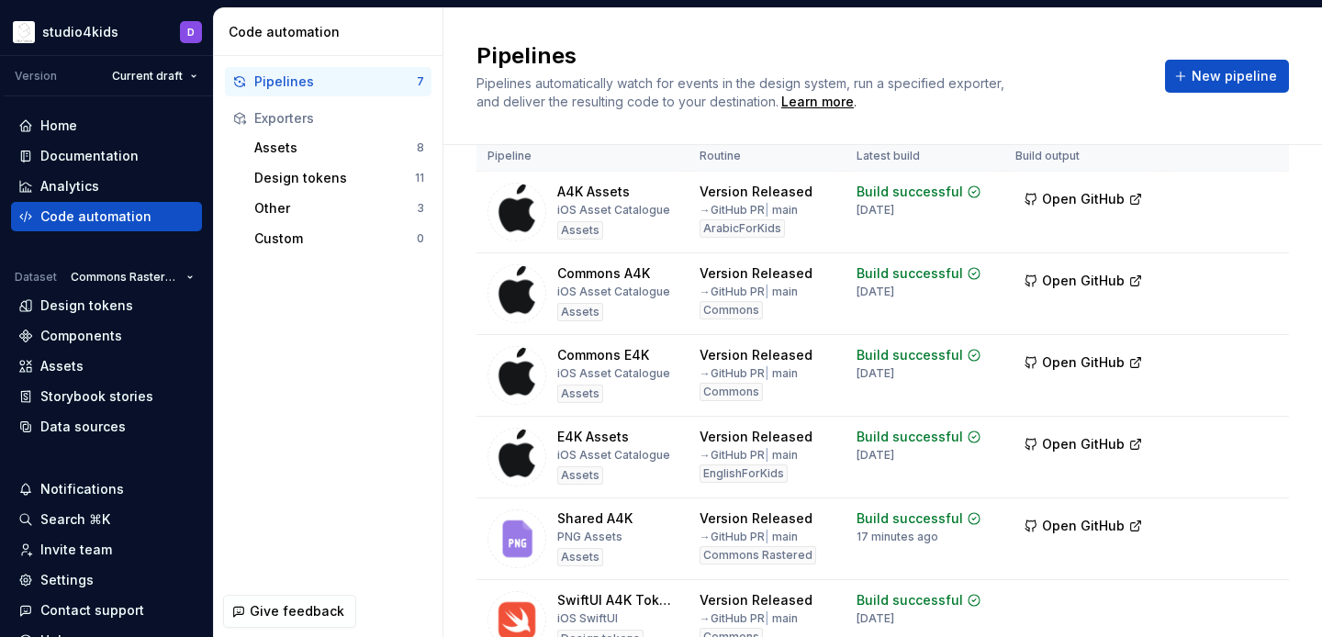
scroll to position [70, 0]
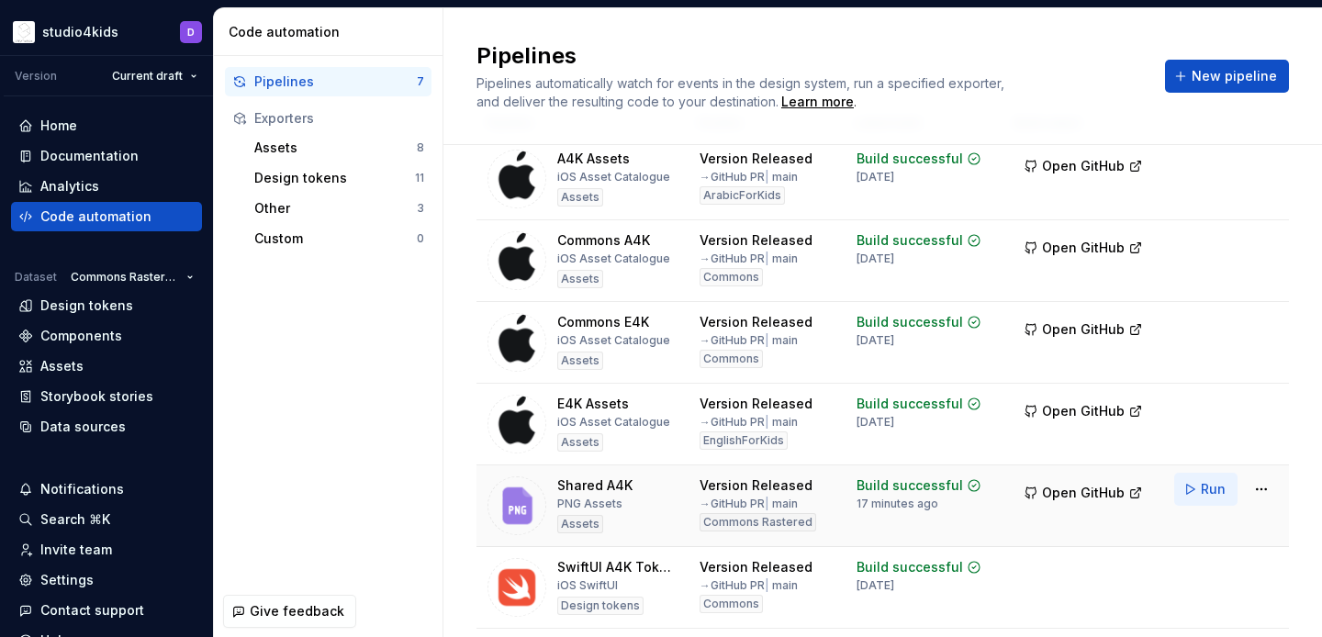
click at [1218, 491] on span "Run" at bounding box center [1212, 489] width 25 height 18
click at [1060, 489] on span "Open GitHub" at bounding box center [1083, 493] width 83 height 18
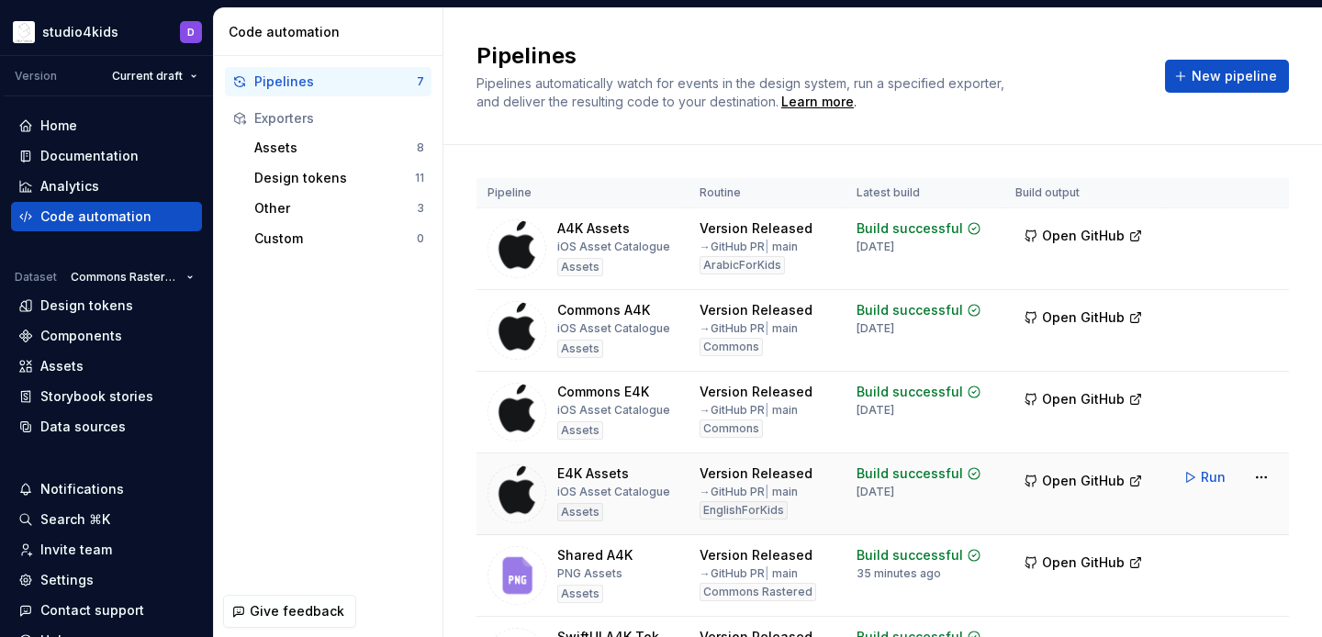
scroll to position [139, 0]
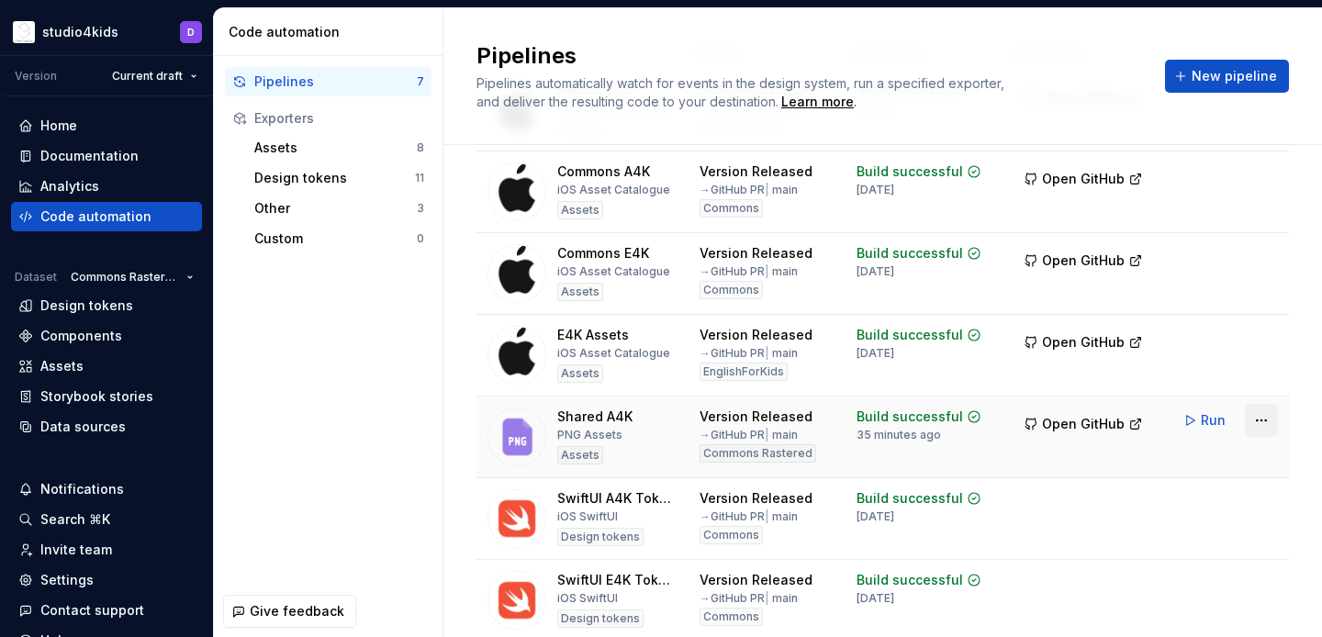
click at [1258, 419] on html "studio4kids D Version Current draft Home Documentation Analytics Code automatio…" at bounding box center [661, 318] width 1322 height 637
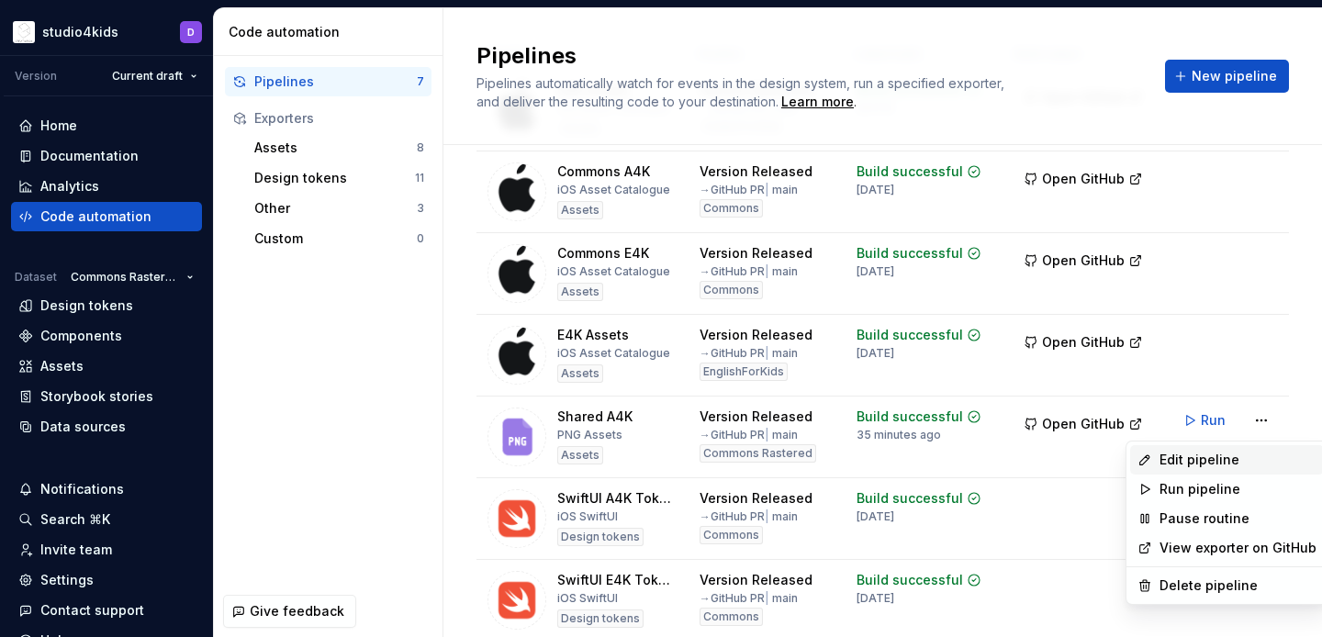
click at [1203, 453] on div "Edit pipeline" at bounding box center [1237, 460] width 157 height 18
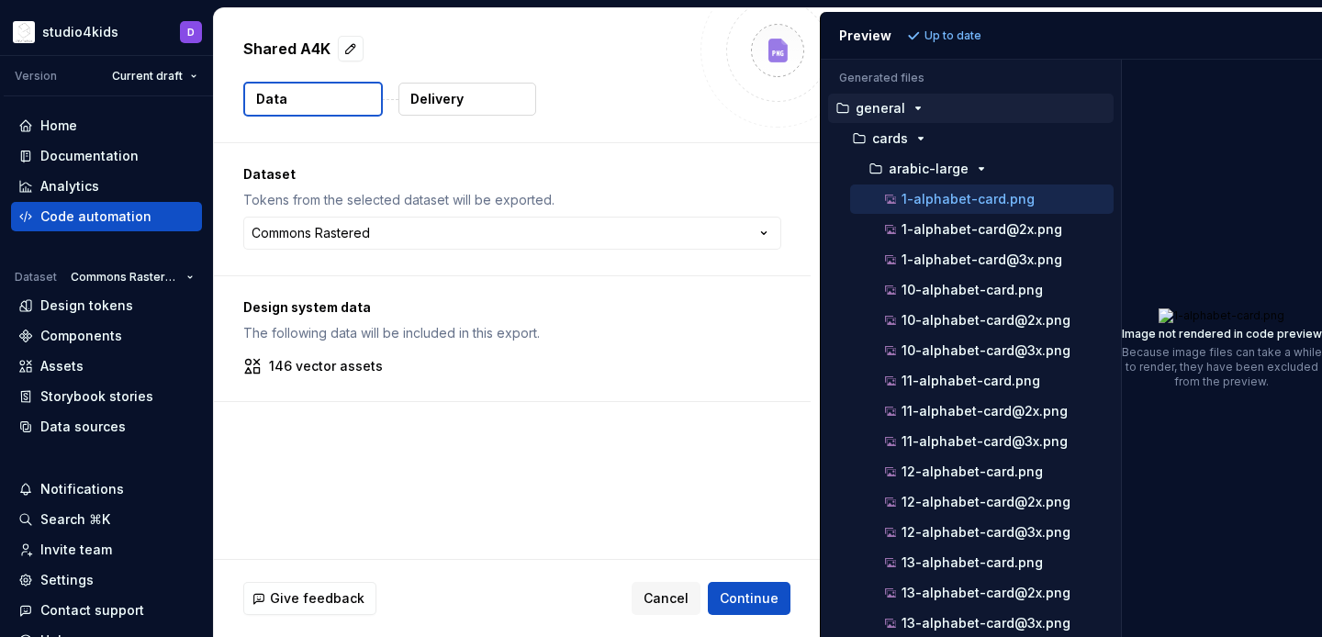
click at [1160, 445] on div "Generated files Accessibility guide for tree . Navigate the tree with the arrow…" at bounding box center [1071, 348] width 501 height 577
click at [880, 165] on icon "button" at bounding box center [875, 168] width 11 height 9
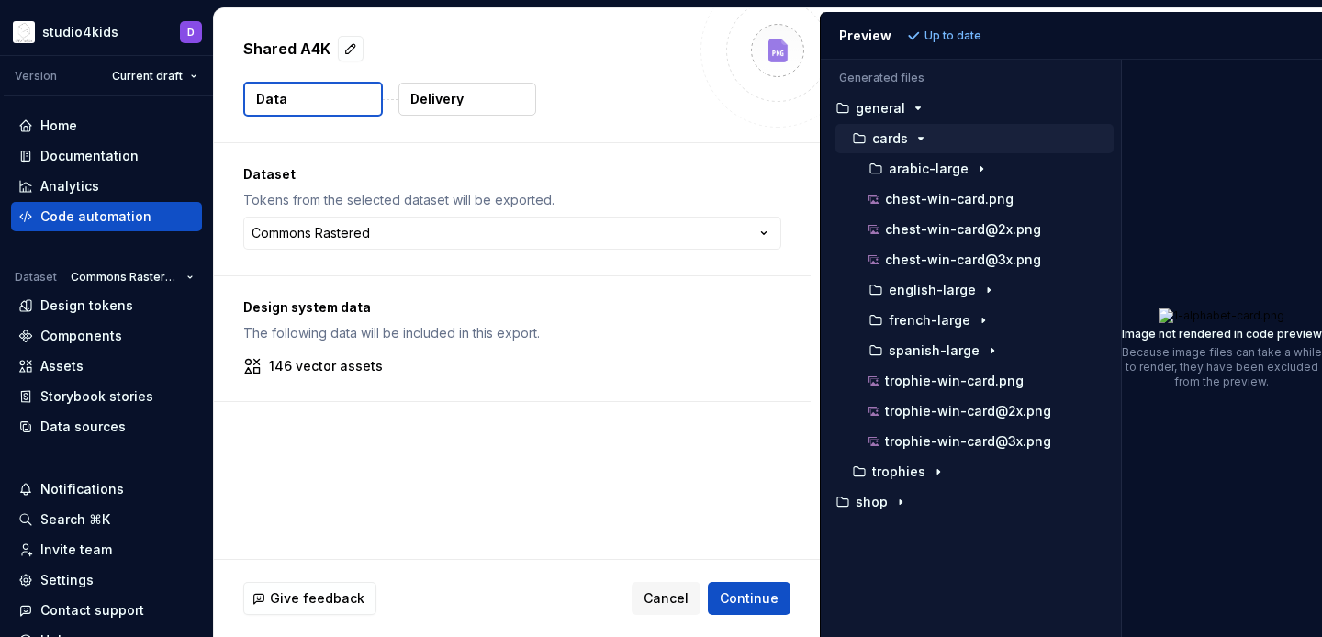
click at [884, 142] on p "cards" at bounding box center [890, 138] width 36 height 15
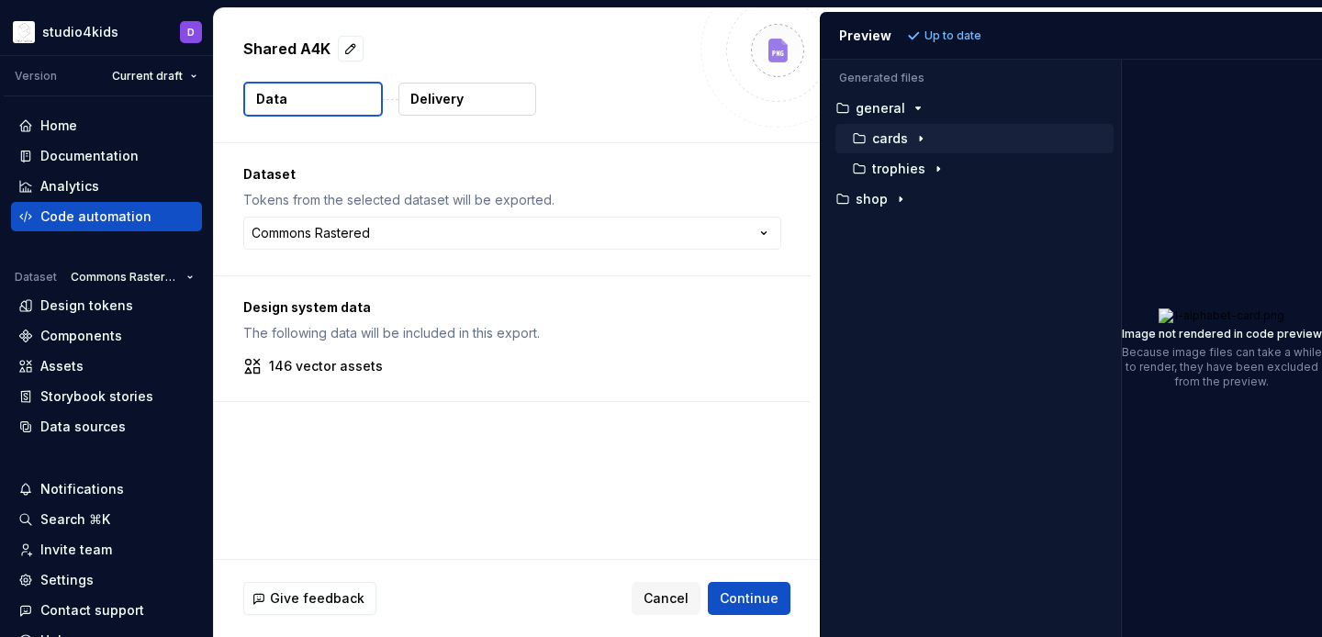
click at [884, 142] on p "cards" at bounding box center [890, 138] width 36 height 15
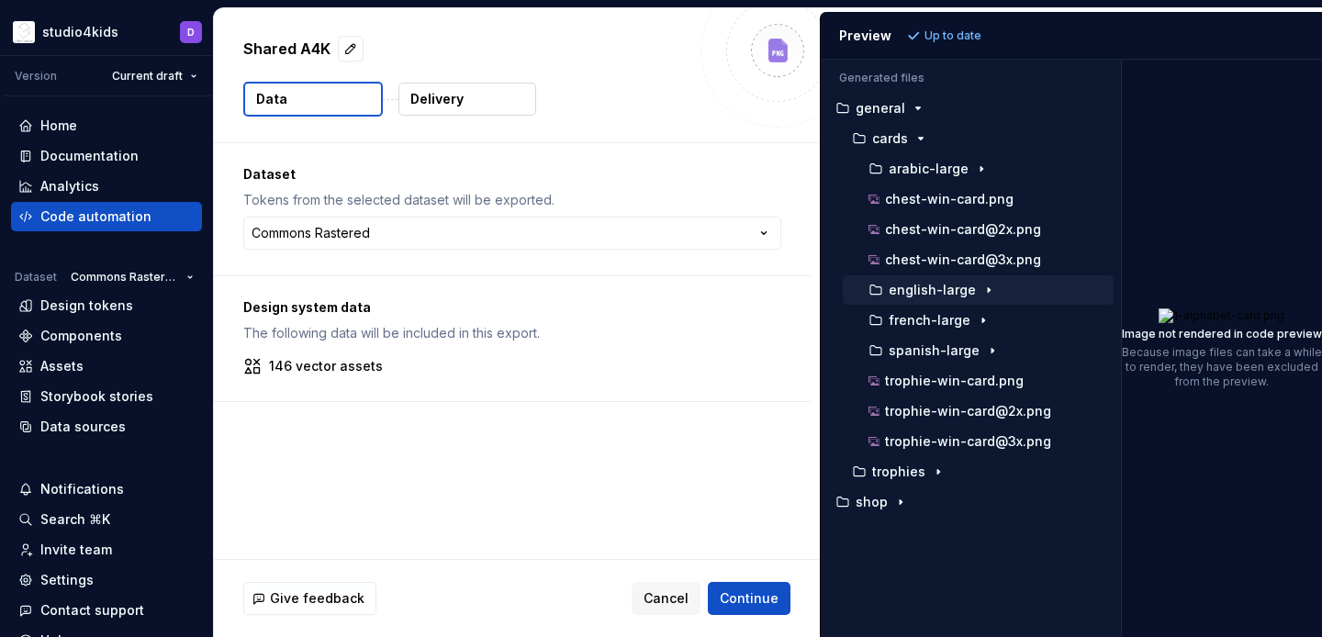
click at [937, 285] on p "english-large" at bounding box center [931, 290] width 87 height 15
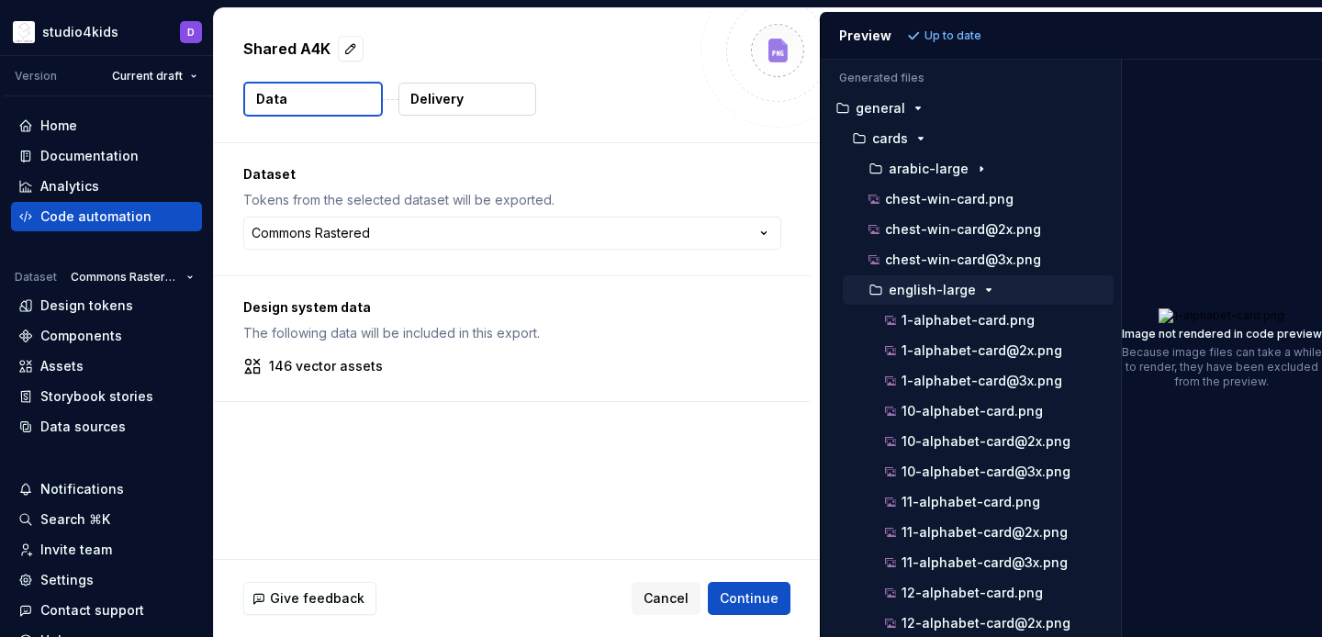
click at [937, 285] on p "english-large" at bounding box center [931, 290] width 87 height 15
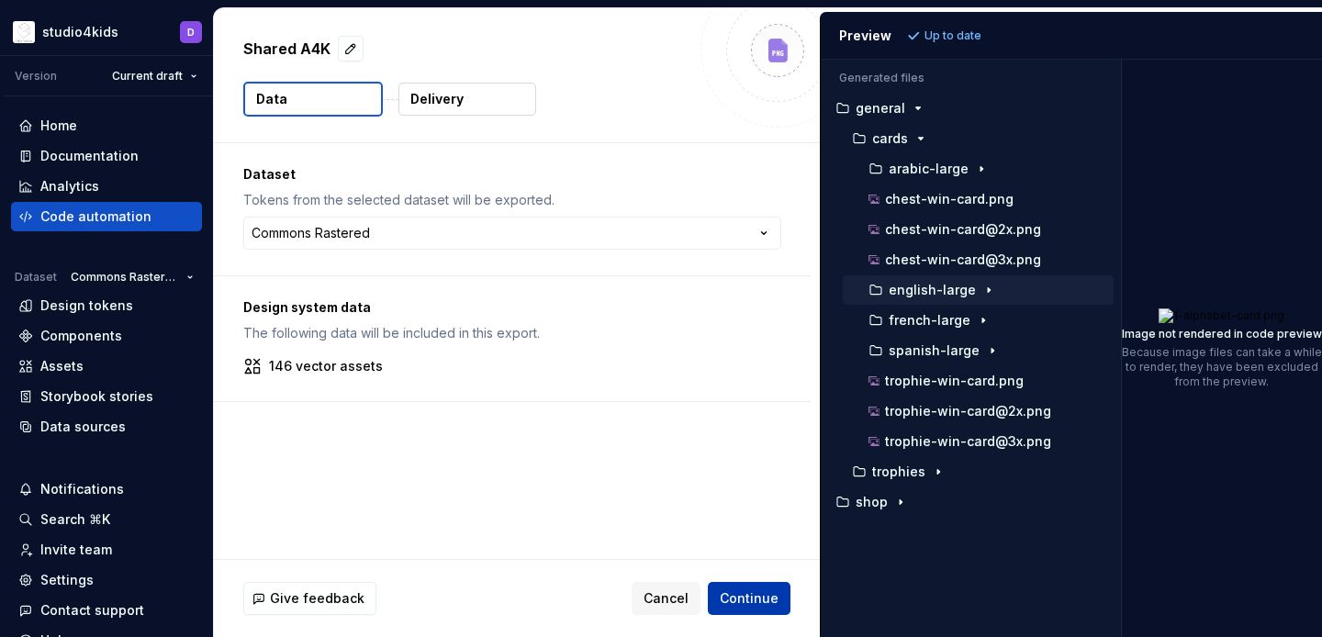
click at [772, 606] on span "Continue" at bounding box center [749, 598] width 59 height 18
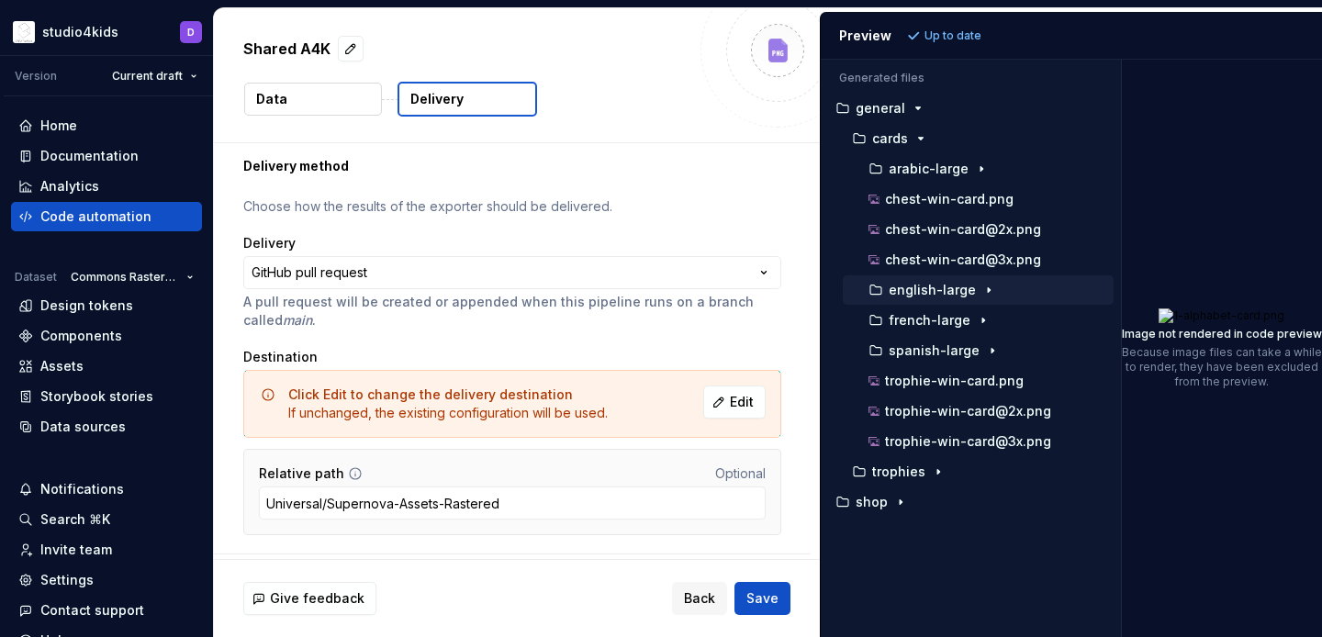
scroll to position [66, 0]
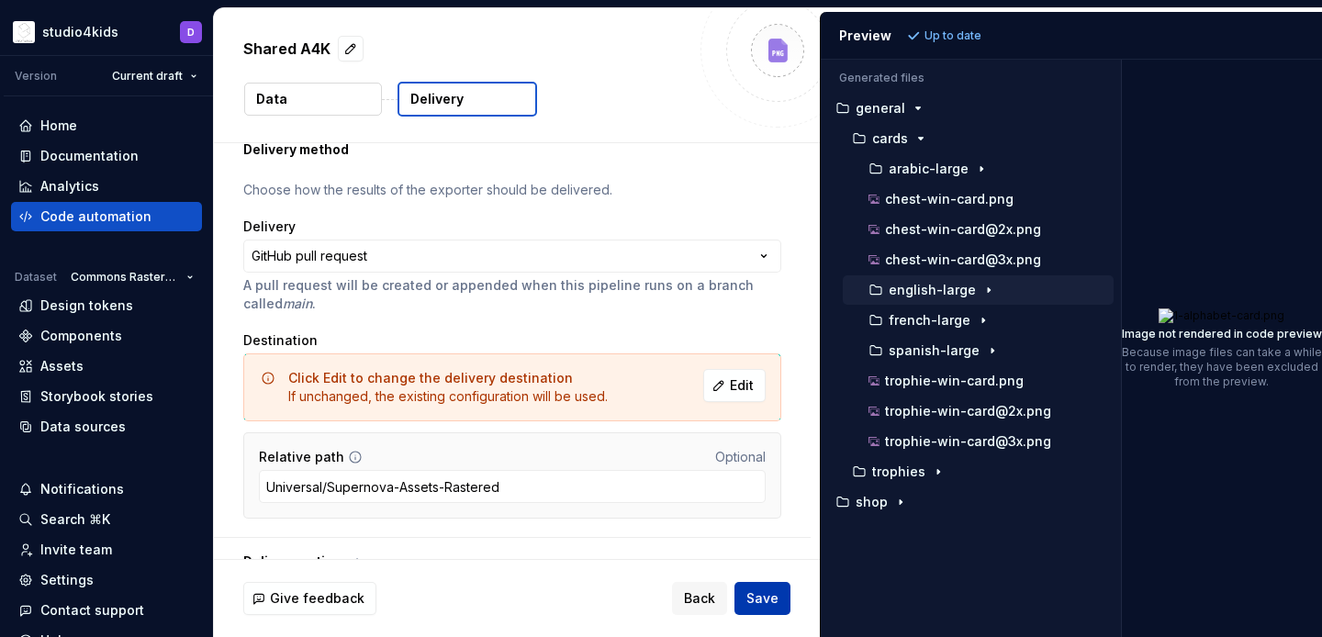
click at [772, 600] on span "Save" at bounding box center [762, 598] width 32 height 18
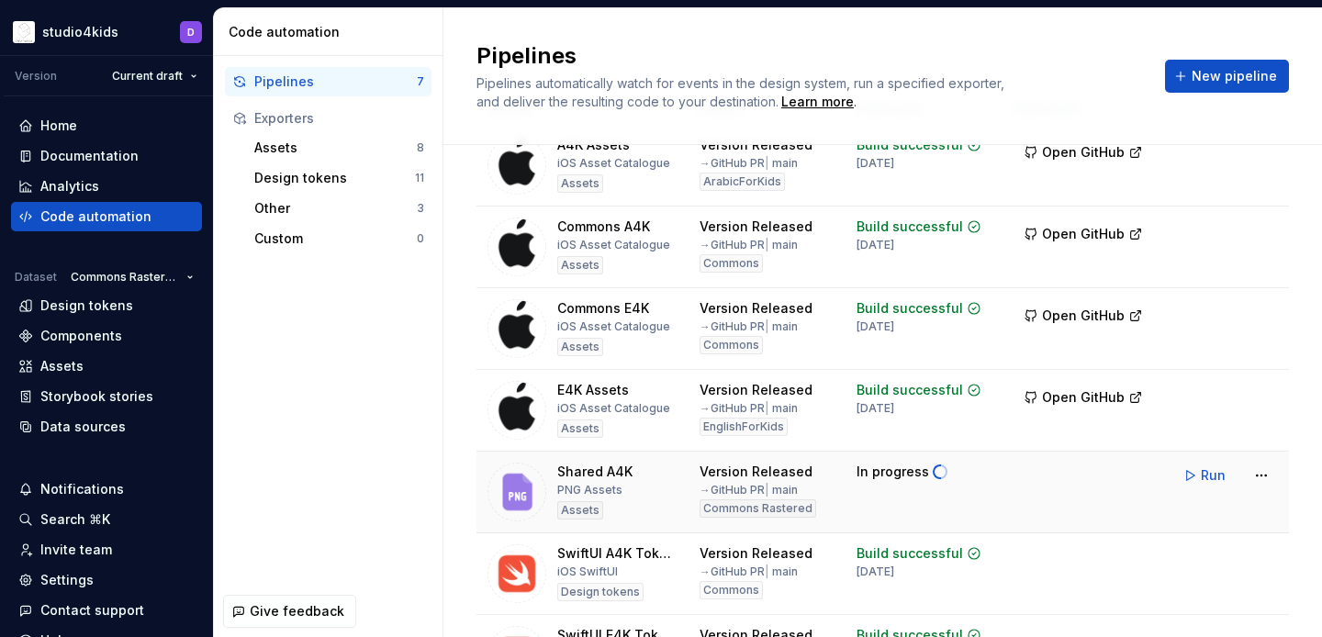
scroll to position [86, 0]
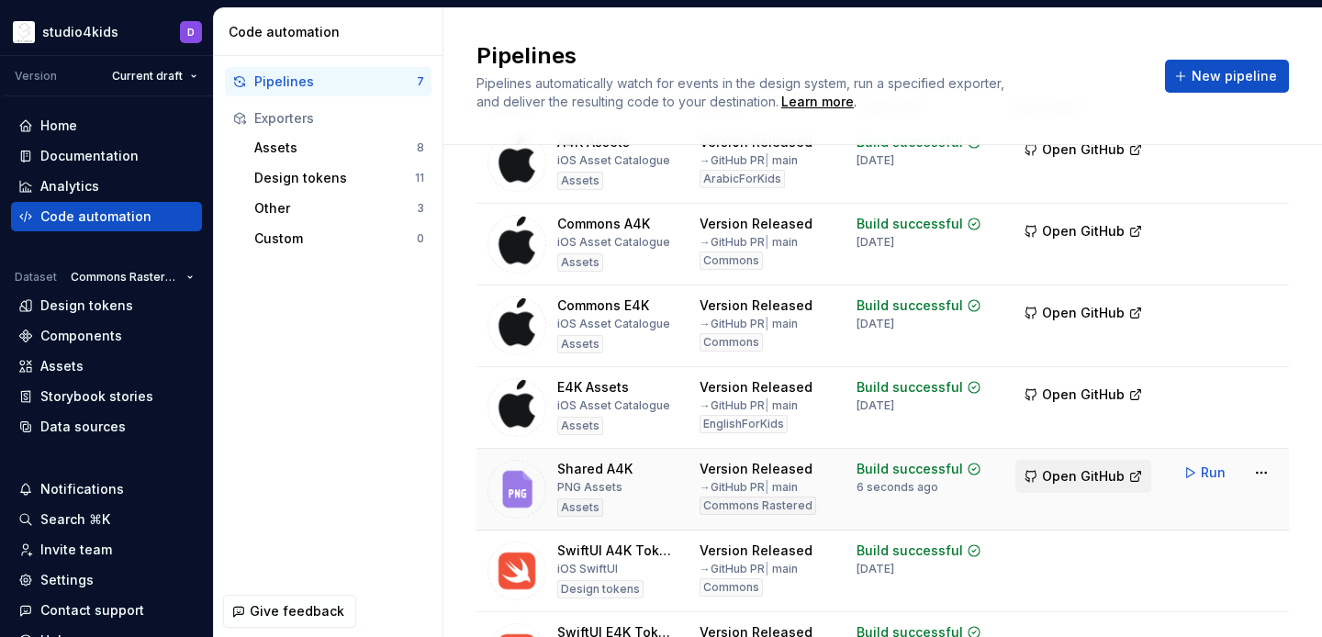
click at [1077, 480] on span "Open GitHub" at bounding box center [1083, 476] width 83 height 18
